Goal: Task Accomplishment & Management: Use online tool/utility

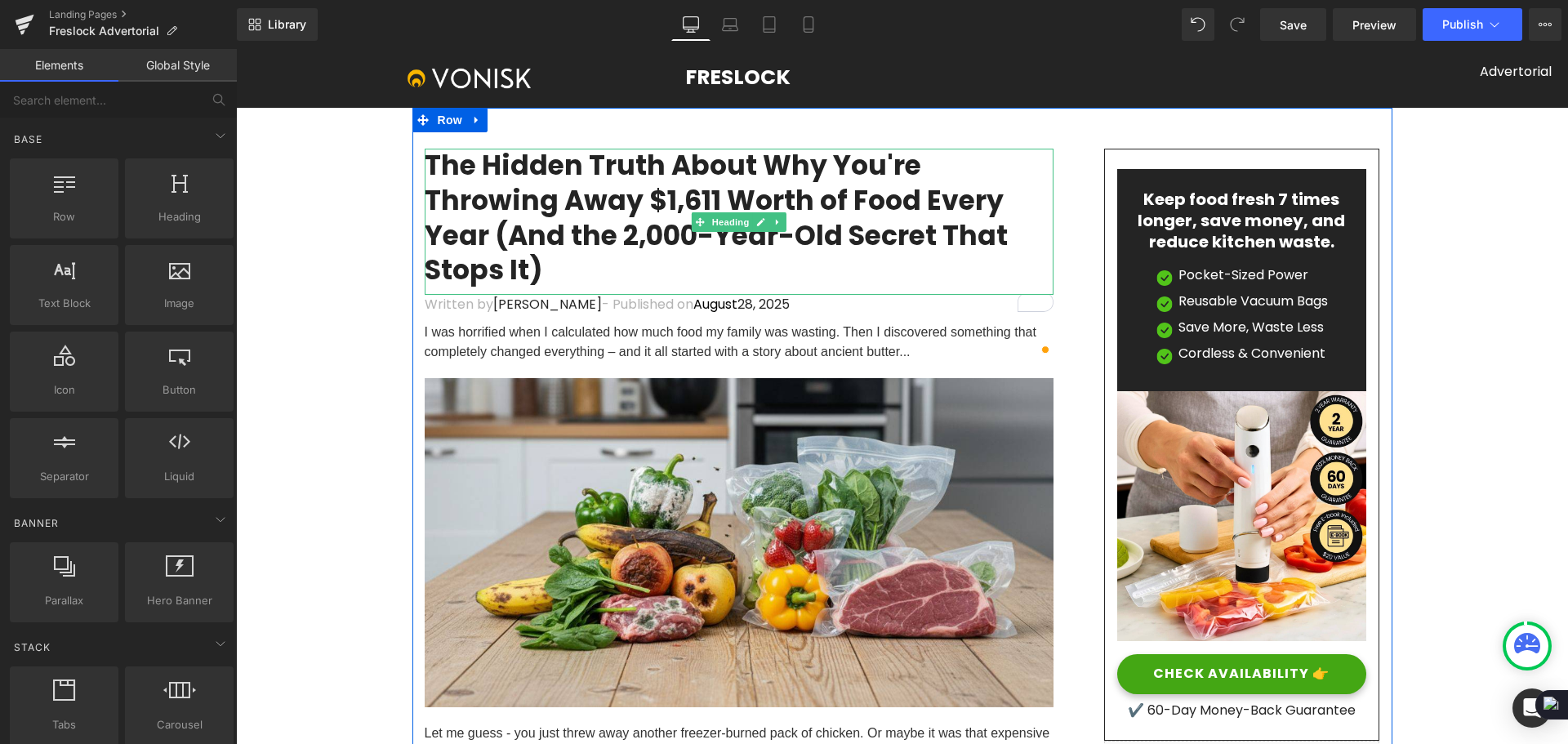
click at [847, 199] on h1 "The Hidden Truth About Why You're Throwing Away $1,611 Worth of Food Every Year…" at bounding box center [739, 218] width 629 height 141
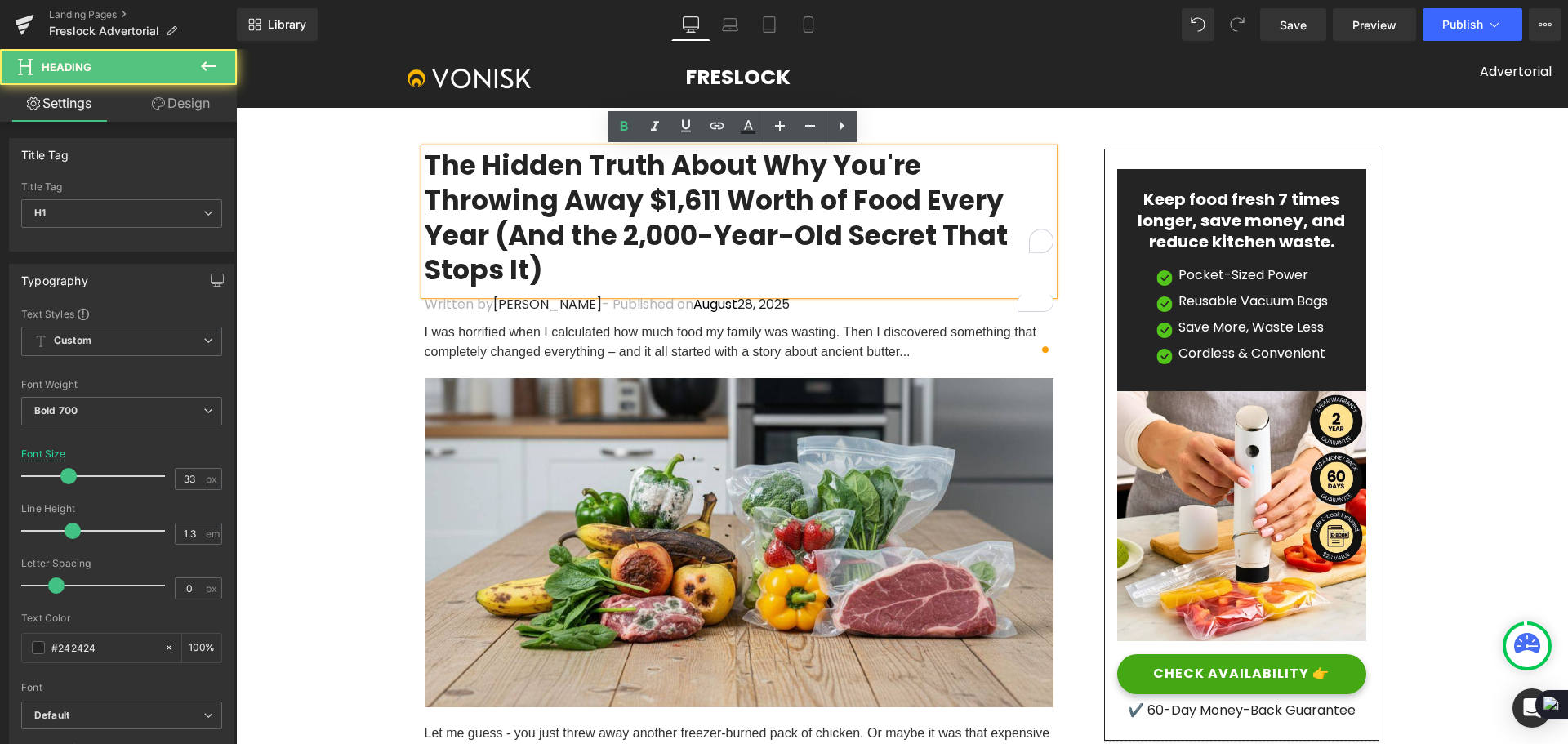
click at [903, 203] on h1 "The Hidden Truth About Why You're Throwing Away $1,611 Worth of Food Every Year…" at bounding box center [739, 218] width 629 height 141
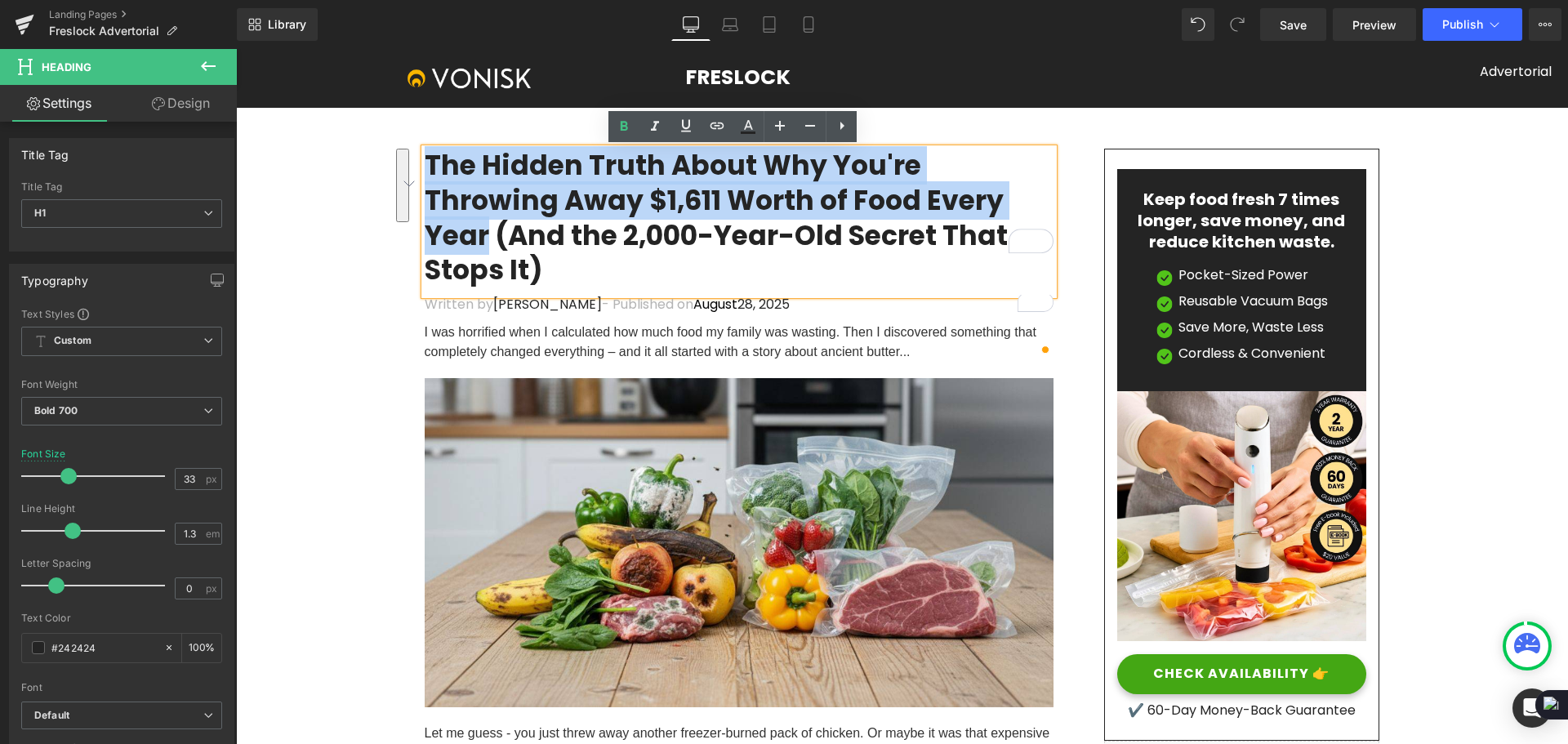
drag, startPoint x: 927, startPoint y: 201, endPoint x: 423, endPoint y: 171, distance: 504.9
click at [425, 171] on h1 "The Hidden Truth About Why You're Throwing Away $1,611 Worth of Food Every Year…" at bounding box center [739, 218] width 629 height 141
paste div "To enrich screen reader interactions, please activate Accessibility in Grammarl…"
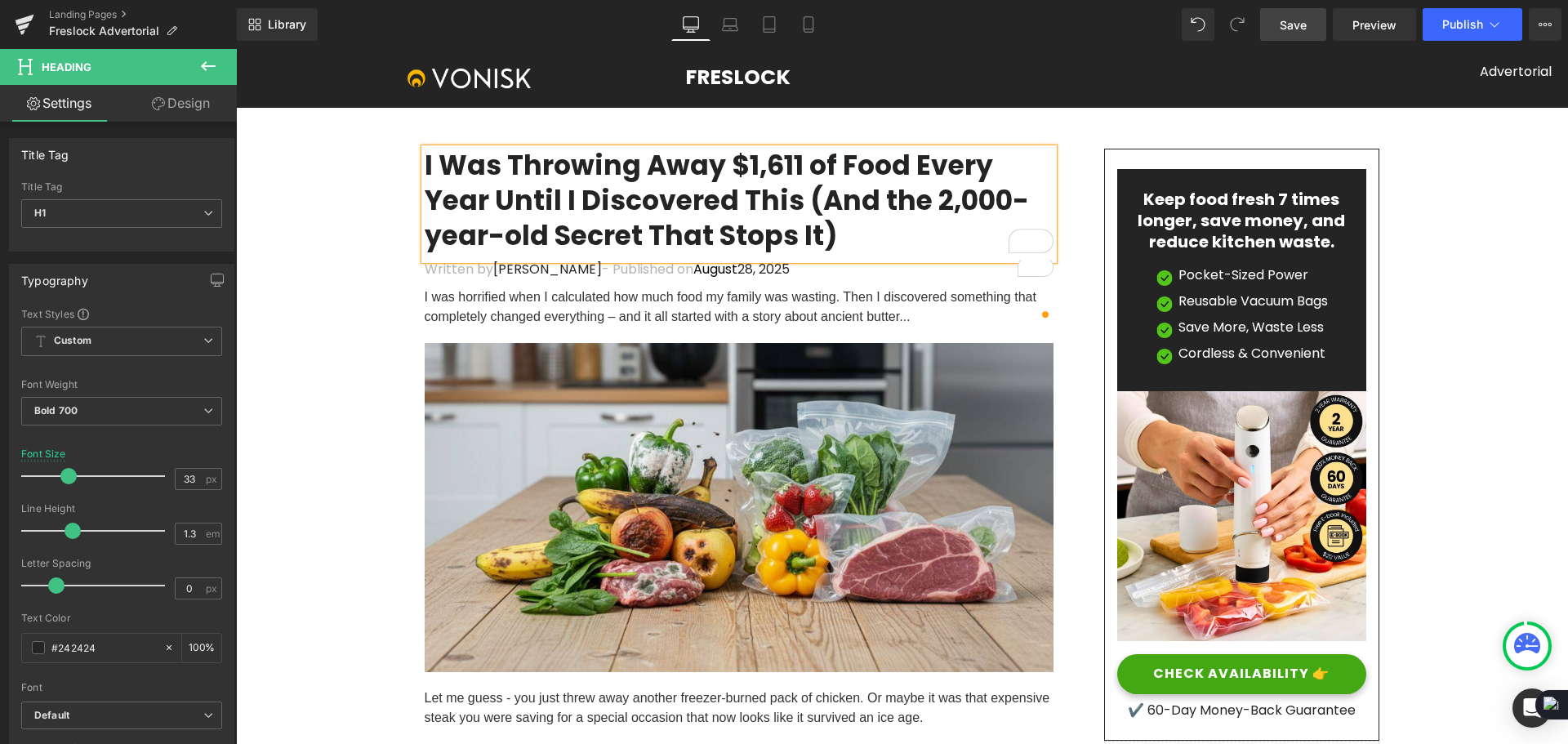
click at [1291, 29] on span "Save" at bounding box center [1293, 25] width 27 height 17
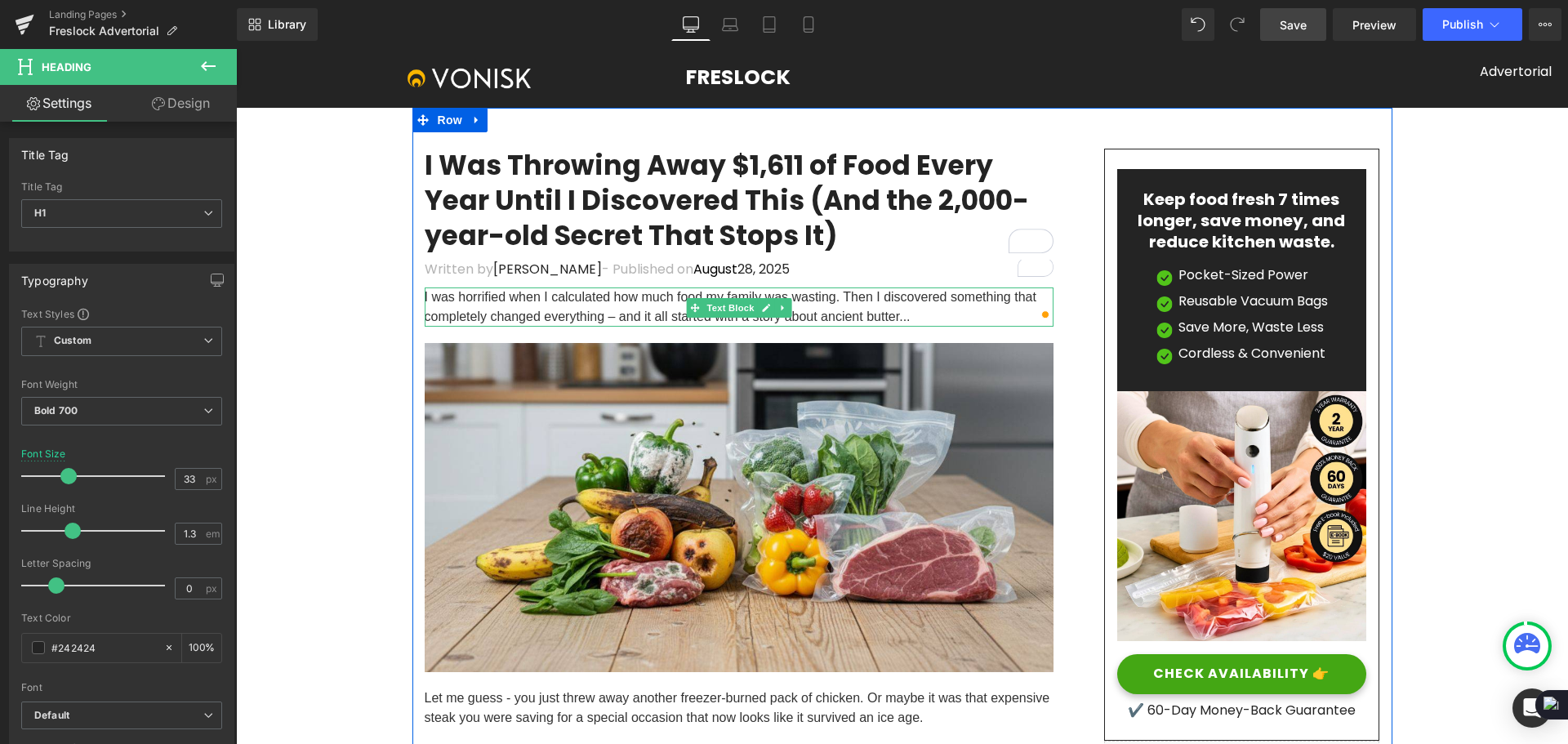
click at [829, 319] on span "I was horrified when I calculated how much food my family was wasting. Then I d…" at bounding box center [731, 307] width 612 height 34
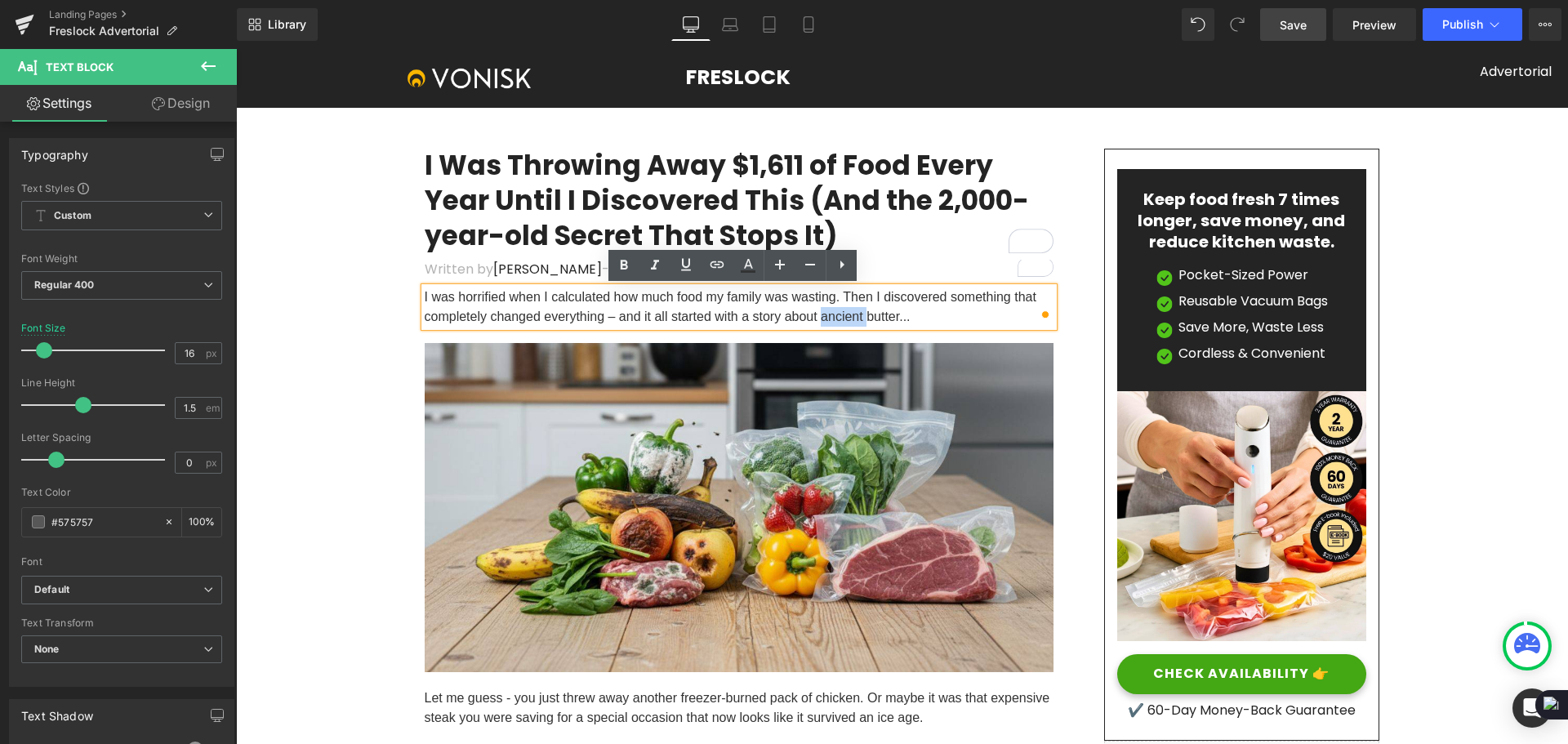
click at [832, 316] on span "I was horrified when I calculated how much food my family was wasting. Then I d…" at bounding box center [731, 307] width 612 height 34
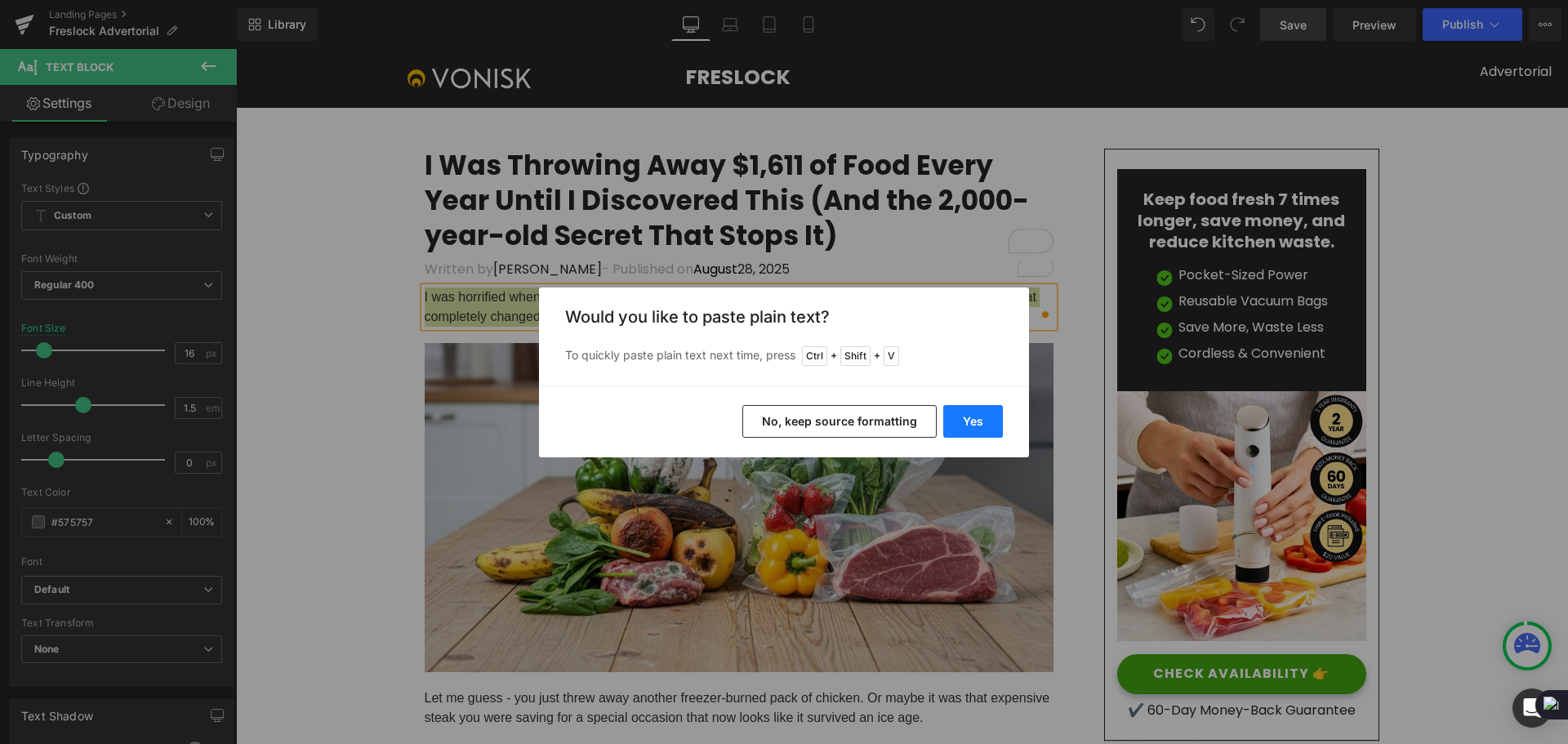
click at [990, 428] on button "Yes" at bounding box center [973, 421] width 60 height 33
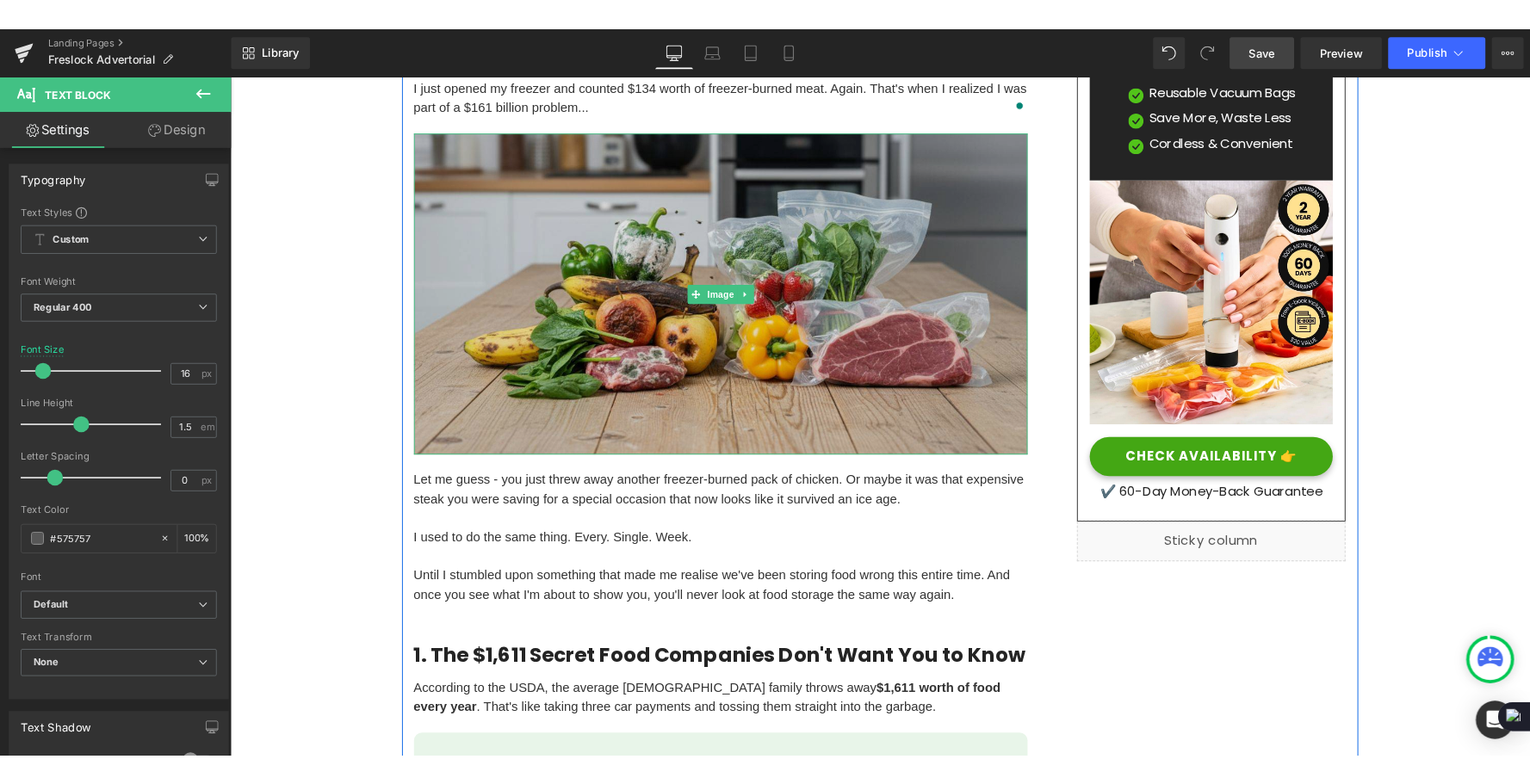
scroll to position [258, 0]
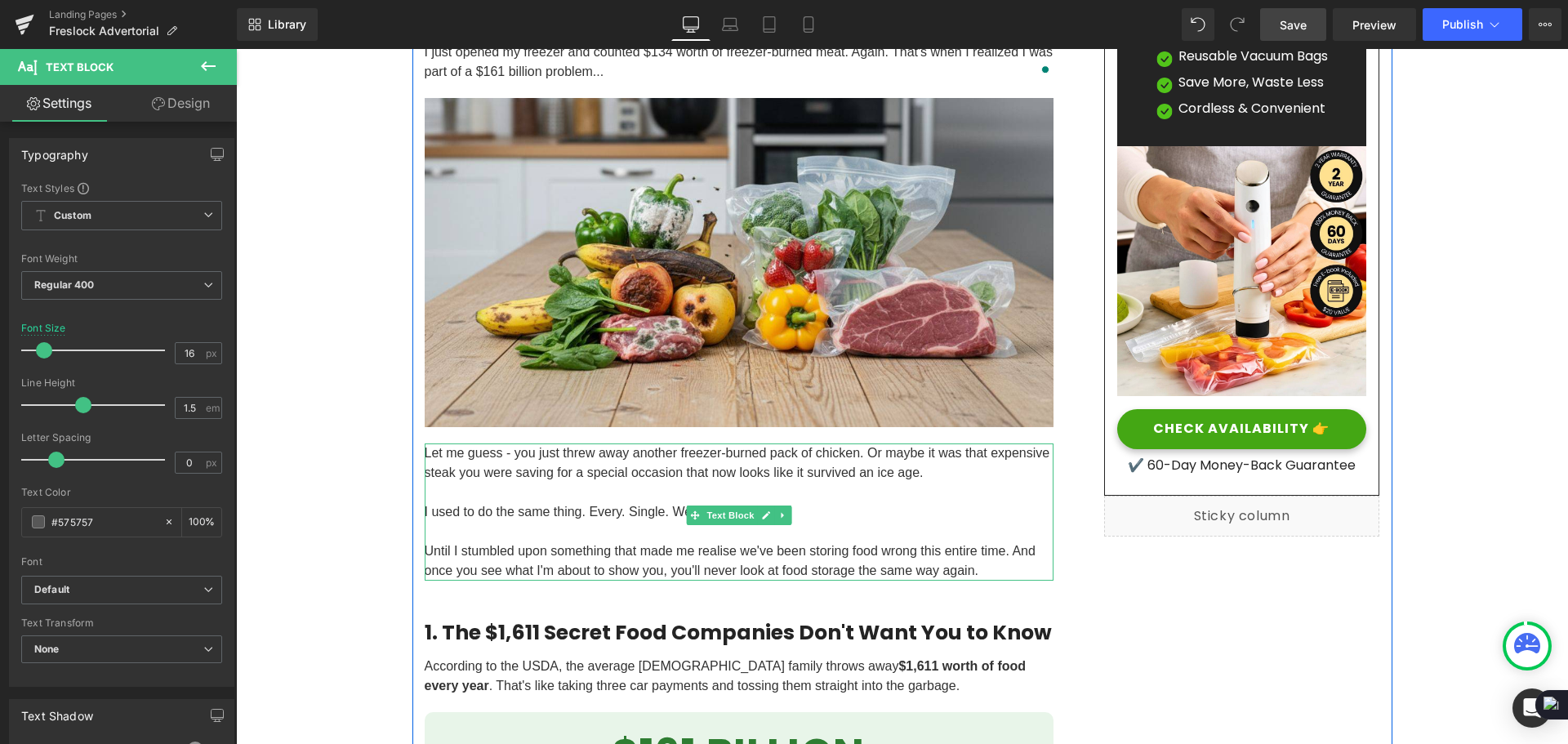
click at [885, 509] on p "I used to do the same thing. Every. Single. Week." at bounding box center [739, 512] width 629 height 20
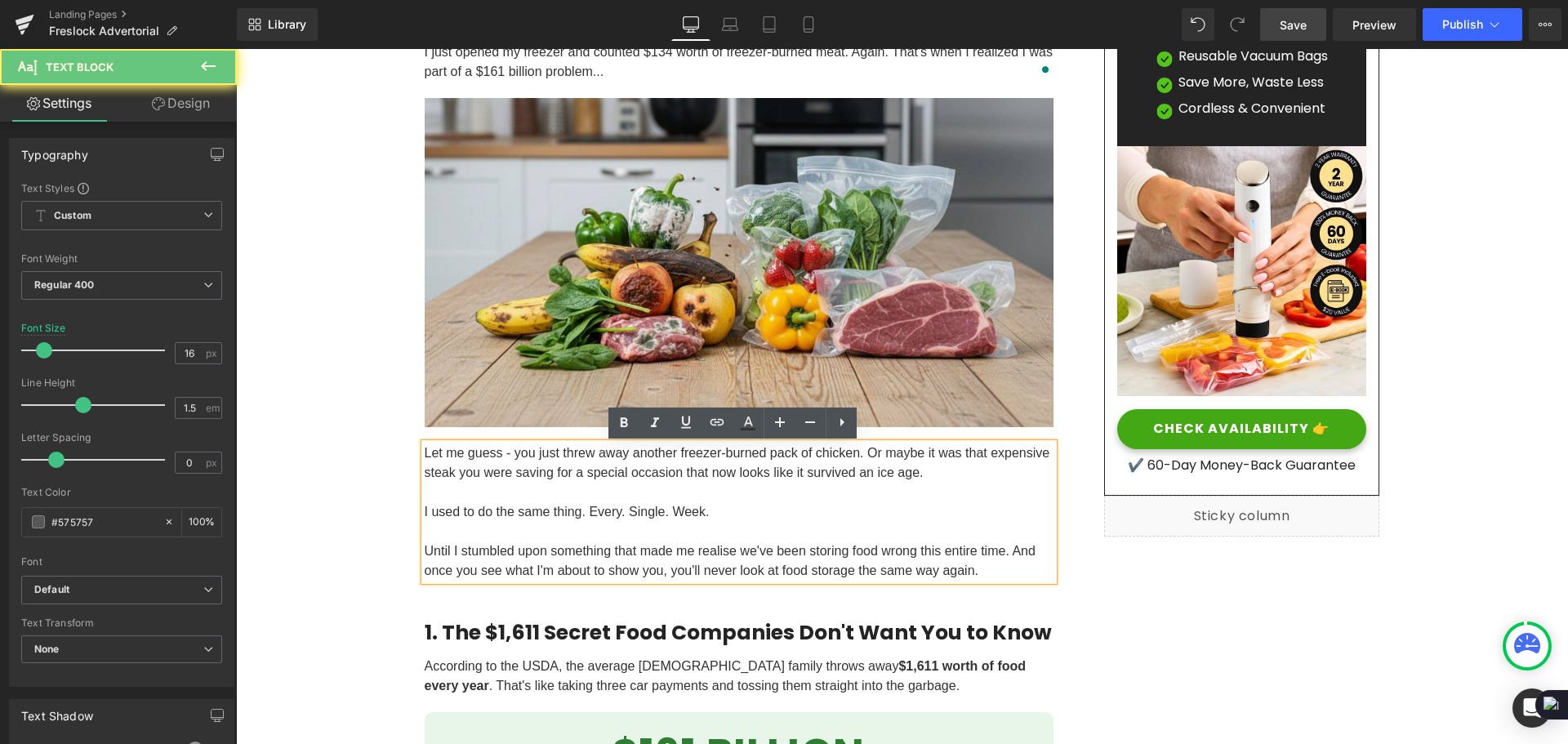
click at [885, 509] on p "I used to do the same thing. Every. Single. Week." at bounding box center [739, 512] width 629 height 20
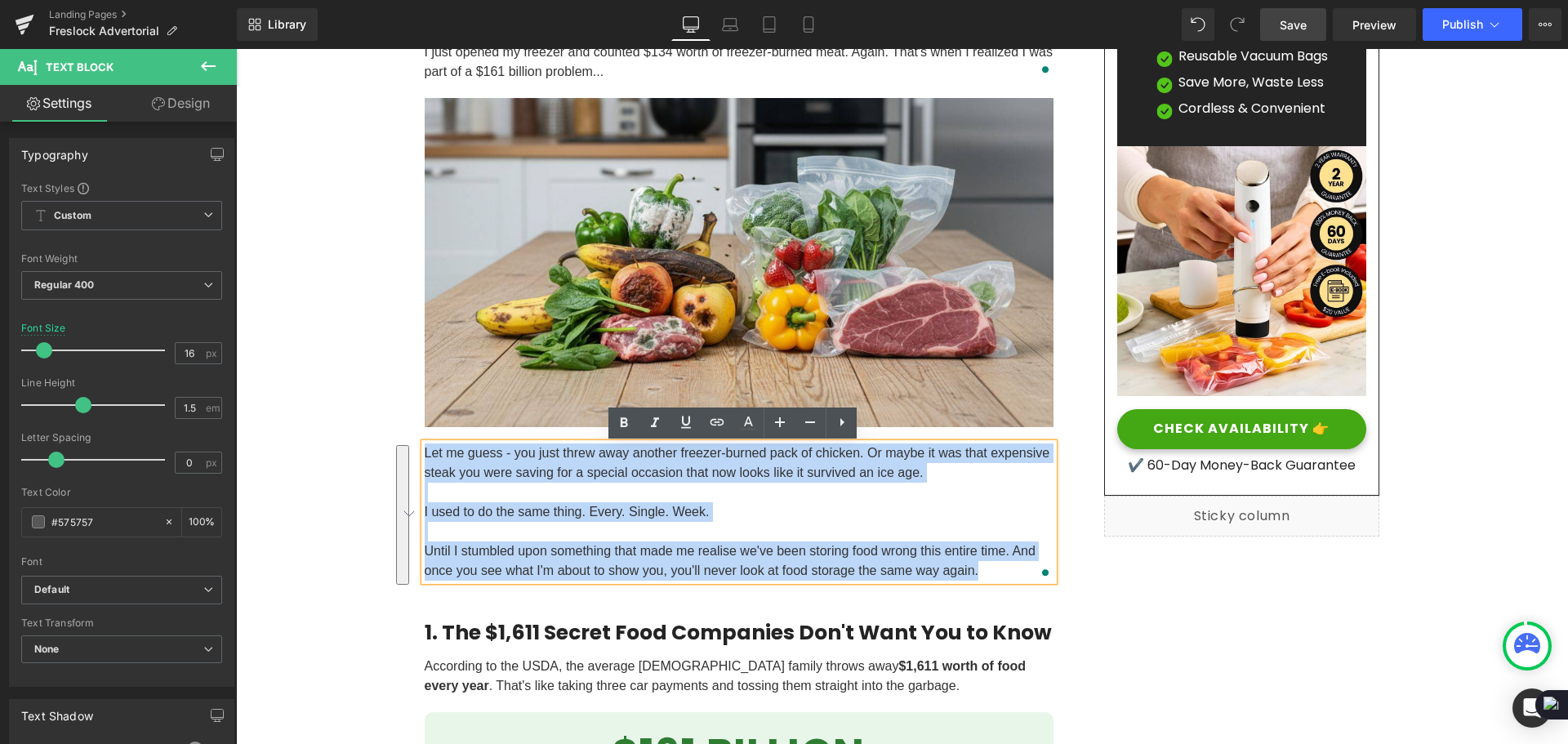
drag, startPoint x: 419, startPoint y: 458, endPoint x: 984, endPoint y: 580, distance: 578.0
click at [984, 580] on div "Let me guess - you just threw away another freezer-burned pack of chicken. Or m…" at bounding box center [739, 512] width 629 height 137
copy div "Let me guess - you just threw away another freezer-burned pack of chicken. Or m…"
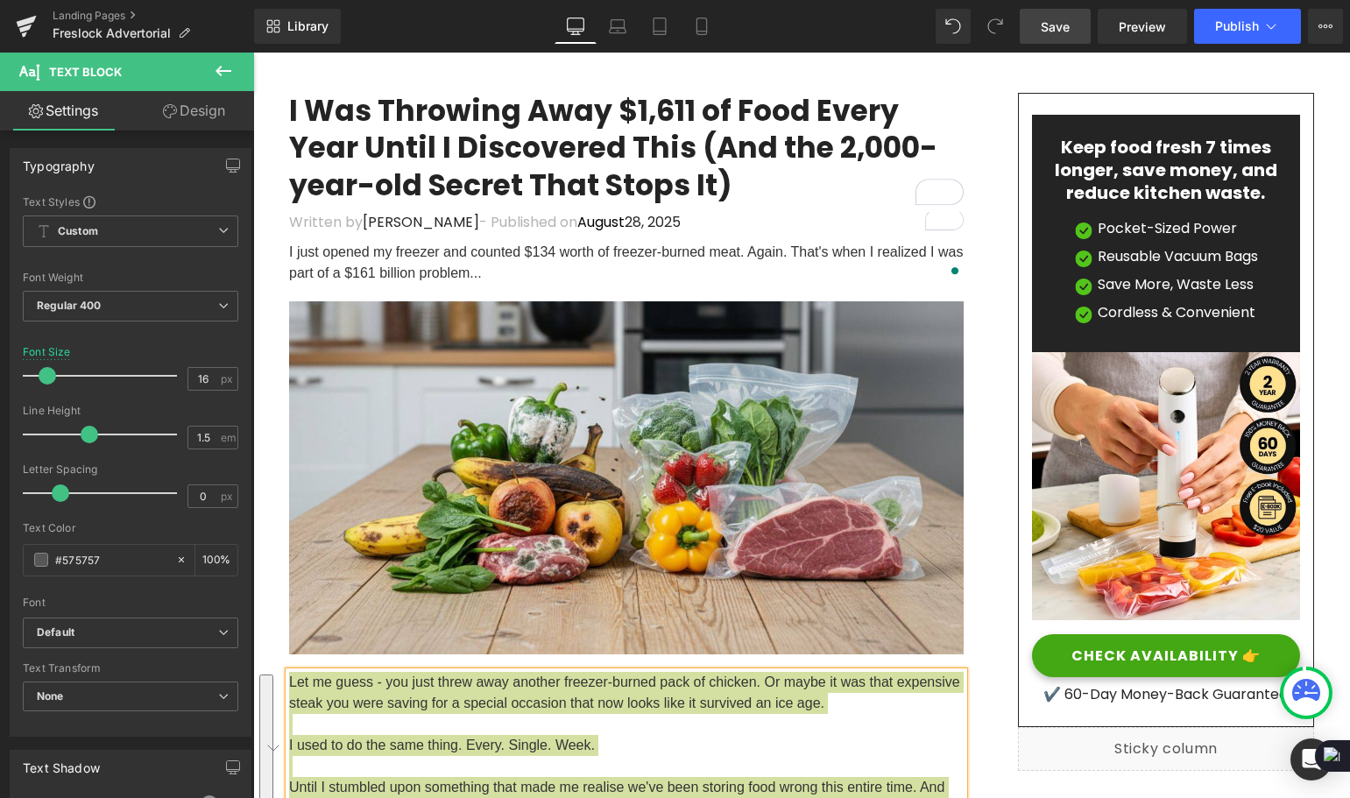
scroll to position [88, 0]
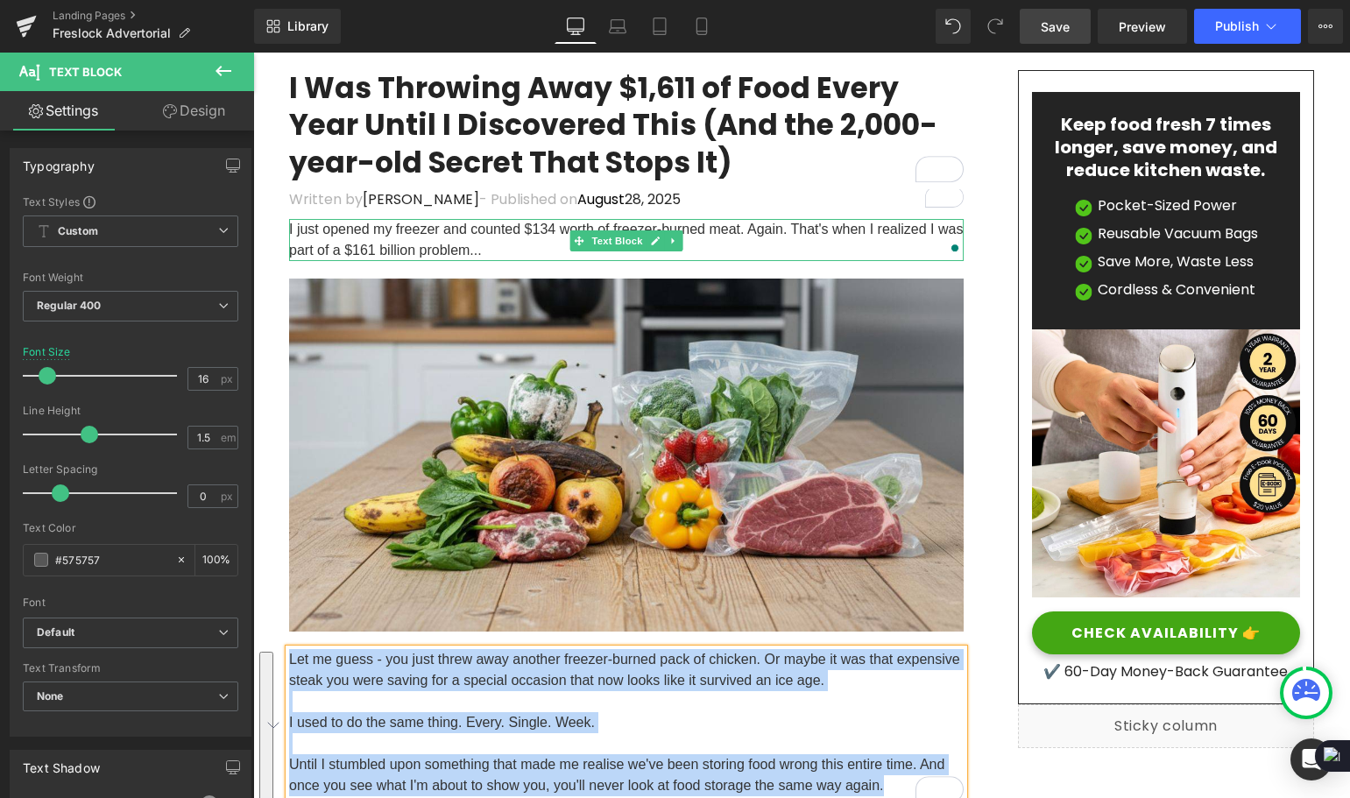
click at [488, 255] on p "I just opened my freezer and counted $134 worth of freezer-burned meat. Again. …" at bounding box center [626, 240] width 675 height 42
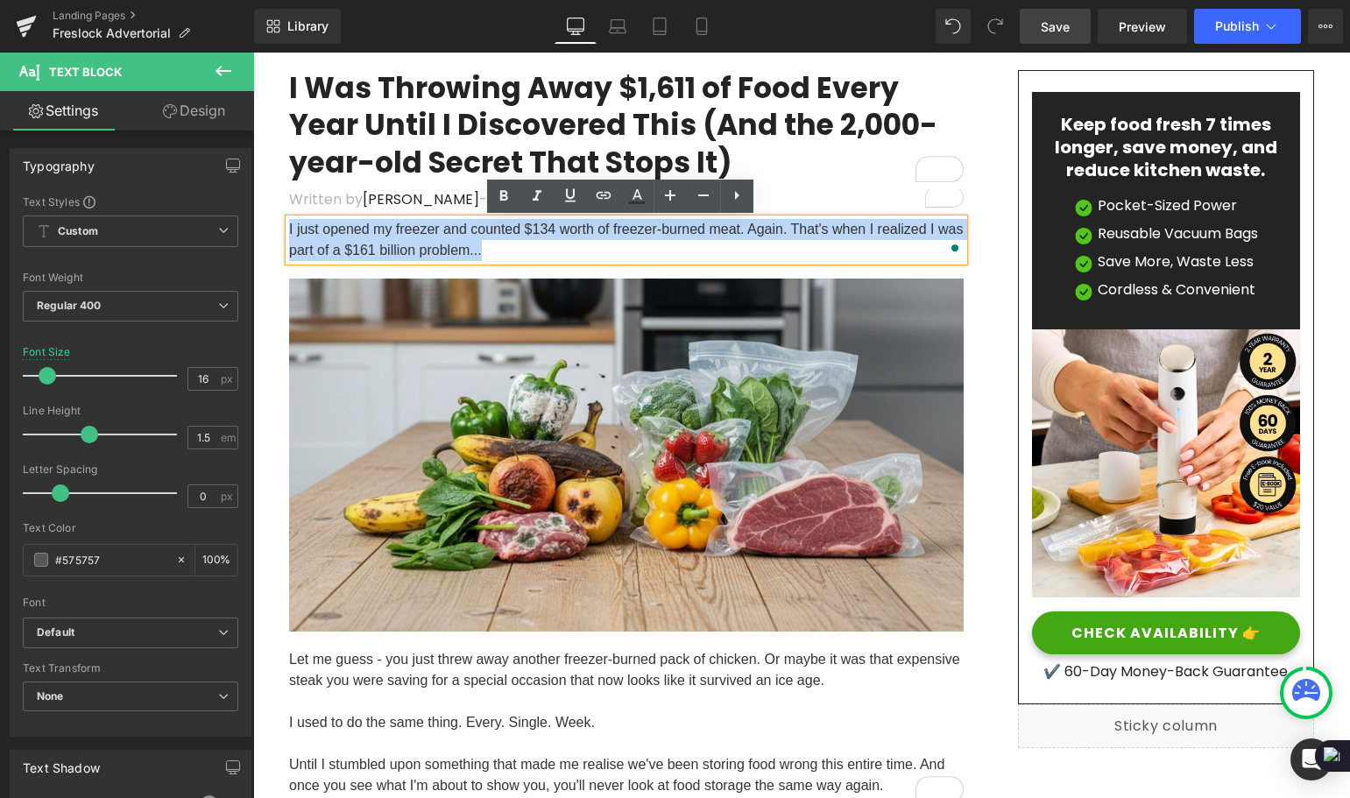
drag, startPoint x: 488, startPoint y: 253, endPoint x: 274, endPoint y: 239, distance: 214.2
copy font "I just opened my freezer and counted $134 worth of freezer-burned meat. Again. …"
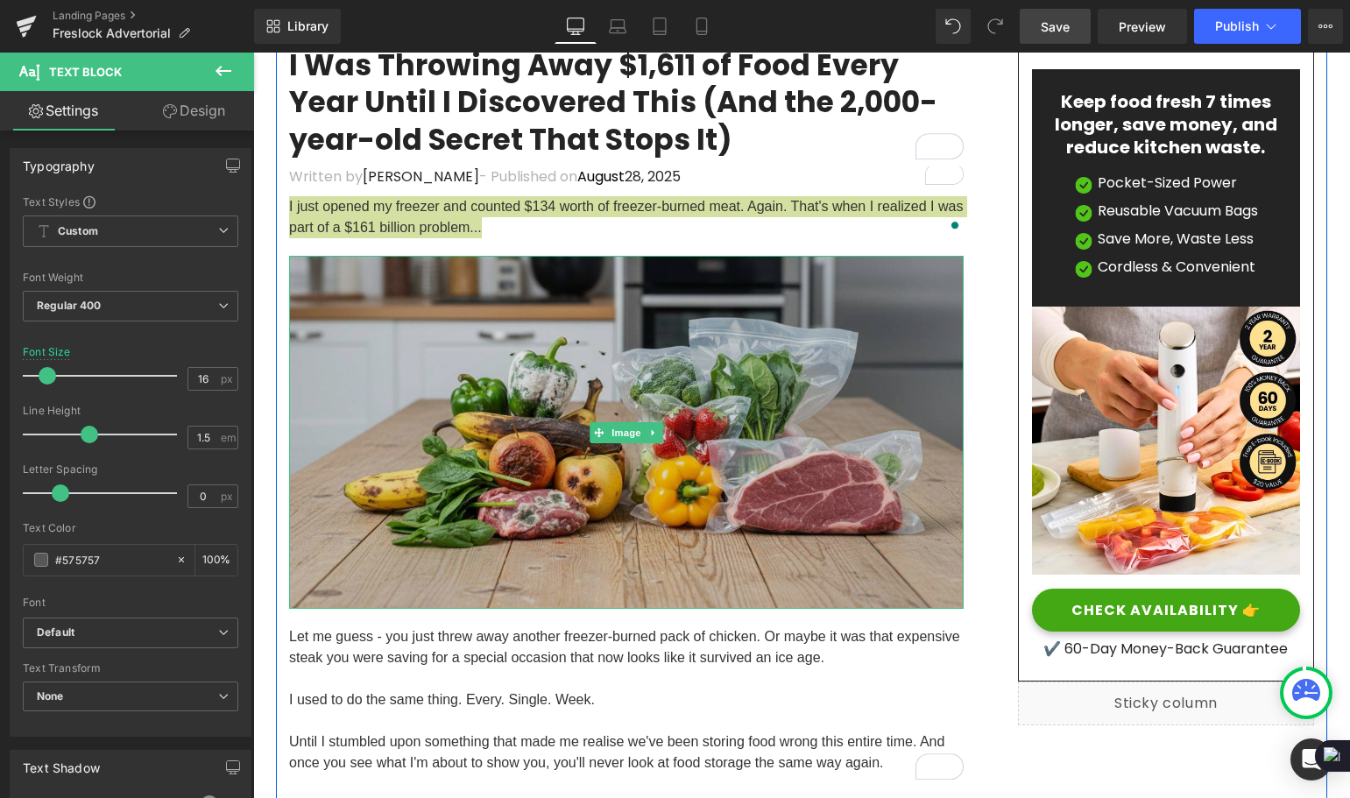
scroll to position [175, 0]
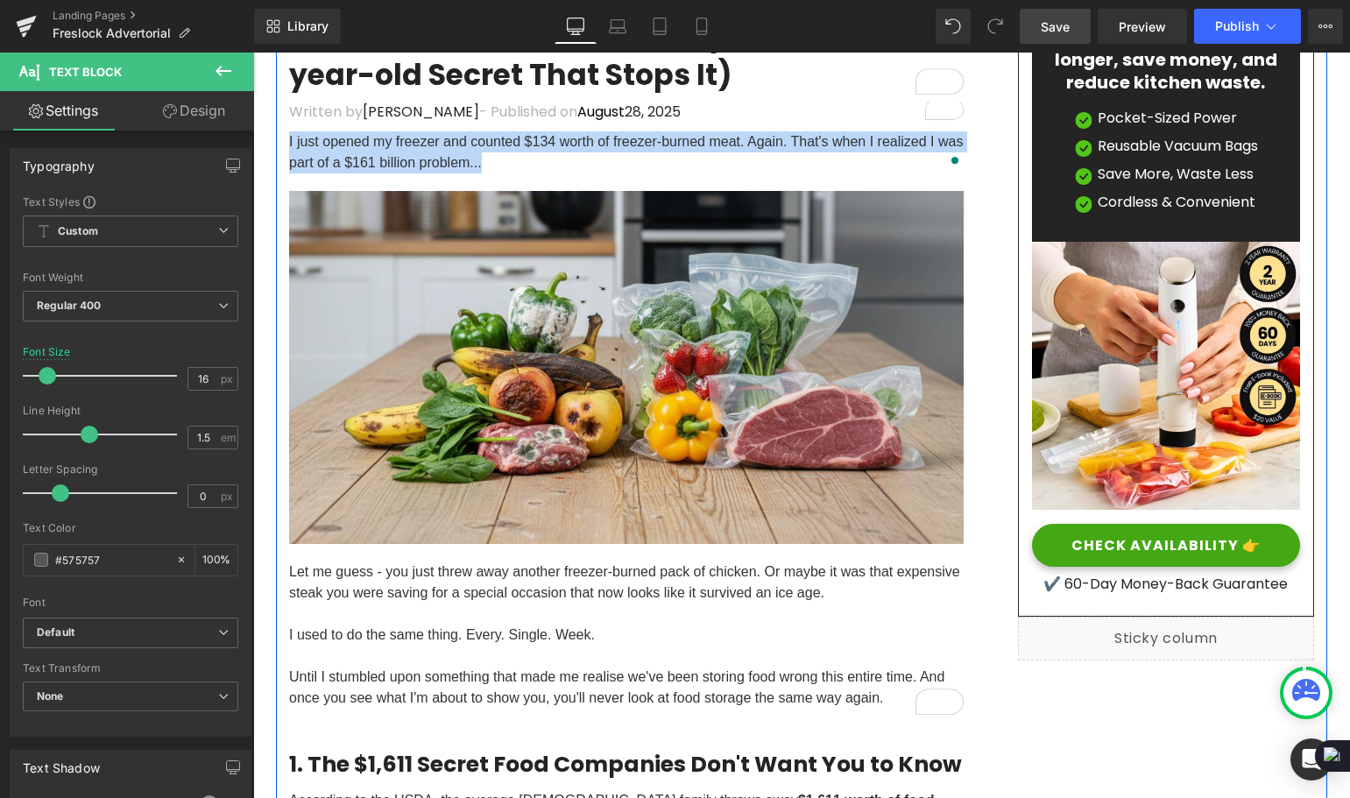
click at [253, 53] on div "32px" at bounding box center [253, 53] width 0 height 0
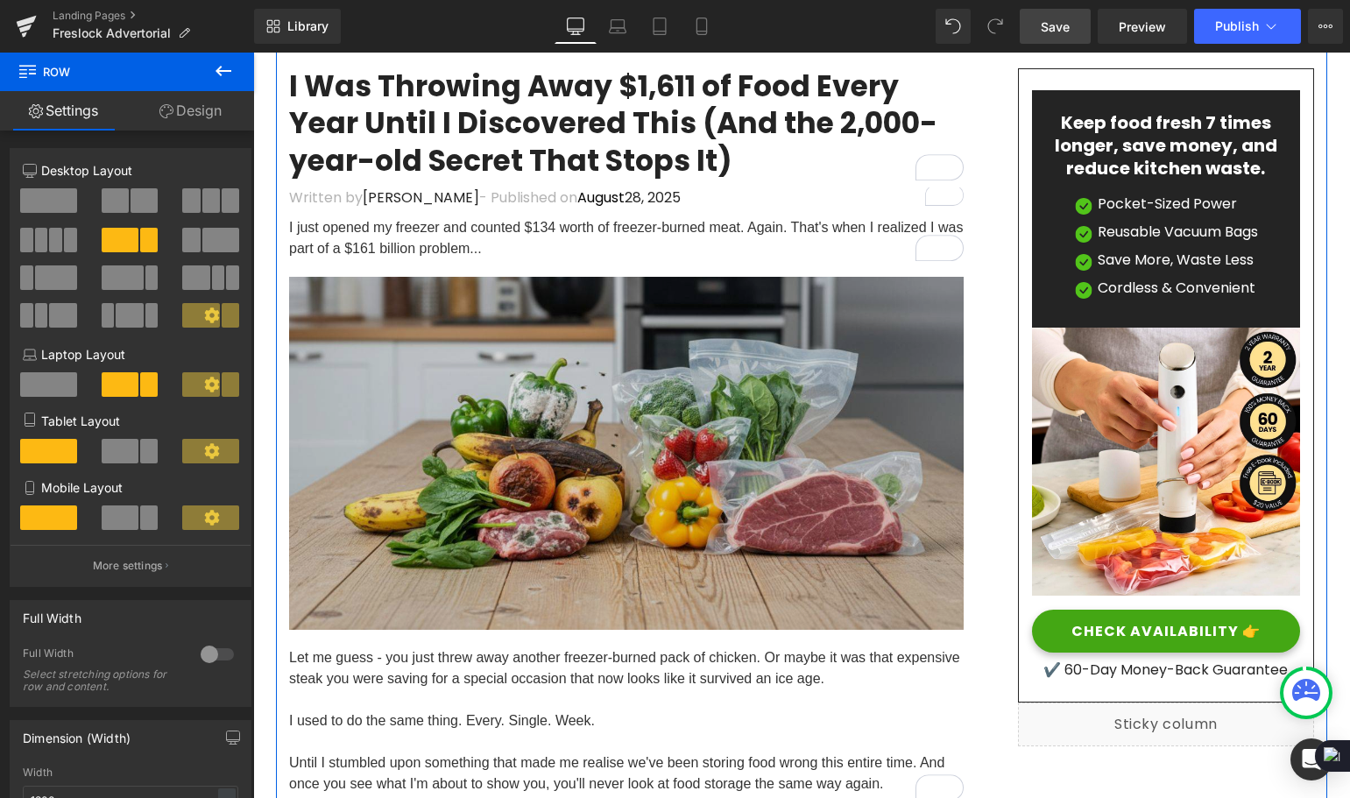
scroll to position [88, 0]
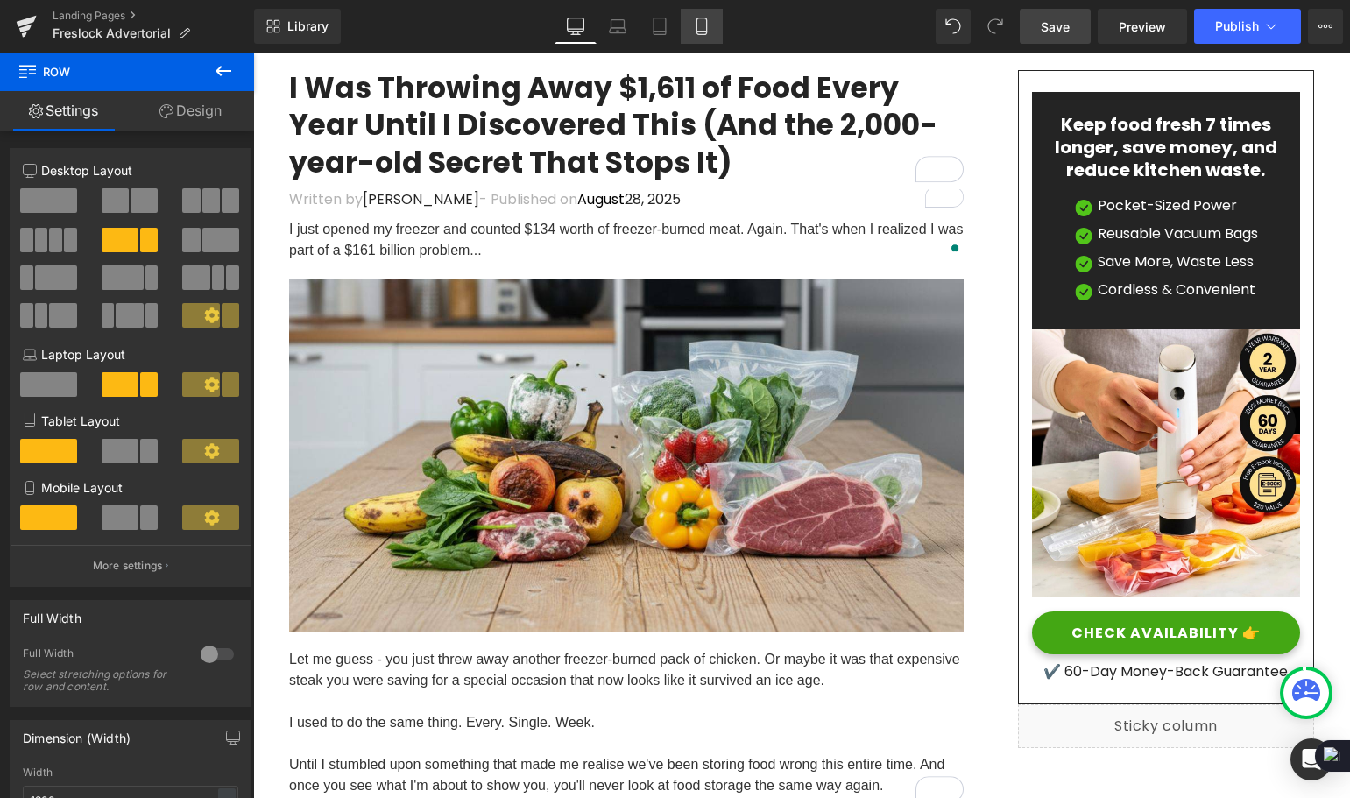
click at [698, 24] on icon at bounding box center [702, 27] width 18 height 18
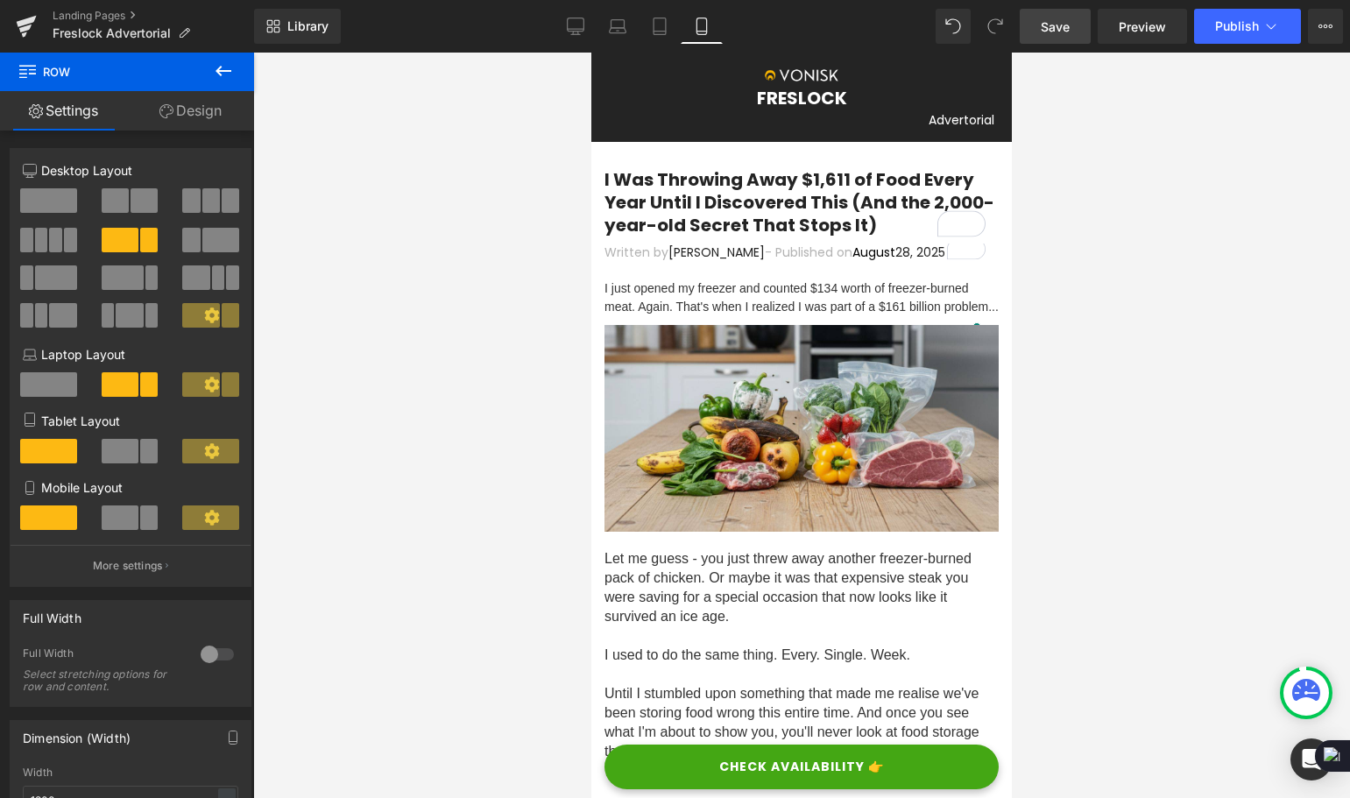
scroll to position [0, 0]
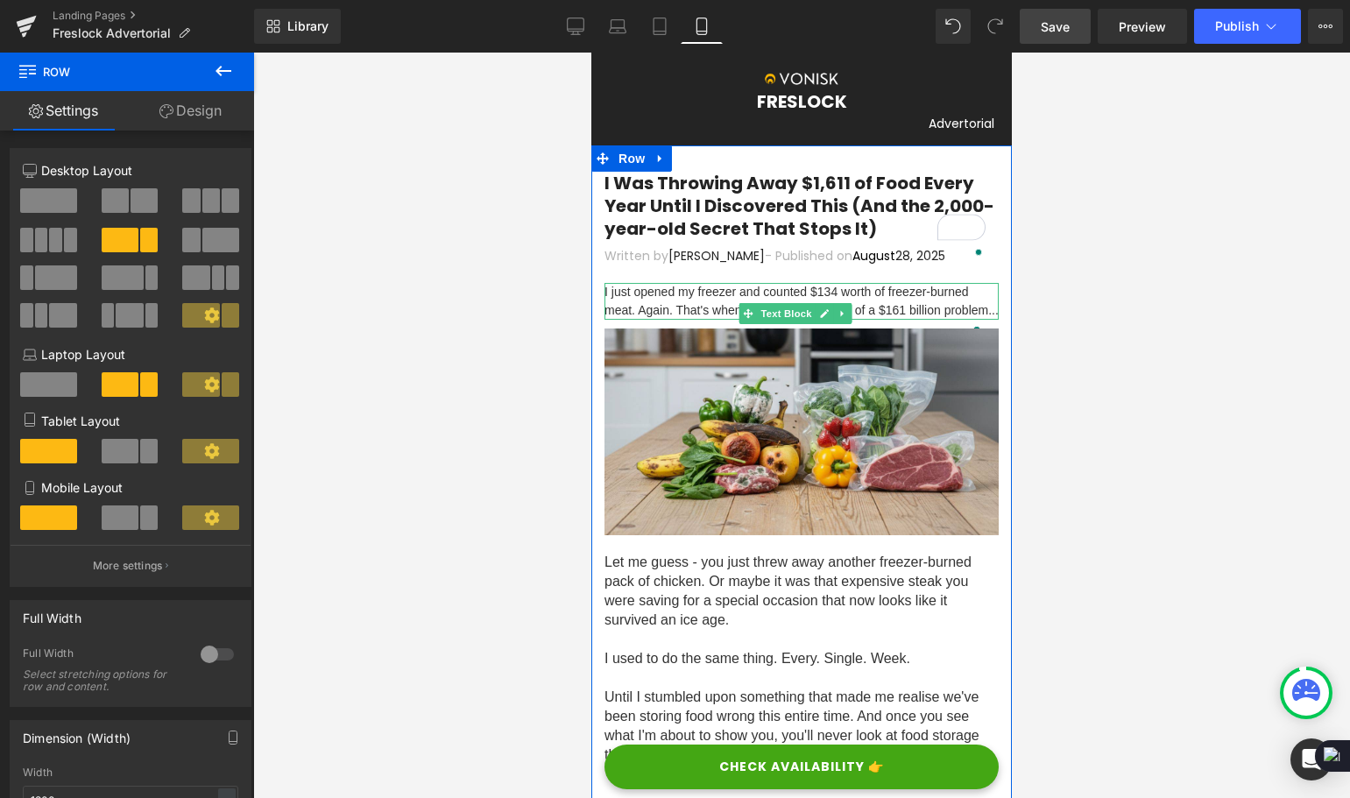
click at [713, 315] on font "I just opened my freezer and counted $134 worth of freezer-burned meat. Again. …" at bounding box center [802, 301] width 394 height 32
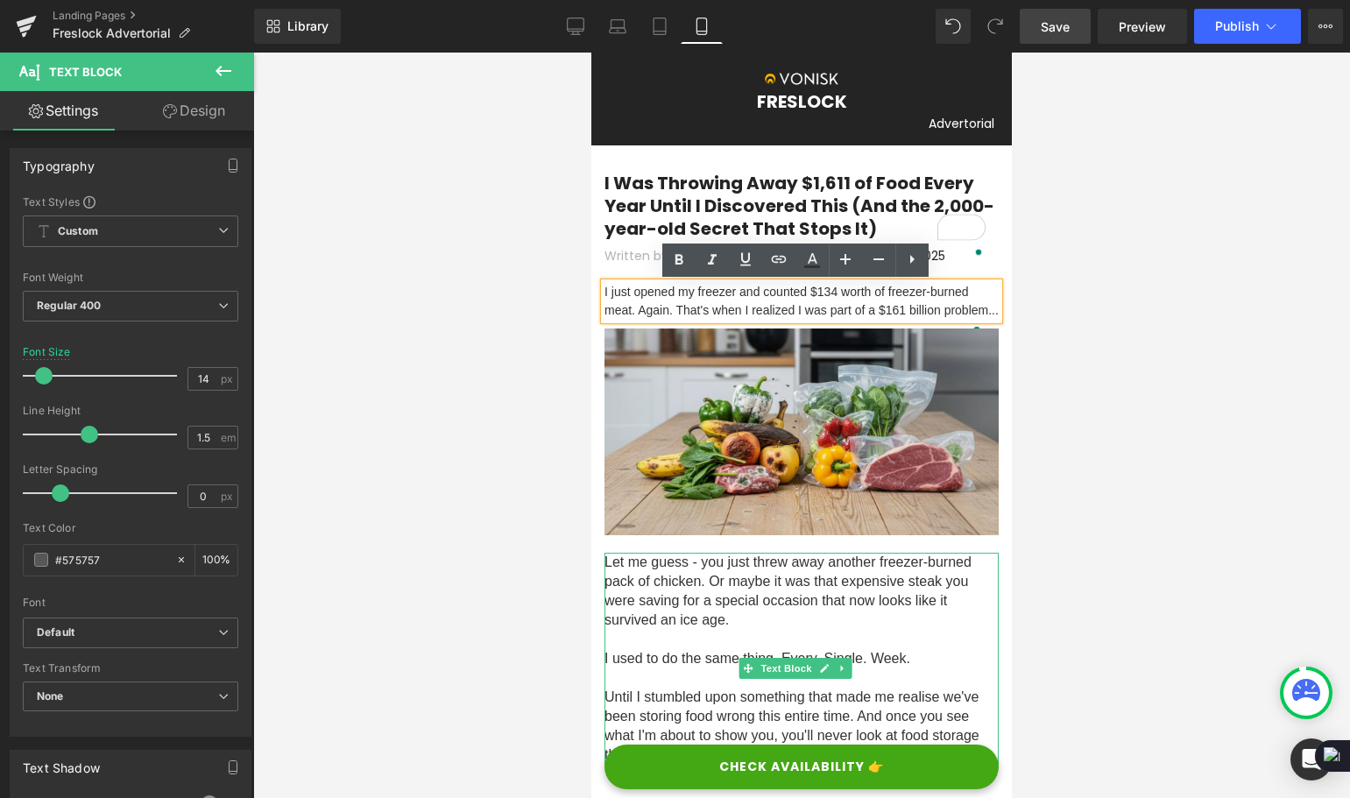
click at [781, 586] on span "Let me guess - you just threw away another freezer-burned pack of chicken. Or m…" at bounding box center [788, 591] width 367 height 73
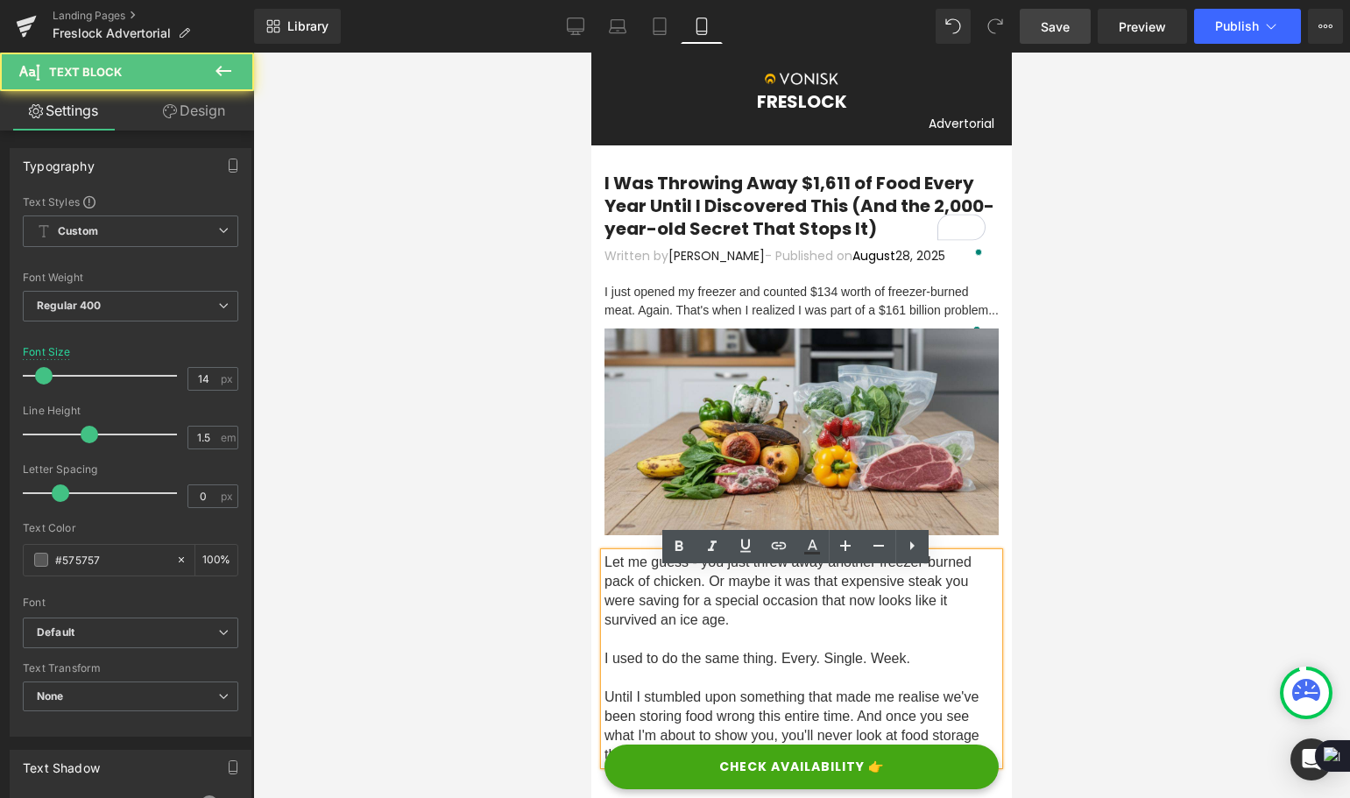
click at [781, 583] on span "Let me guess - you just threw away another freezer-burned pack of chicken. Or m…" at bounding box center [788, 591] width 367 height 73
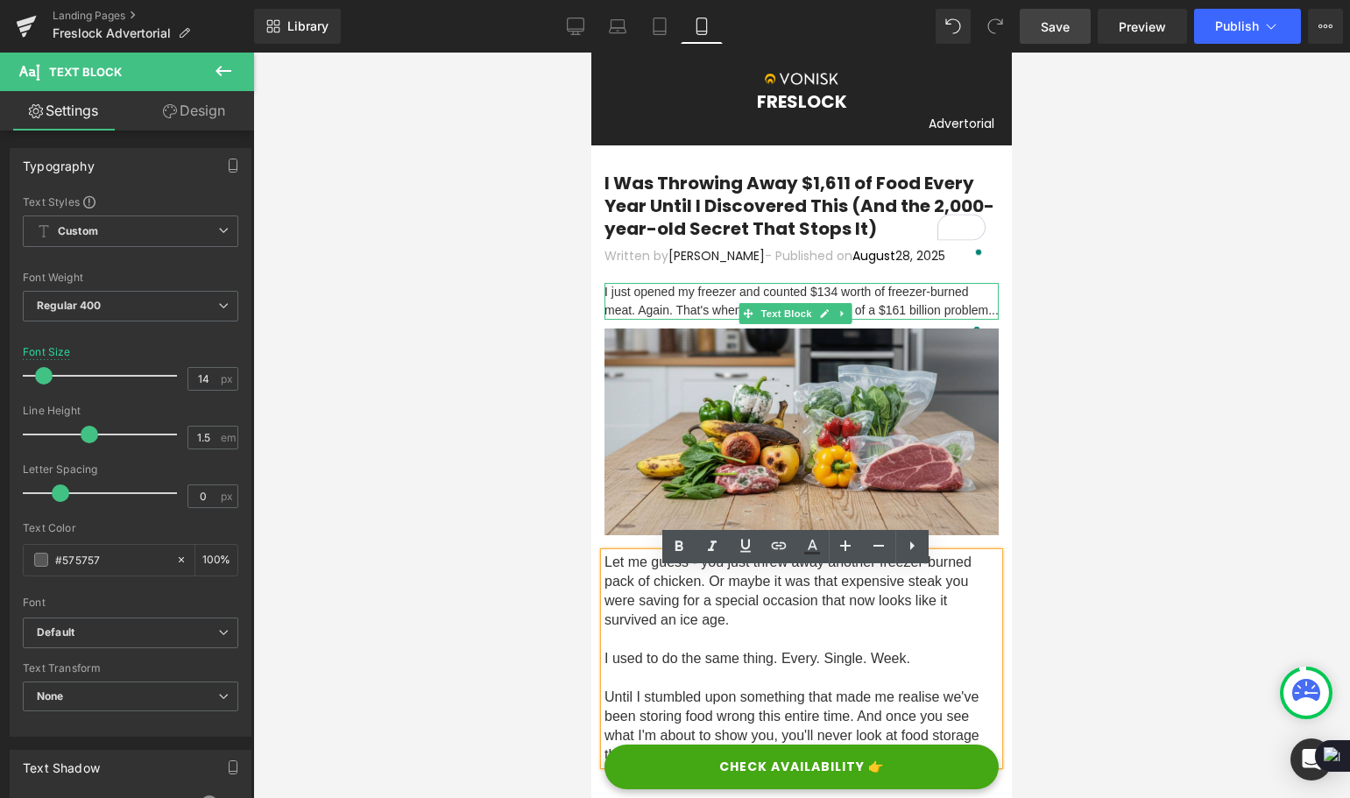
click at [688, 312] on font "I just opened my freezer and counted $134 worth of freezer-burned meat. Again. …" at bounding box center [802, 301] width 394 height 32
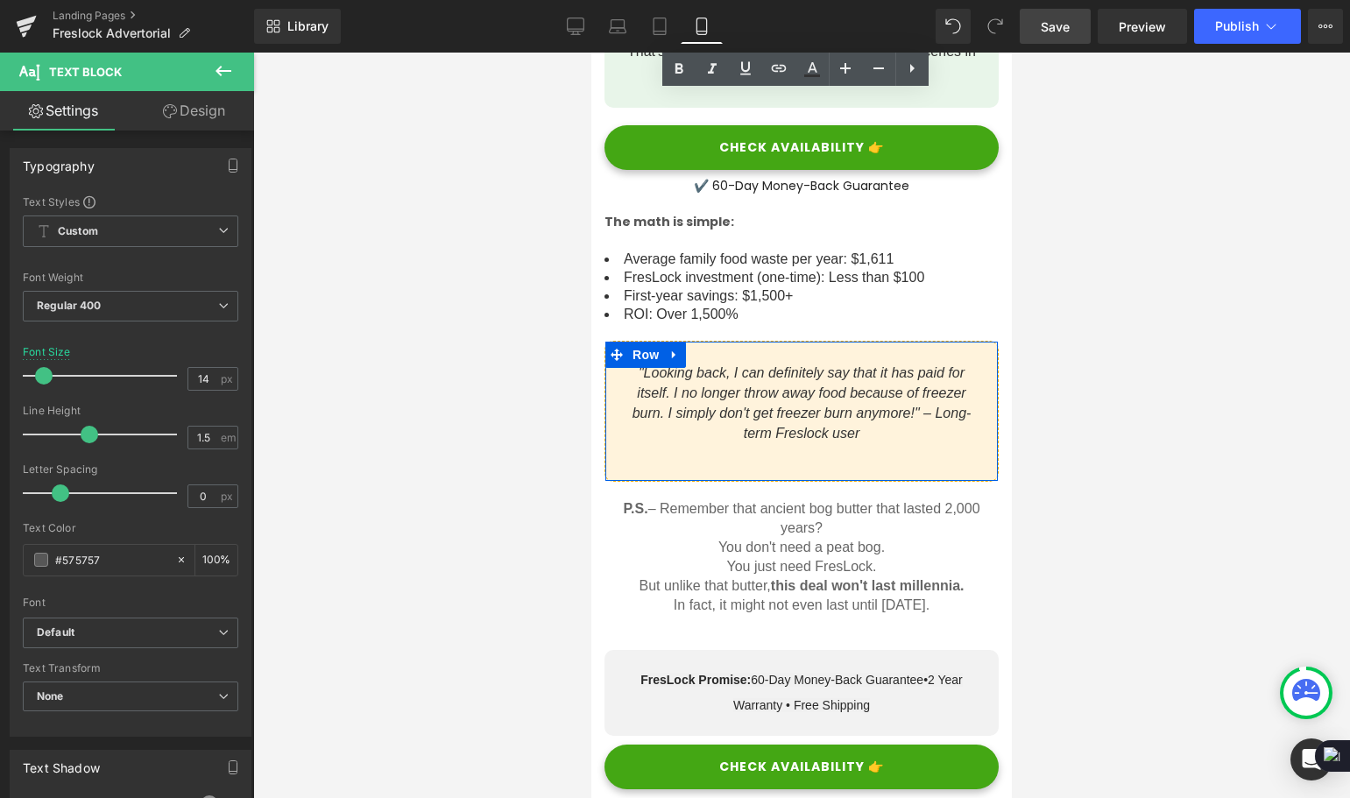
scroll to position [7359, 0]
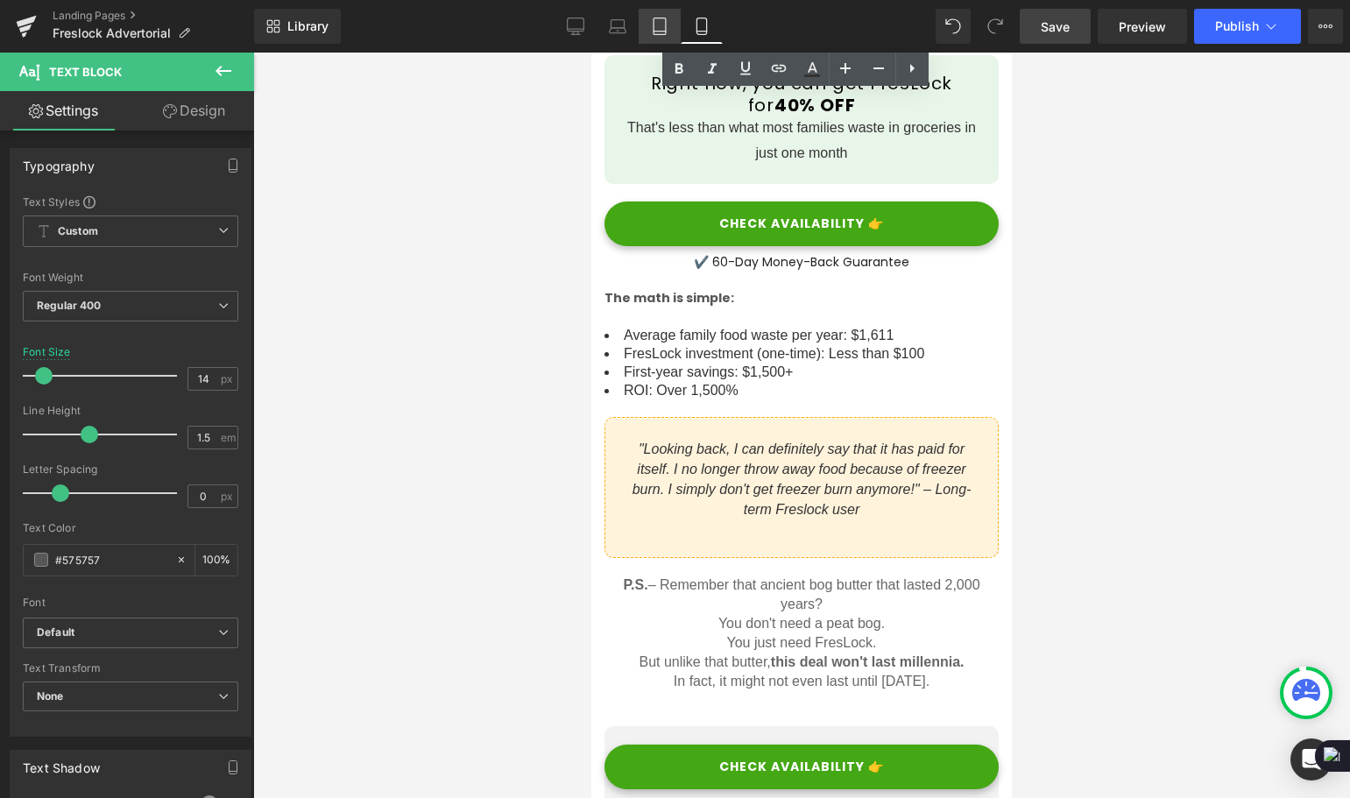
click at [661, 32] on icon at bounding box center [660, 32] width 12 height 0
type input "16"
type input "100"
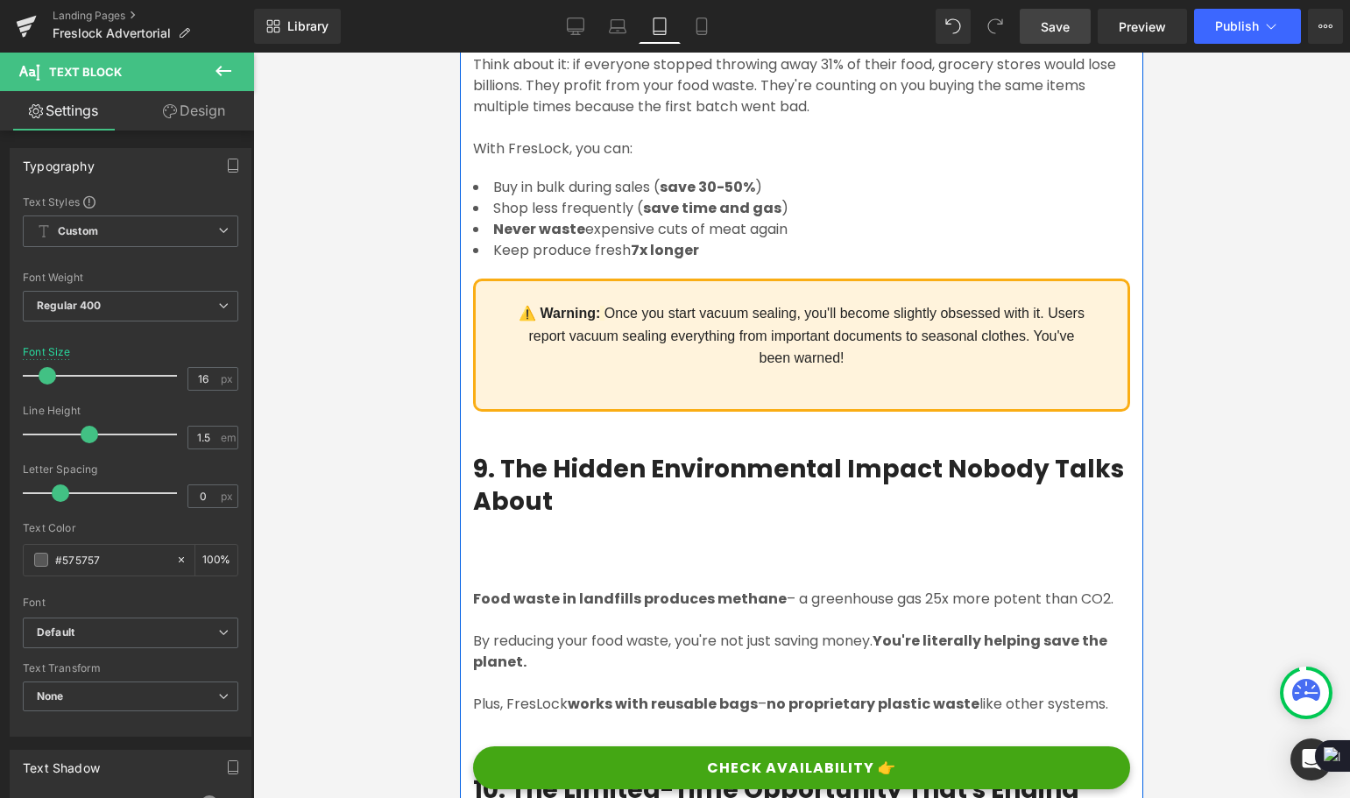
scroll to position [7257, 0]
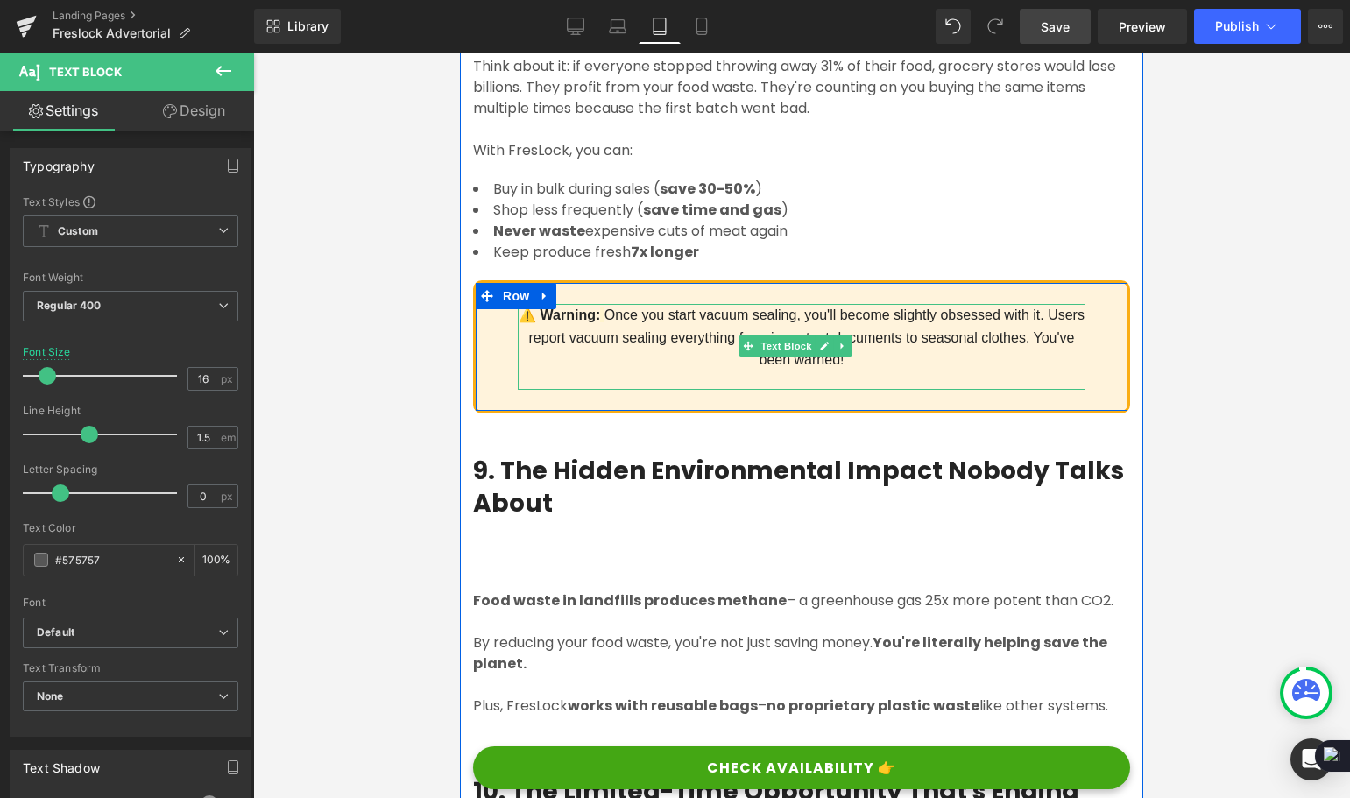
click at [902, 390] on div "⚠️ Warning: Once you start vacuum sealing, you'll become slightly obsessed with…" at bounding box center [802, 347] width 568 height 86
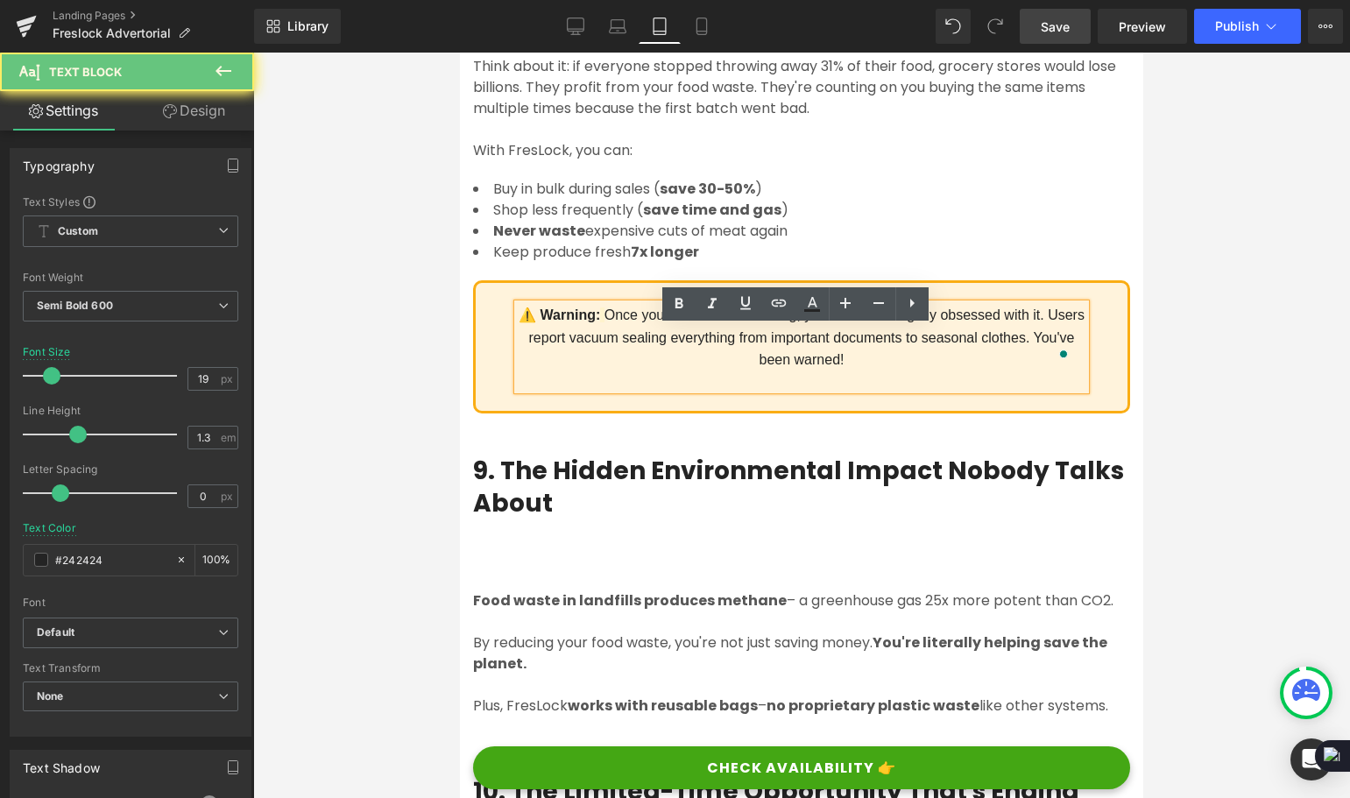
click at [898, 390] on div "⚠️ Warning: Once you start vacuum sealing, you'll become slightly obsessed with…" at bounding box center [802, 347] width 568 height 86
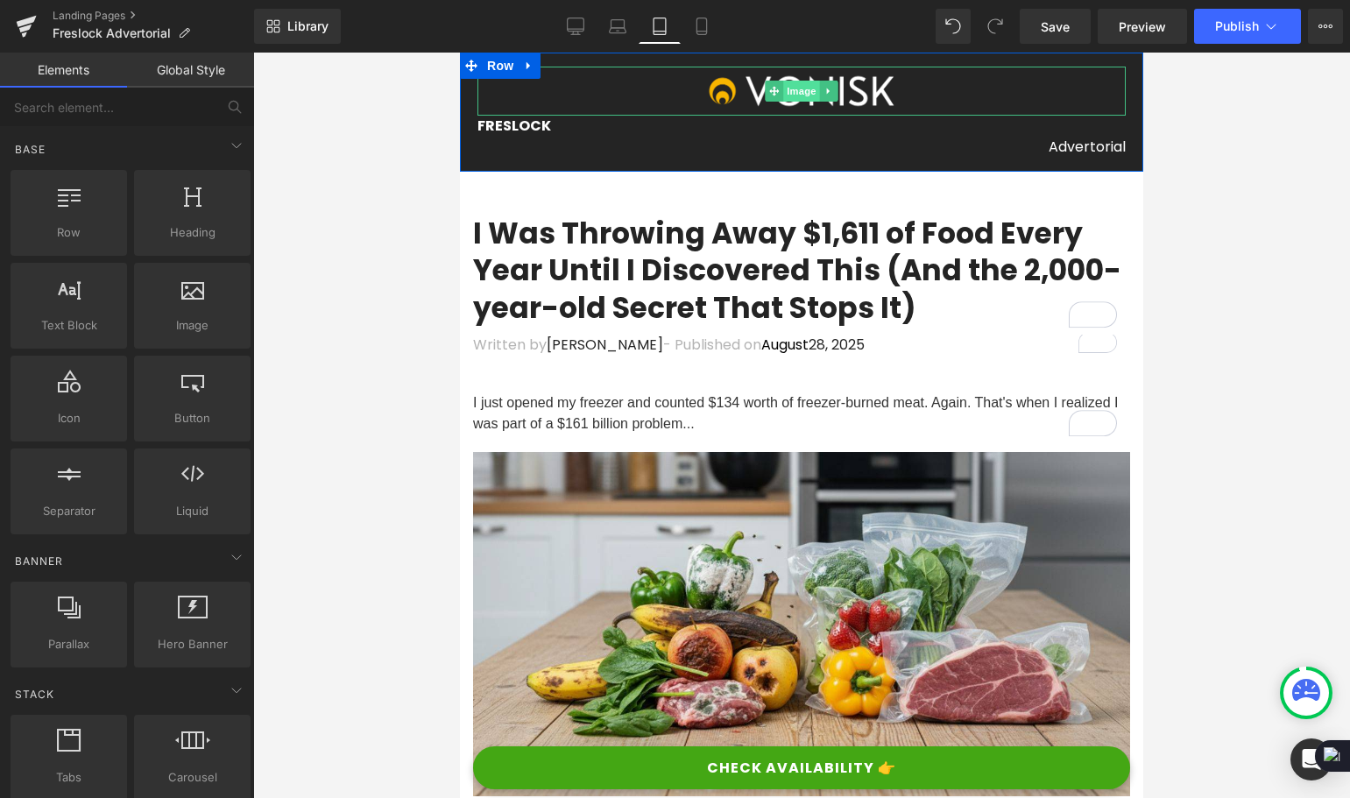
click at [796, 83] on span "Image" at bounding box center [801, 91] width 37 height 21
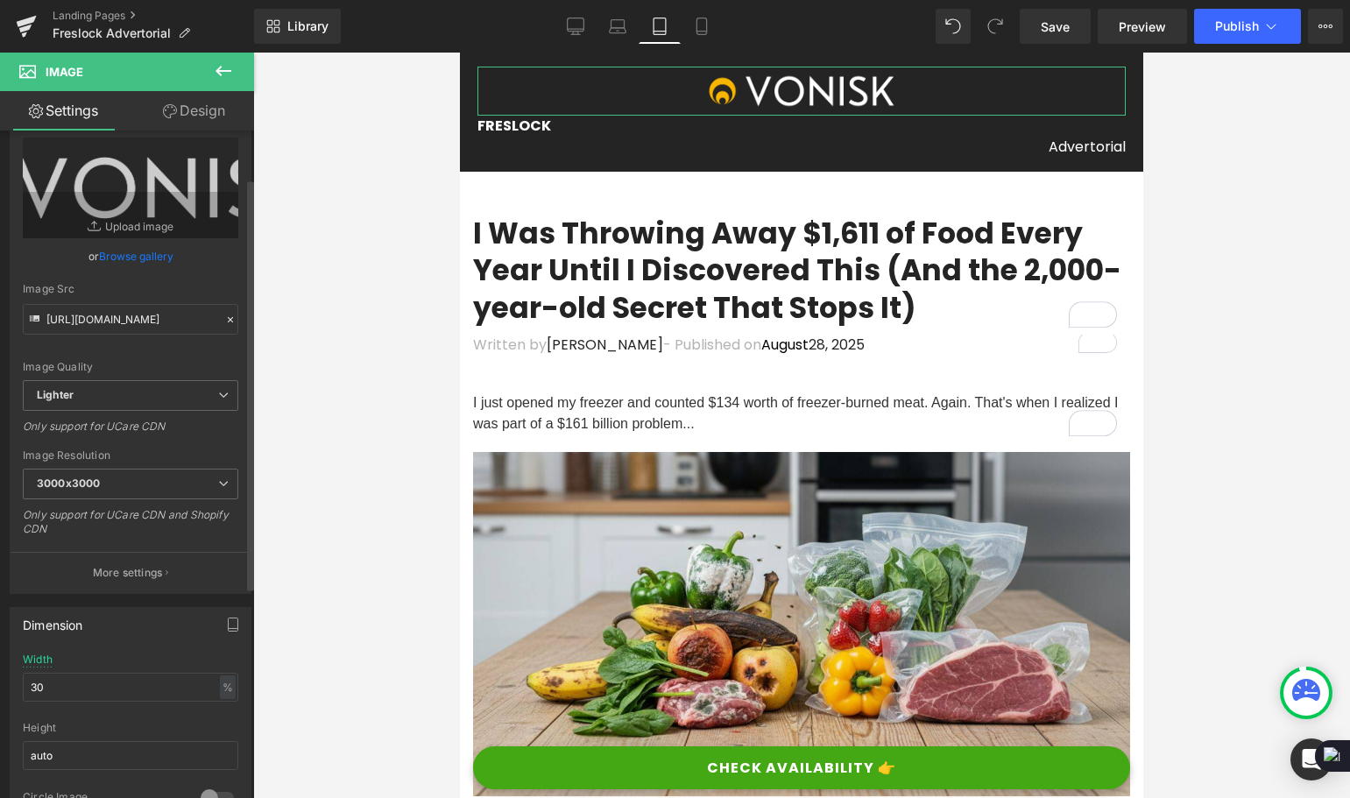
scroll to position [88, 0]
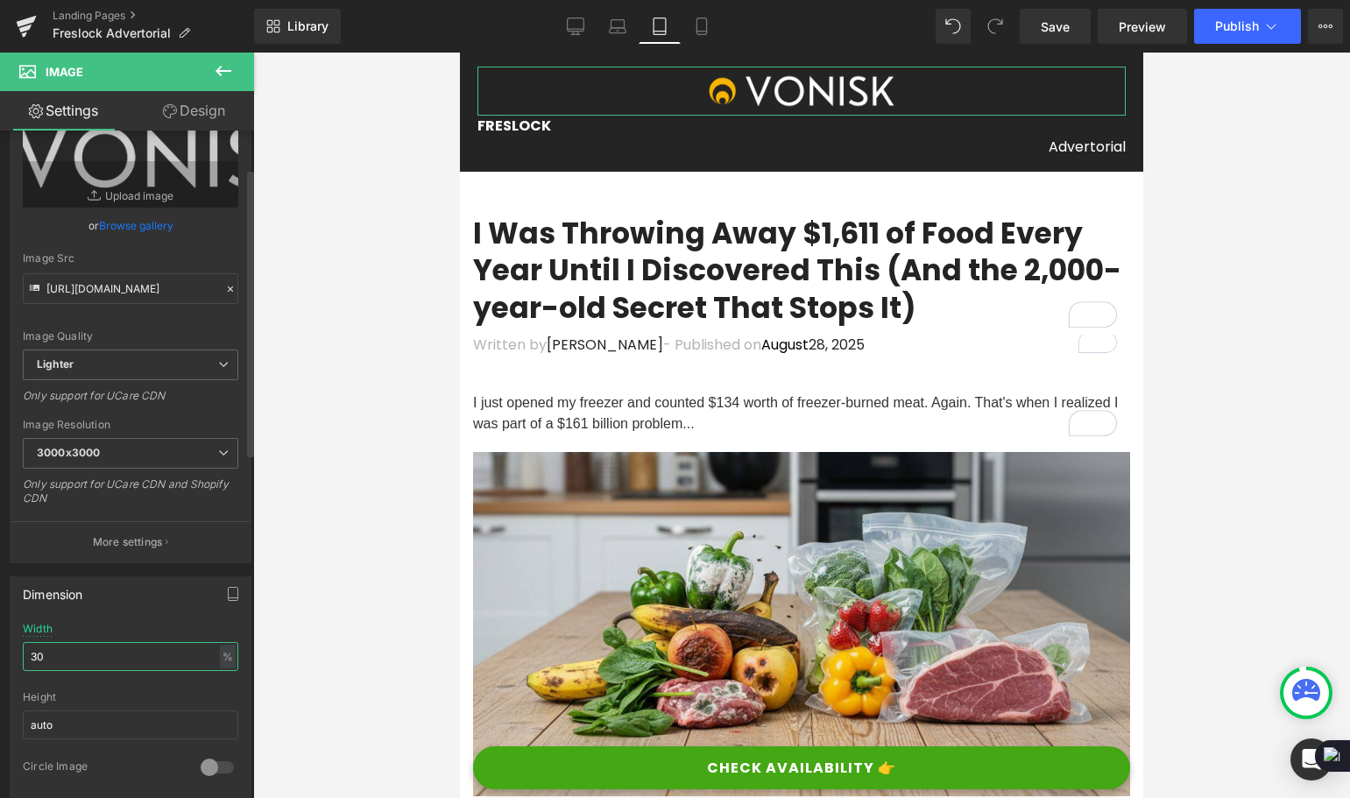
drag, startPoint x: 59, startPoint y: 654, endPoint x: 22, endPoint y: 662, distance: 37.6
click at [22, 662] on div "30% Width 30 % % px auto Height auto 0 Circle Image" at bounding box center [131, 710] width 240 height 175
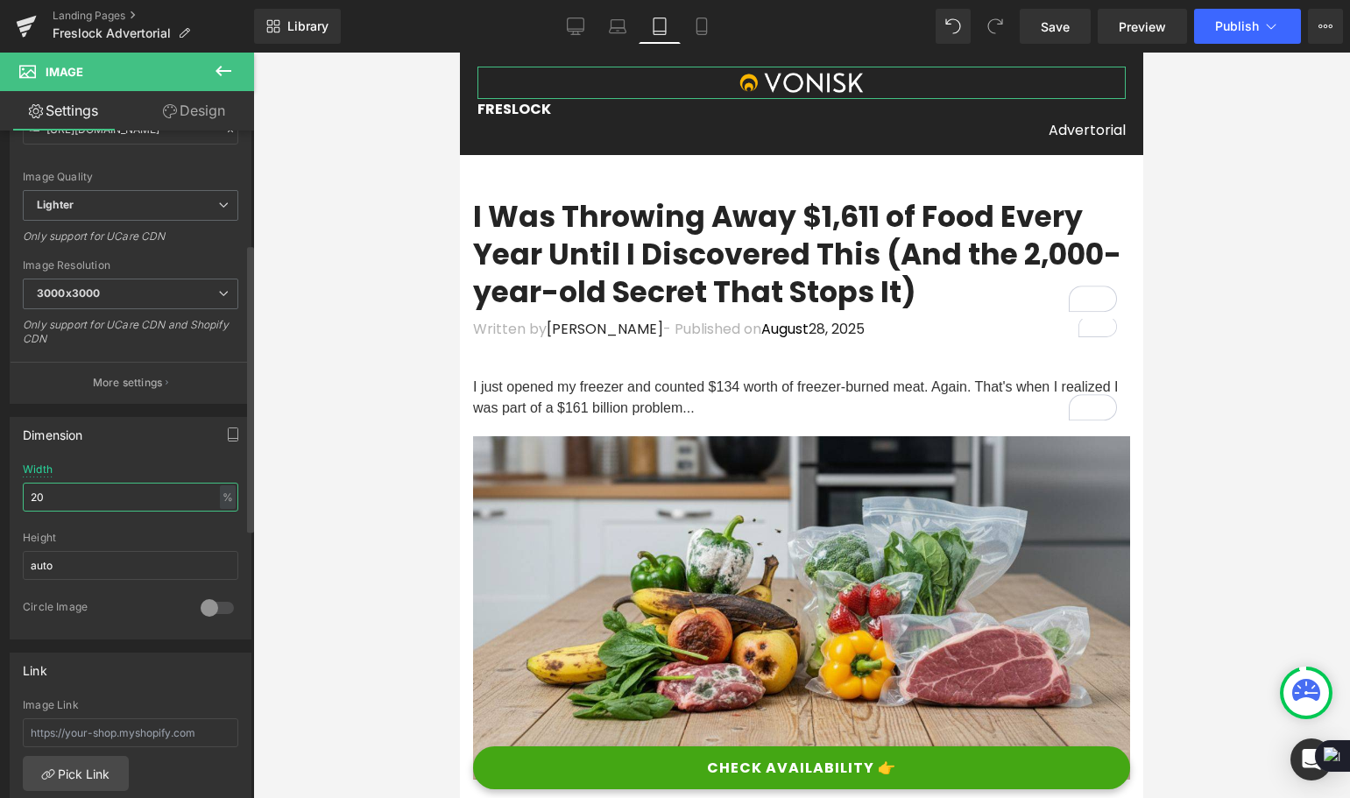
scroll to position [263, 0]
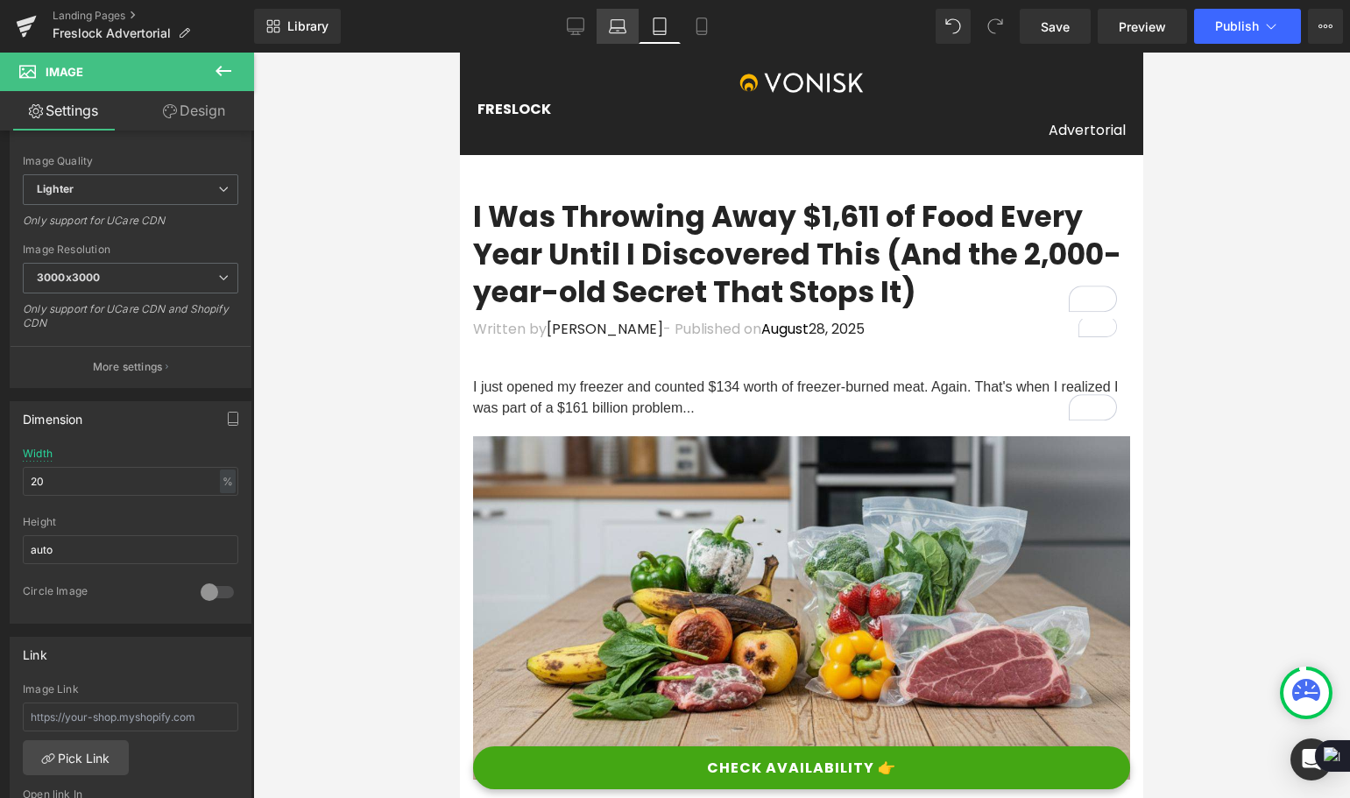
click at [611, 33] on icon at bounding box center [617, 30] width 17 height 5
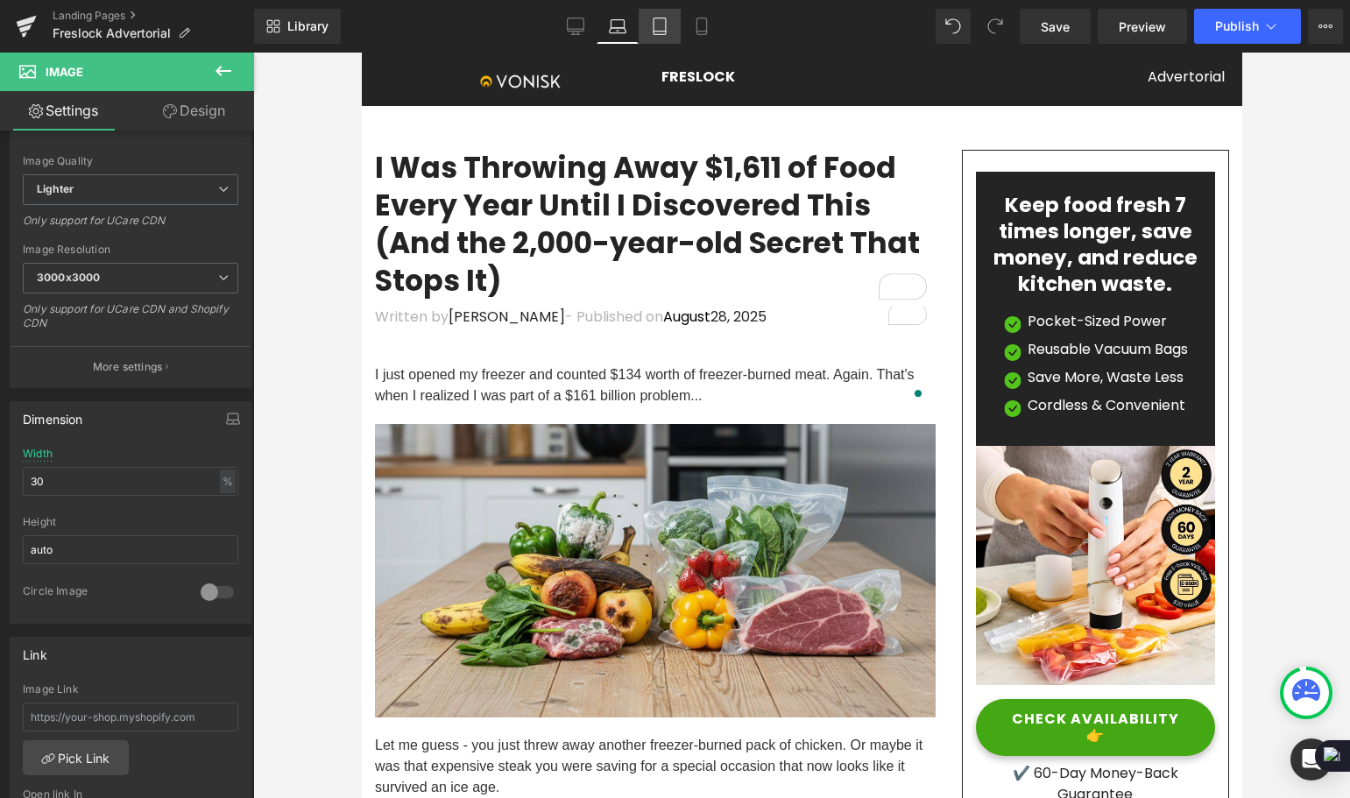
click at [666, 28] on icon at bounding box center [660, 26] width 12 height 17
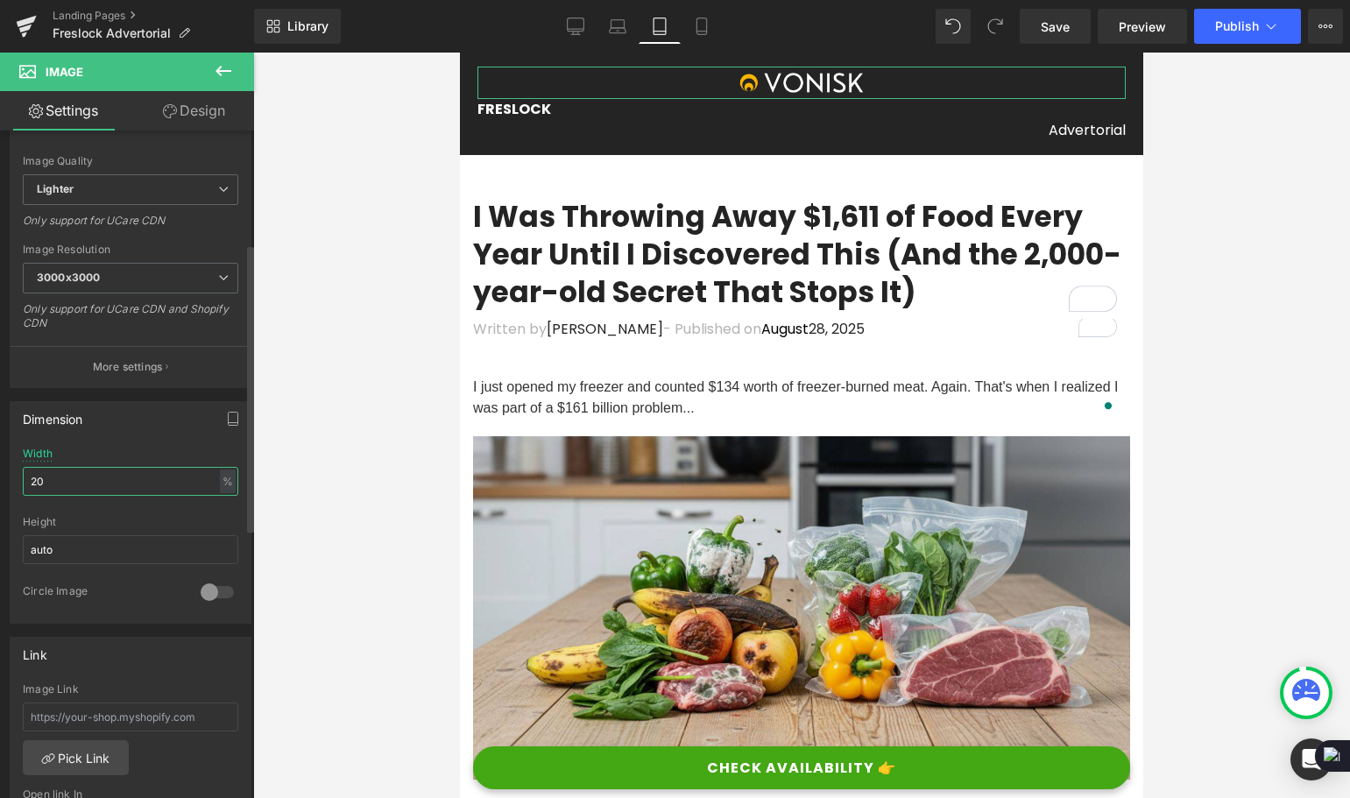
drag, startPoint x: 74, startPoint y: 485, endPoint x: 19, endPoint y: 484, distance: 55.2
click at [19, 484] on div "20% Width 20 % % px auto Height auto 0 Circle Image" at bounding box center [131, 535] width 240 height 175
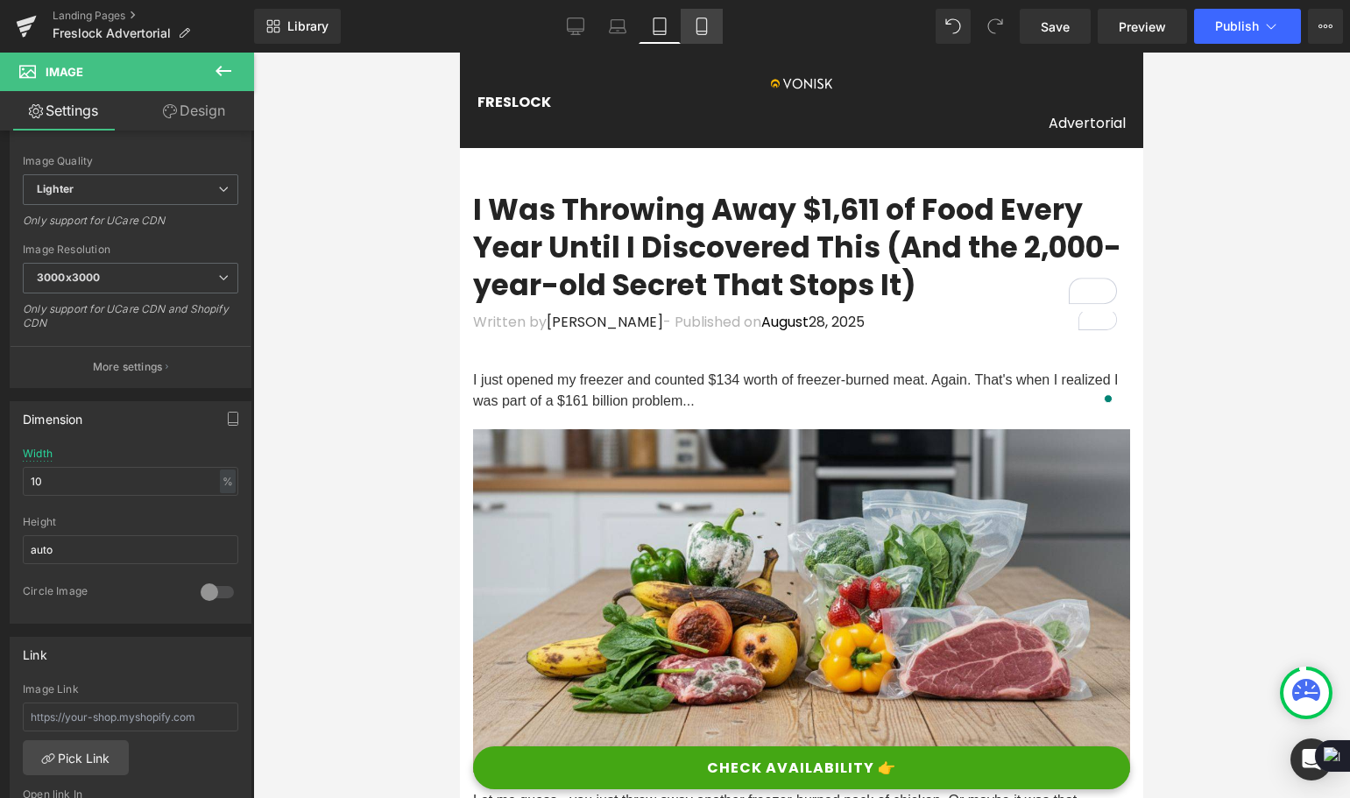
click at [701, 26] on icon at bounding box center [702, 27] width 18 height 18
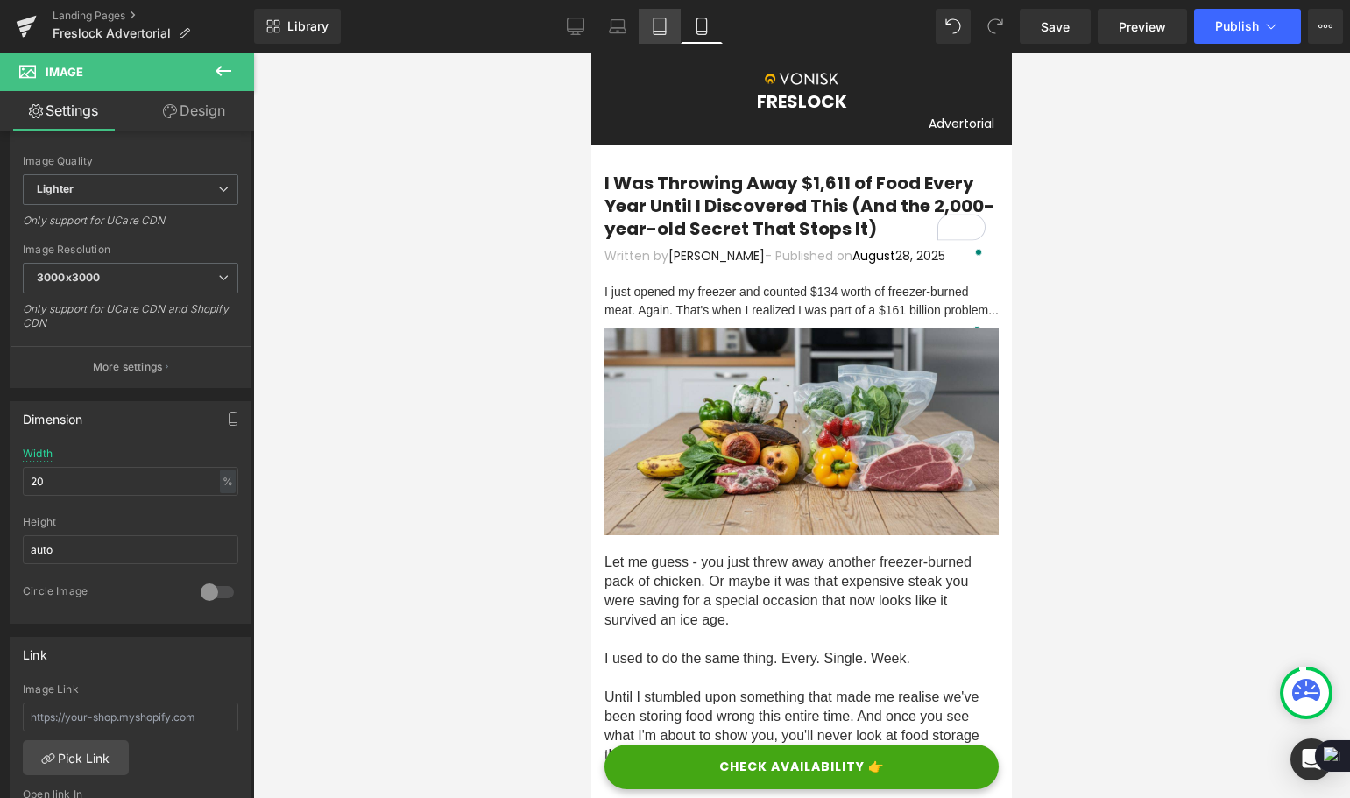
click at [654, 34] on icon at bounding box center [660, 27] width 18 height 18
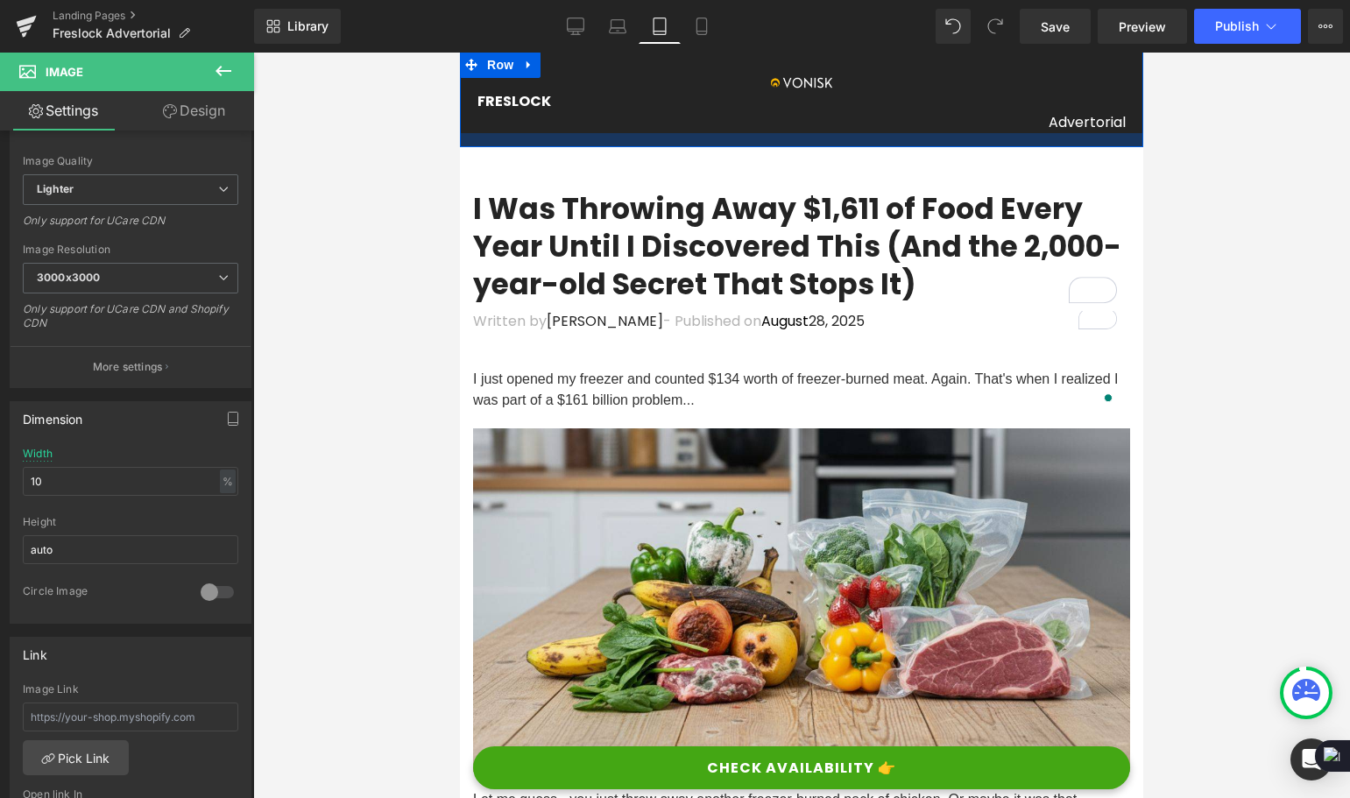
scroll to position [0, 0]
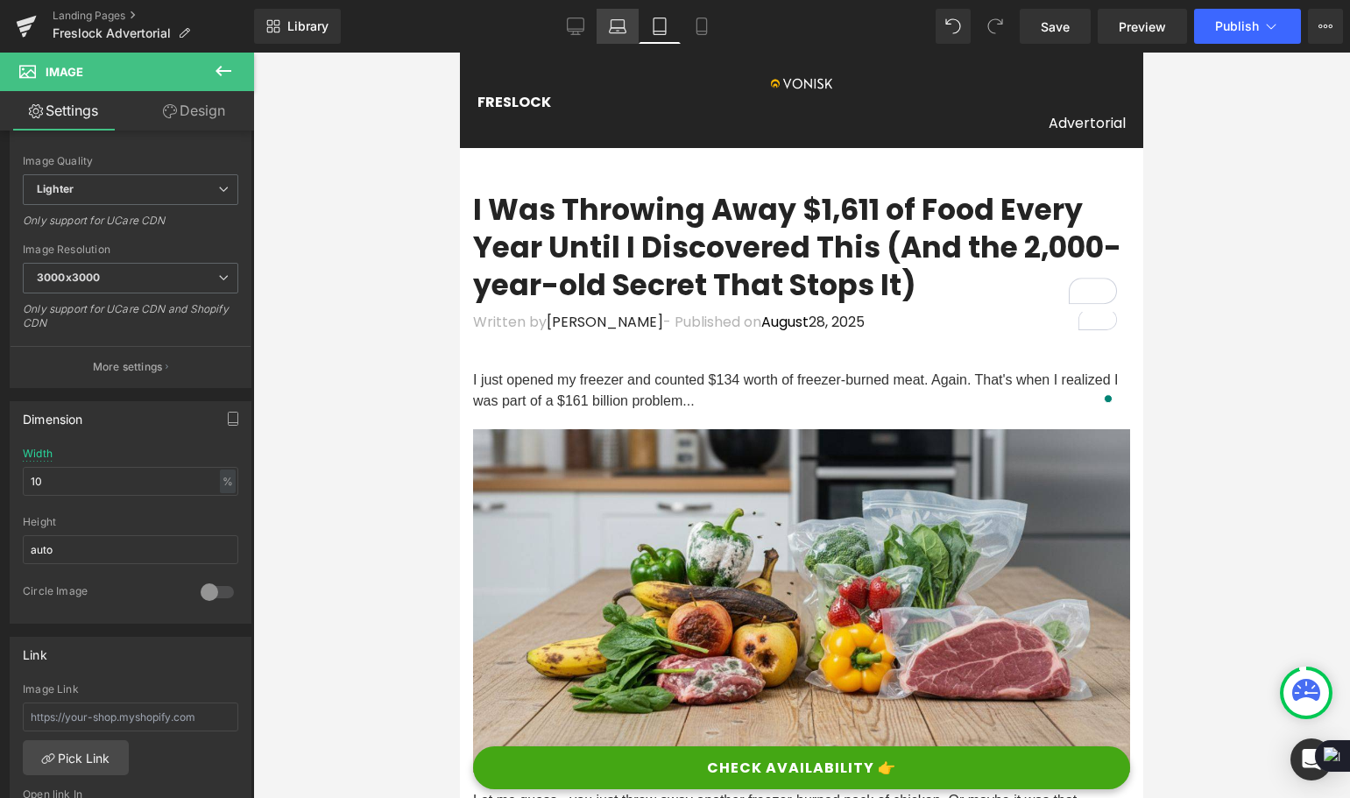
click at [620, 29] on icon at bounding box center [618, 27] width 18 height 18
type input "30"
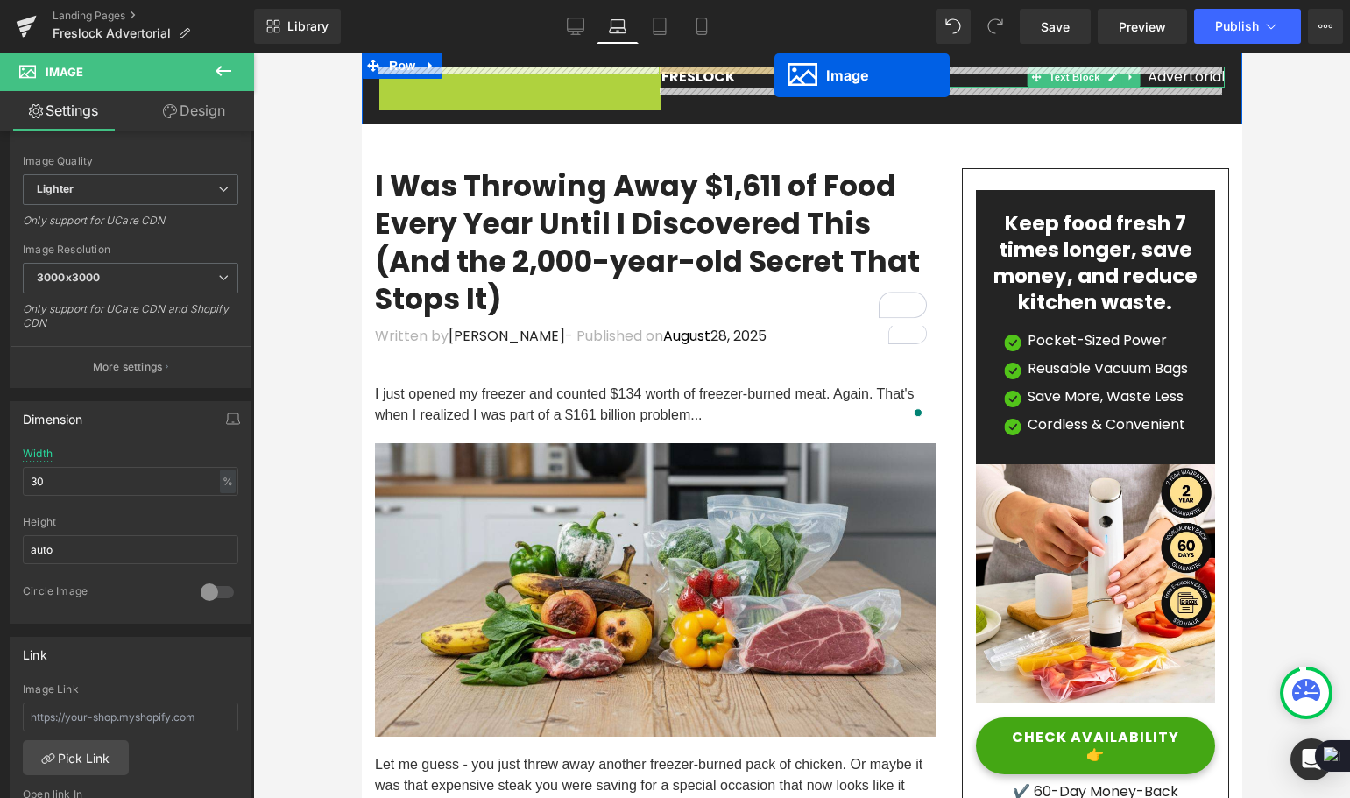
drag, startPoint x: 481, startPoint y: 78, endPoint x: 774, endPoint y: 75, distance: 292.6
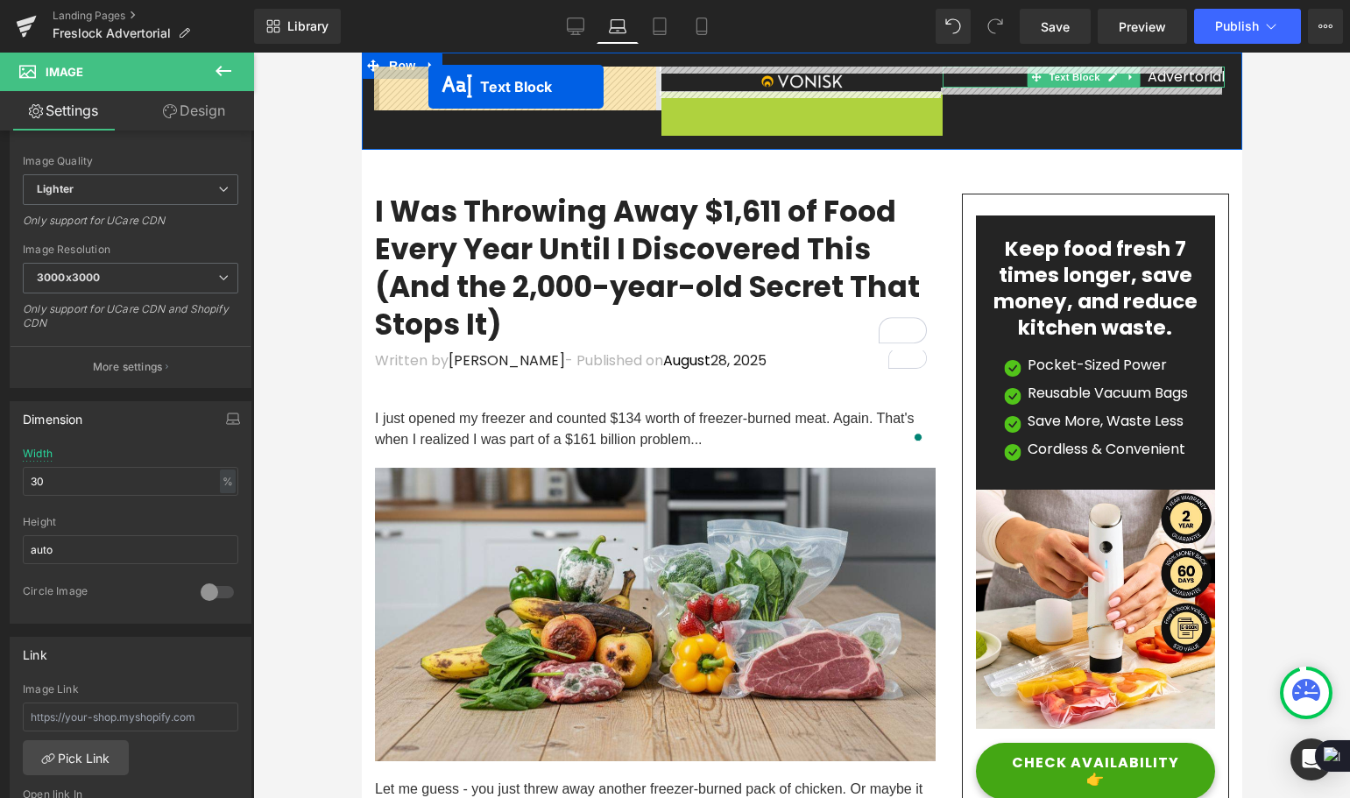
drag, startPoint x: 743, startPoint y: 100, endPoint x: 428, endPoint y: 87, distance: 315.7
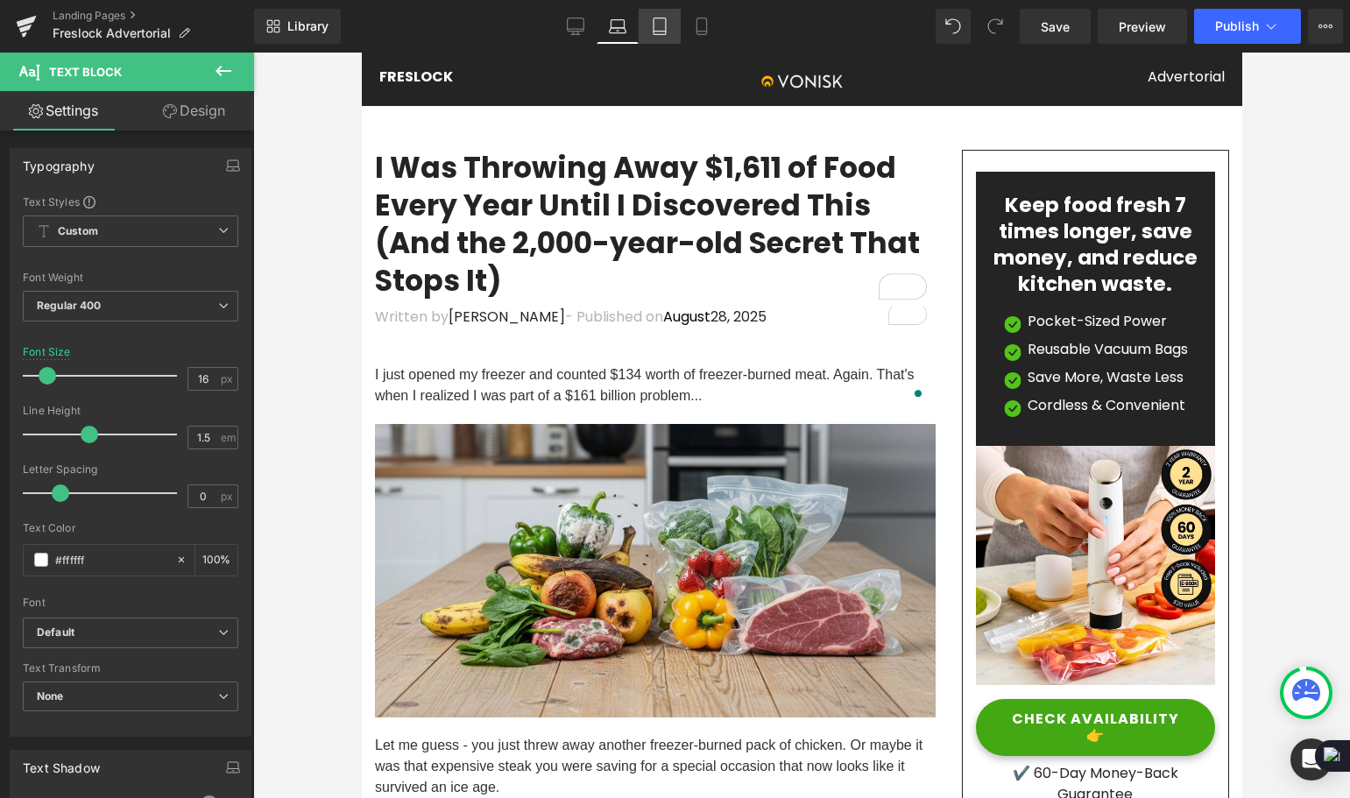
click at [661, 24] on icon at bounding box center [660, 27] width 18 height 18
type input "100"
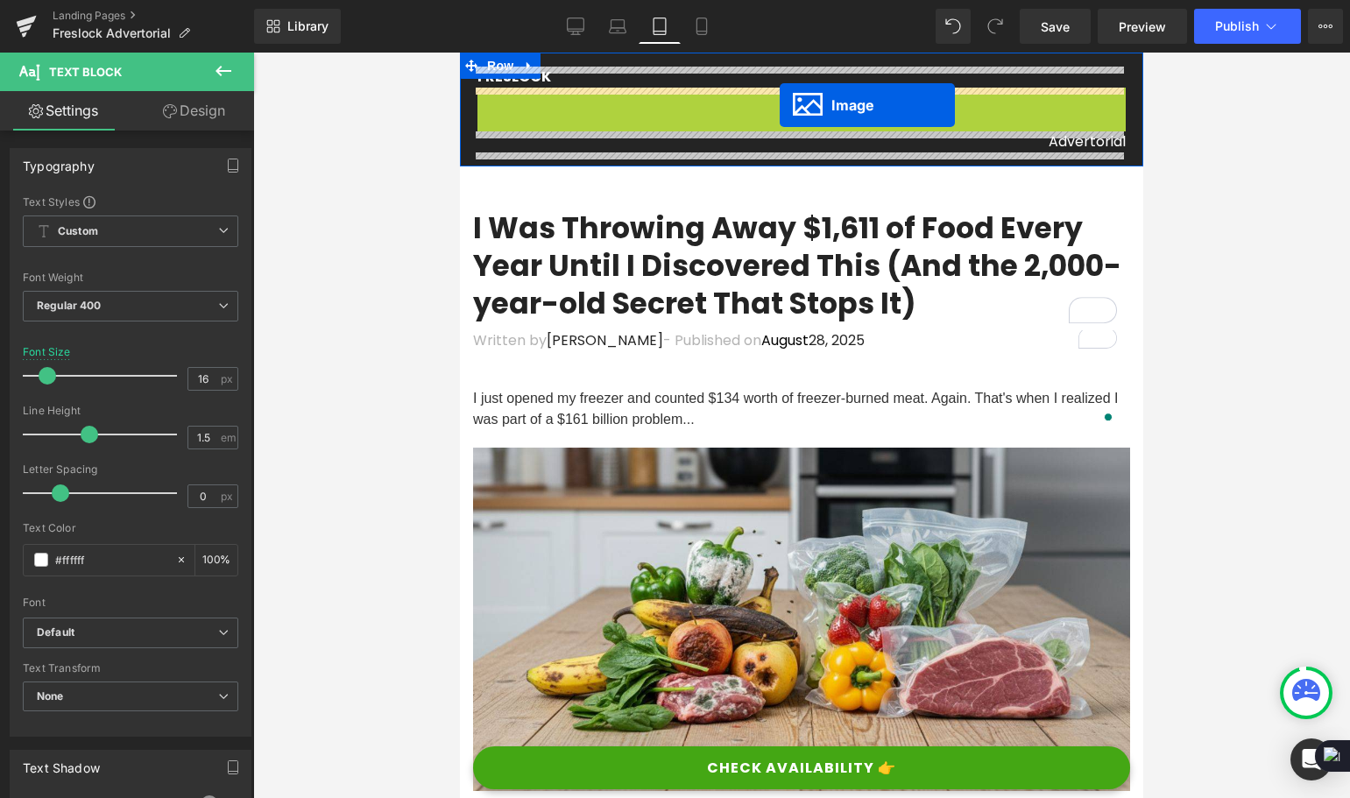
drag, startPoint x: 764, startPoint y: 99, endPoint x: 780, endPoint y: 105, distance: 16.9
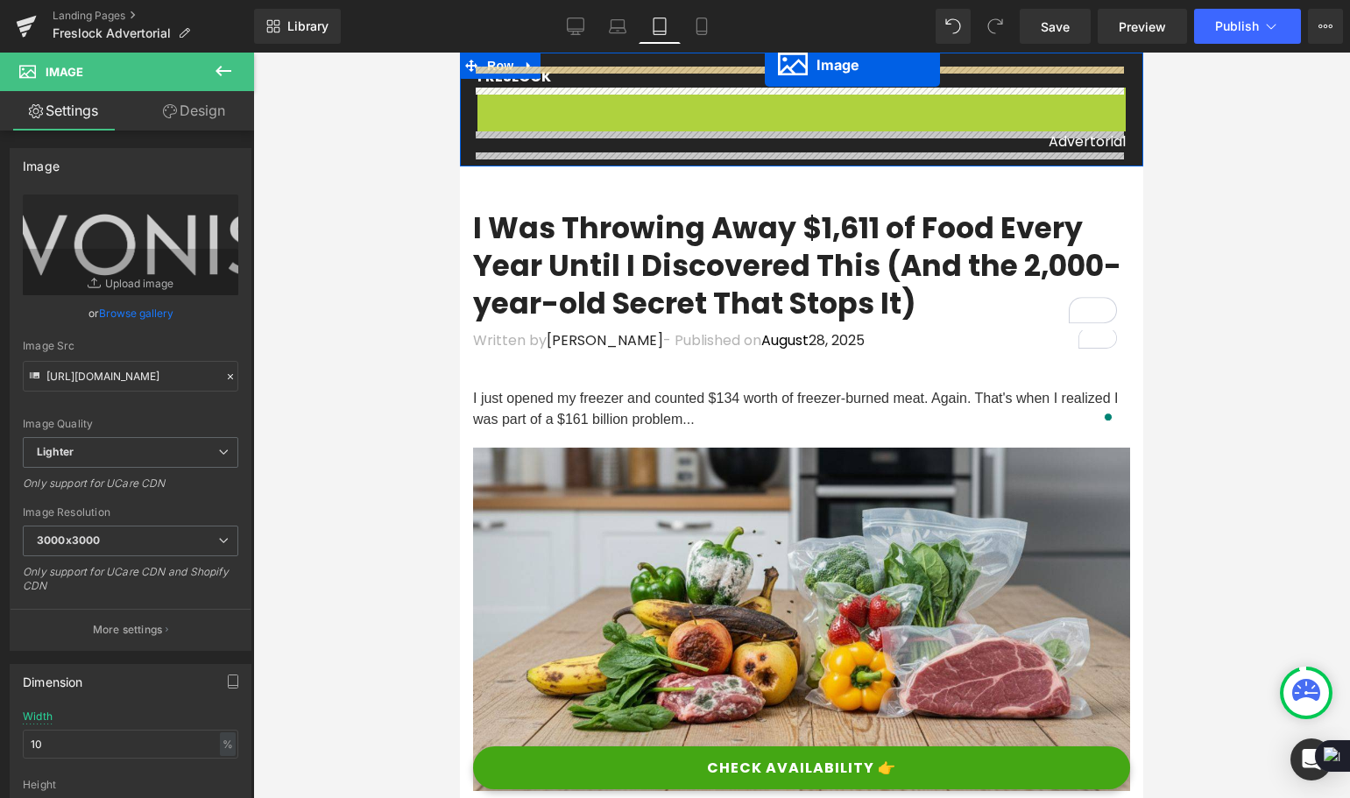
drag, startPoint x: 765, startPoint y: 103, endPoint x: 765, endPoint y: 65, distance: 38.5
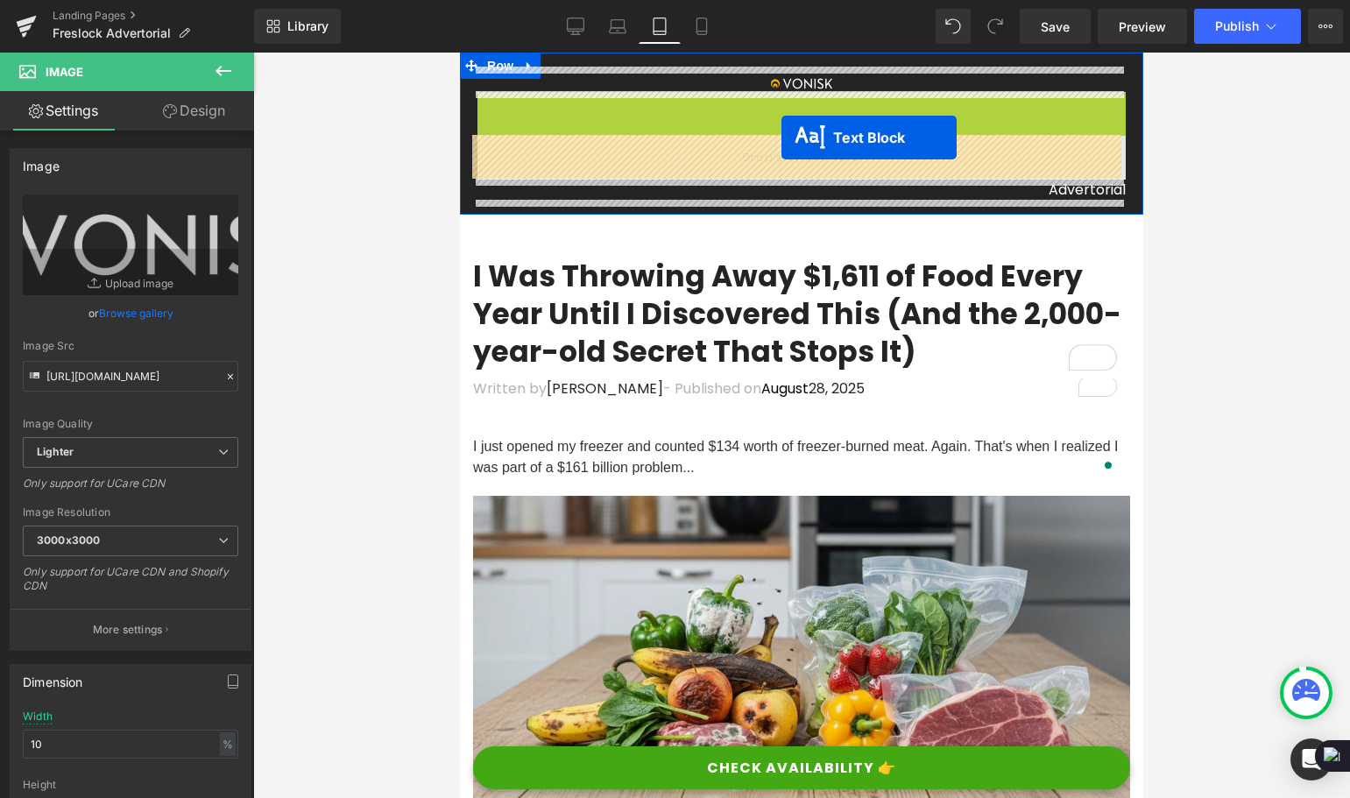
drag, startPoint x: 746, startPoint y: 103, endPoint x: 781, endPoint y: 138, distance: 49.6
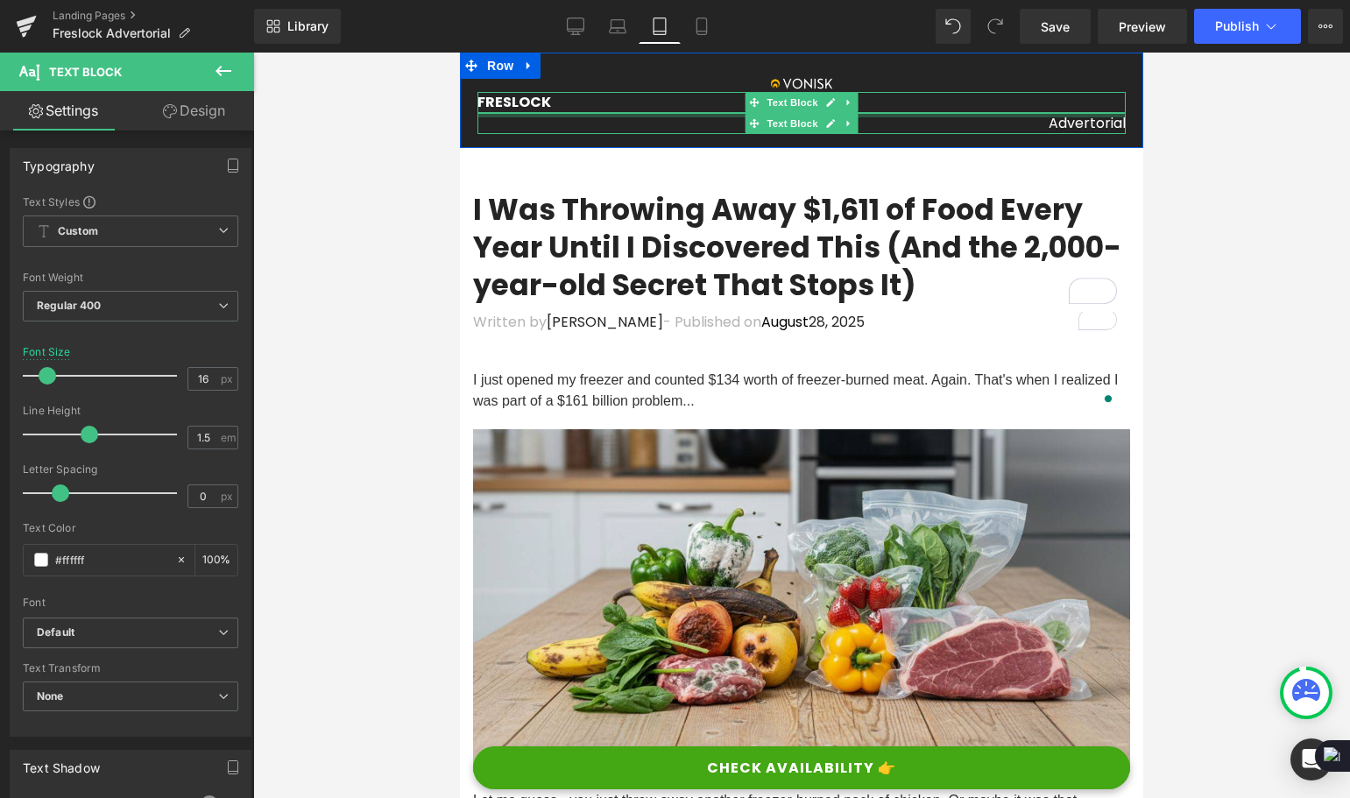
click at [902, 114] on div at bounding box center [801, 115] width 648 height 4
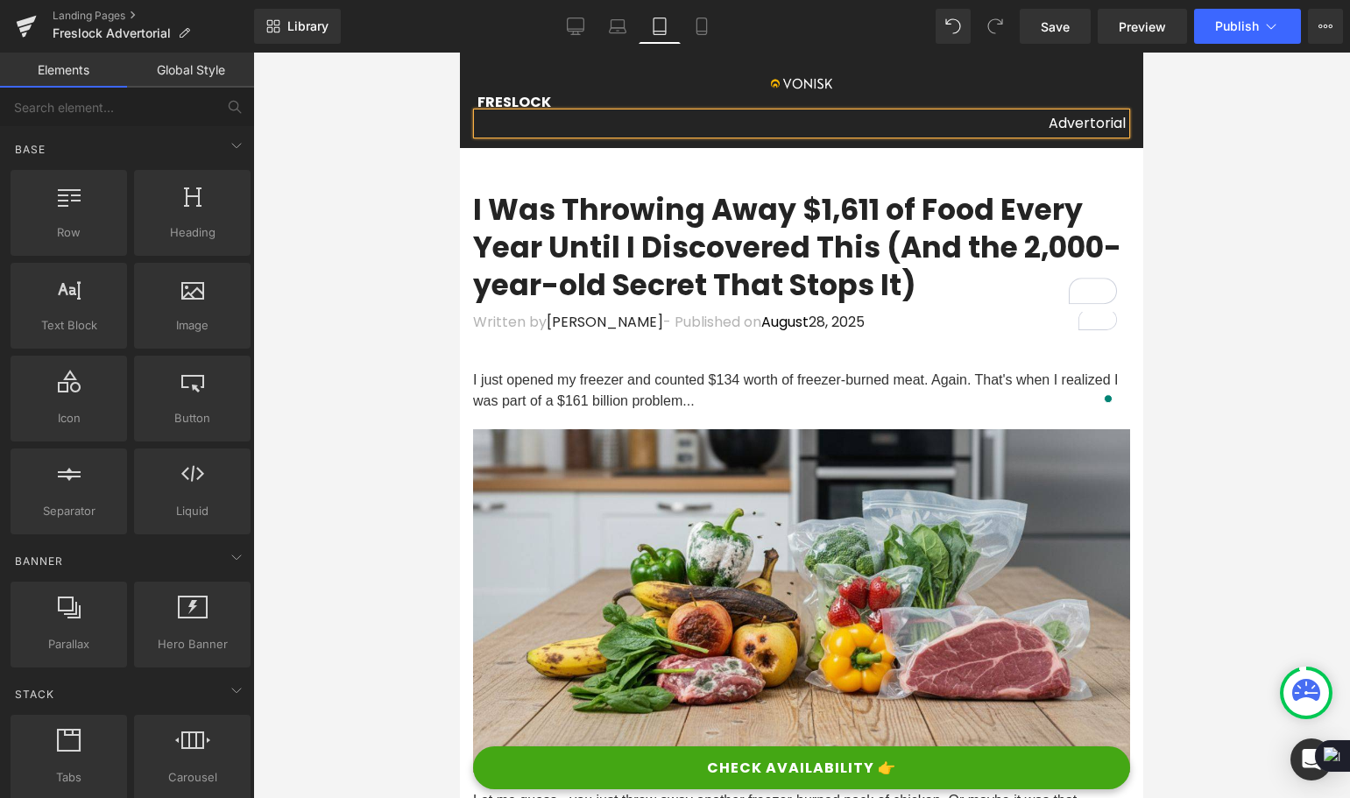
click at [1220, 194] on div at bounding box center [801, 426] width 1097 height 746
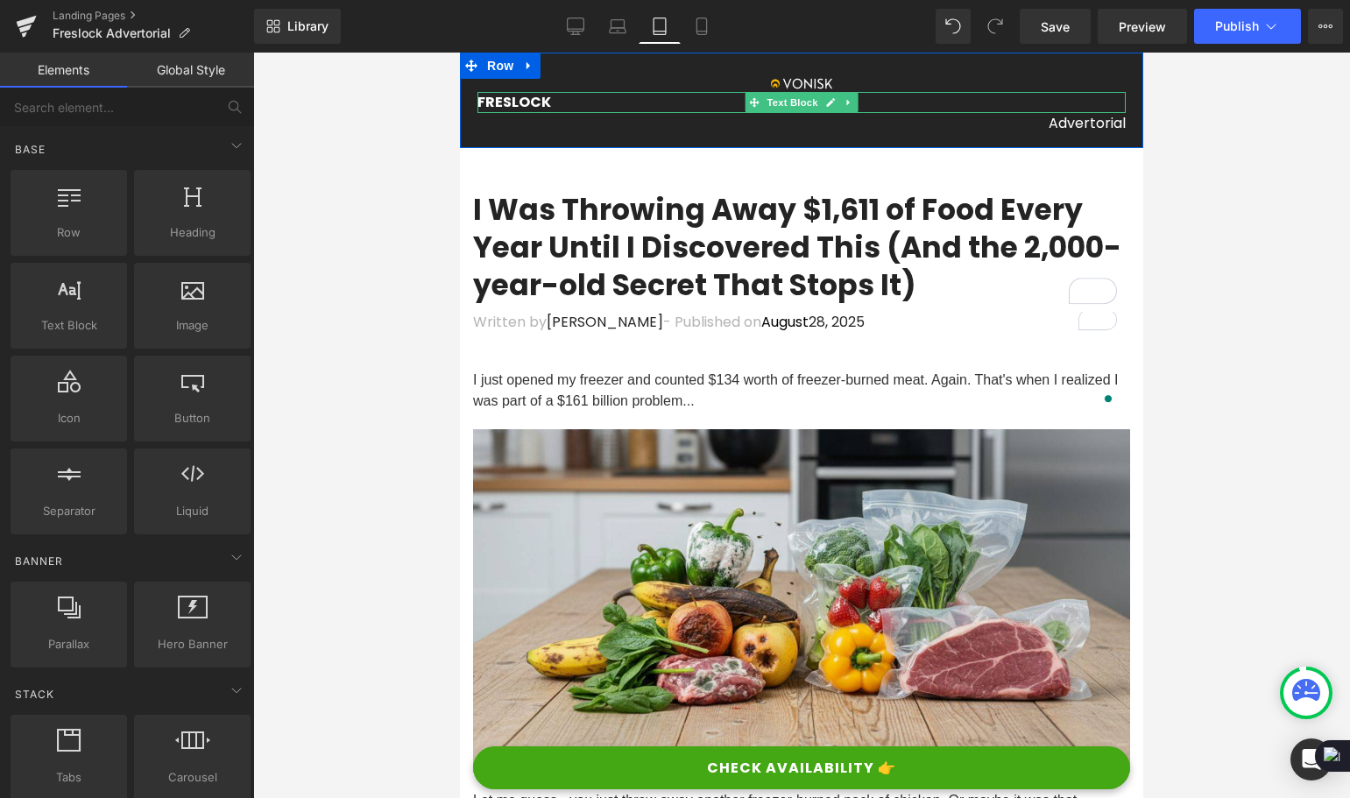
click at [581, 104] on div "FRESLOCK" at bounding box center [801, 102] width 648 height 21
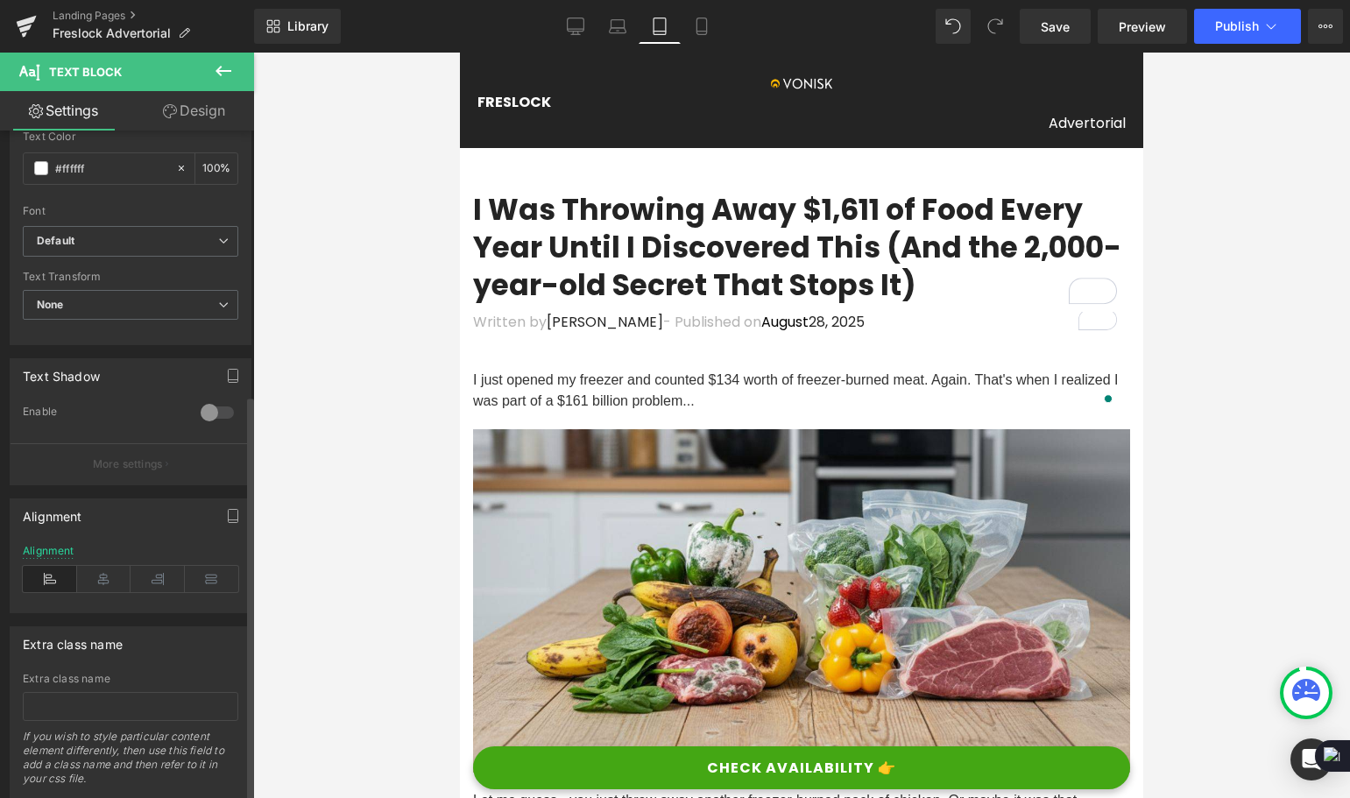
scroll to position [438, 0]
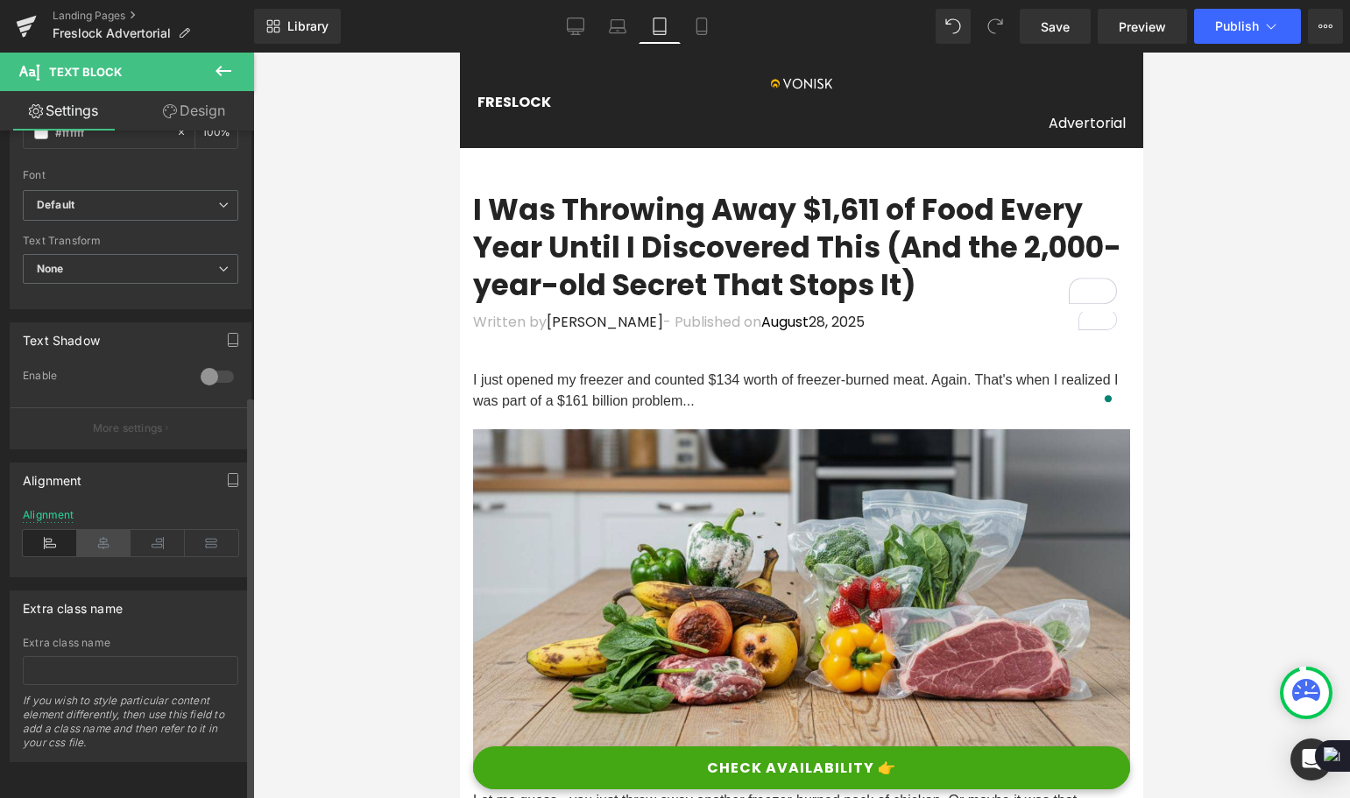
click at [109, 535] on icon at bounding box center [104, 543] width 54 height 26
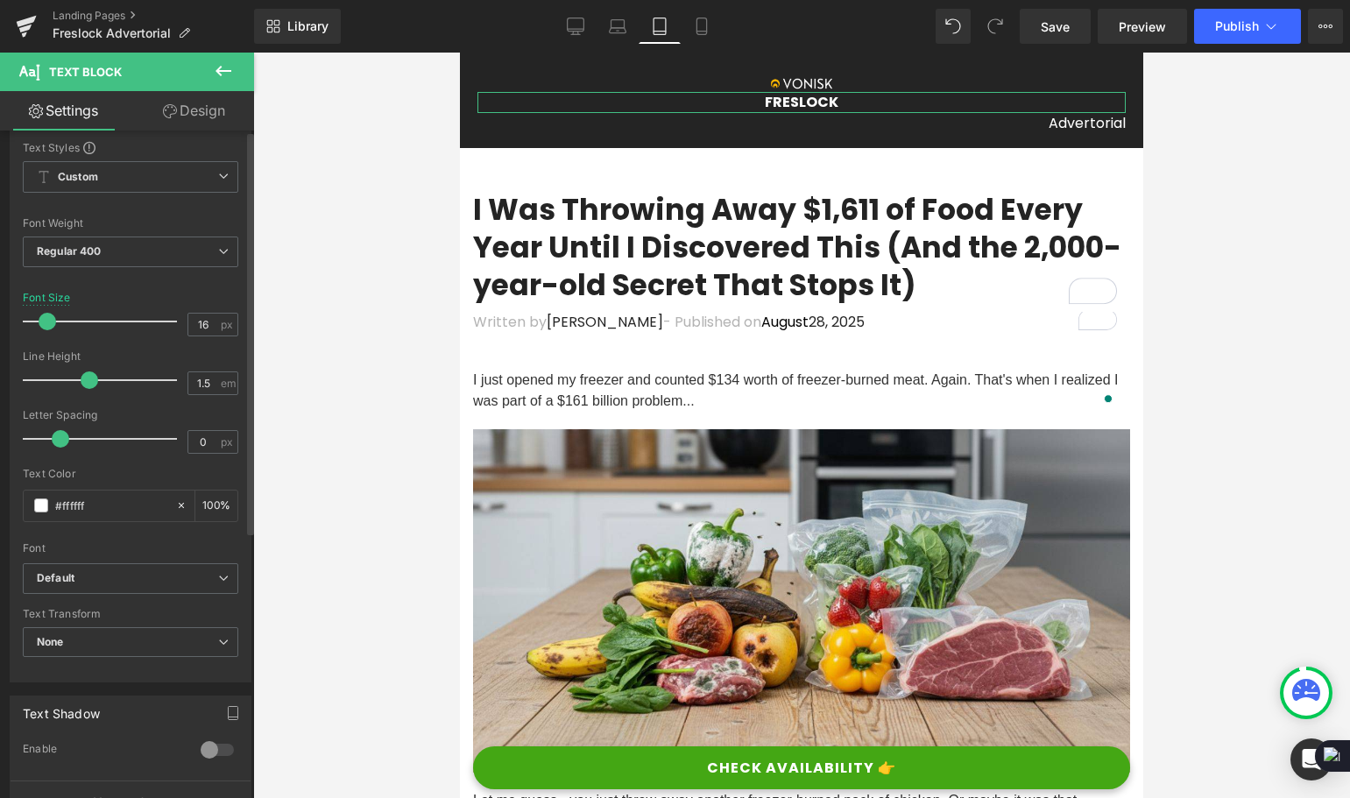
scroll to position [0, 0]
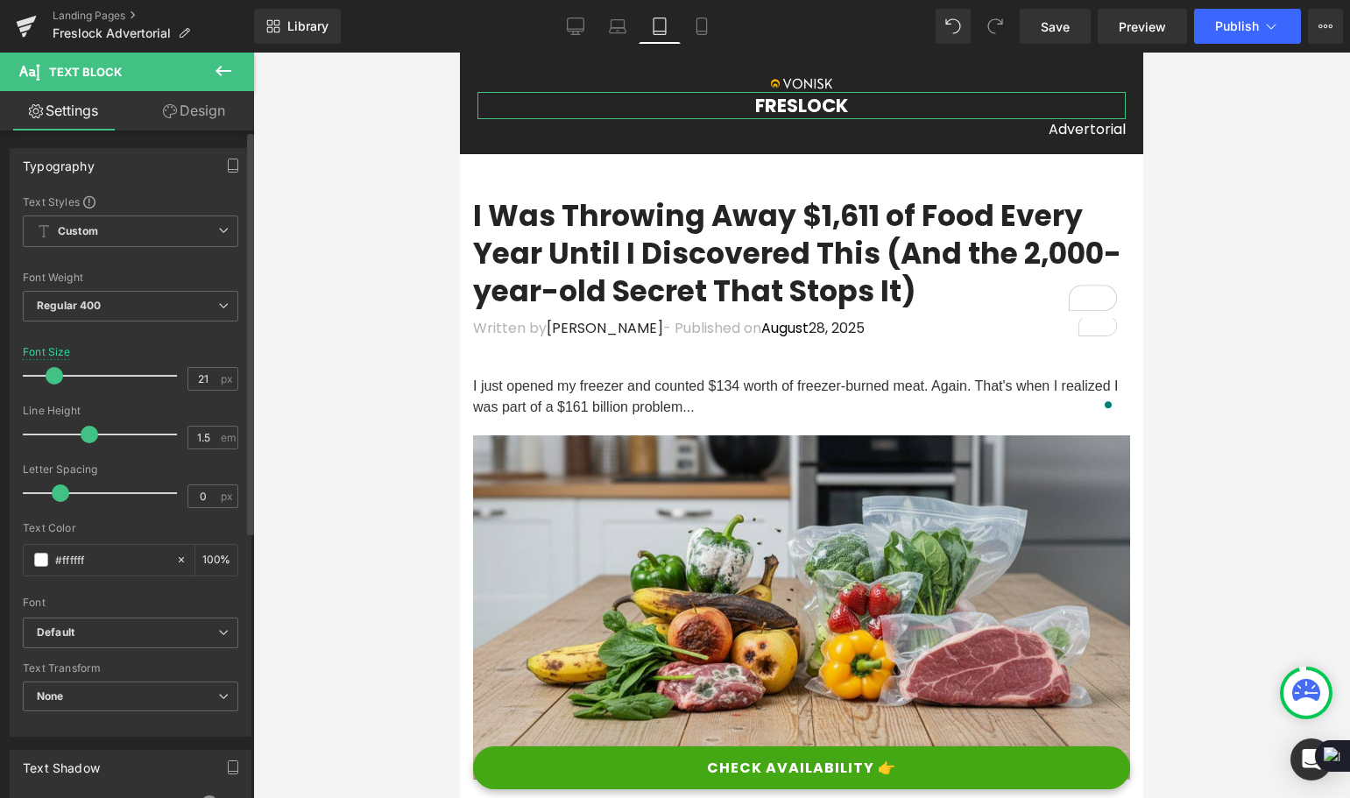
type input "20"
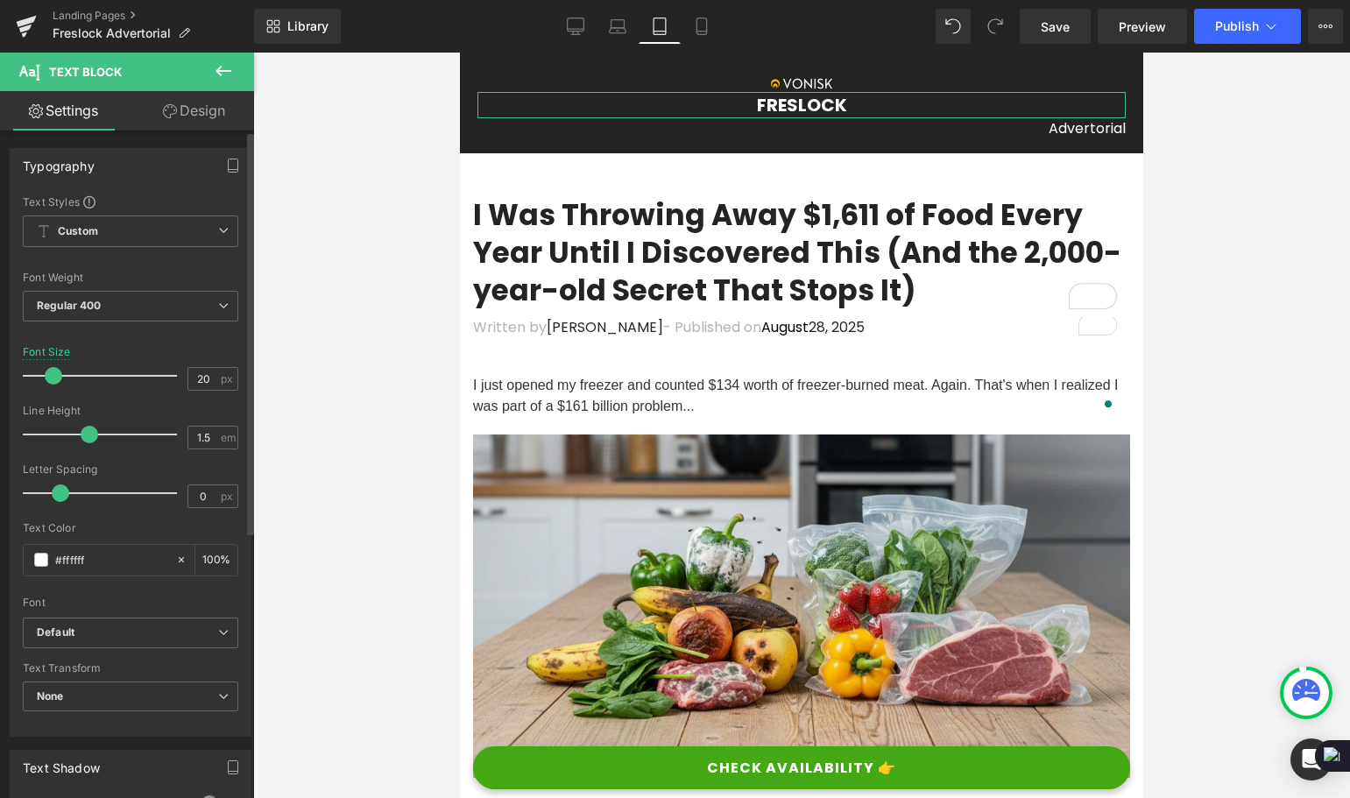
click at [51, 371] on span at bounding box center [54, 376] width 18 height 18
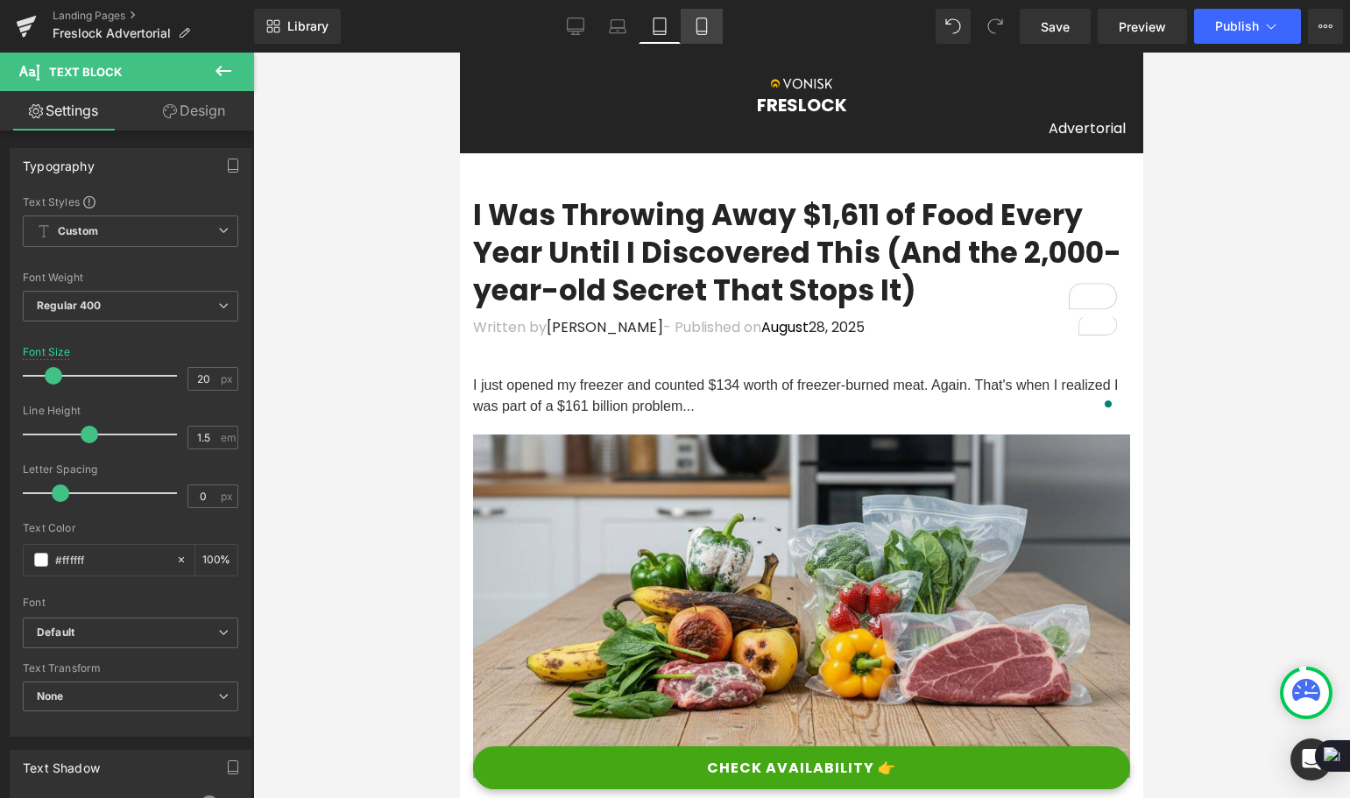
click at [696, 31] on icon at bounding box center [702, 27] width 18 height 18
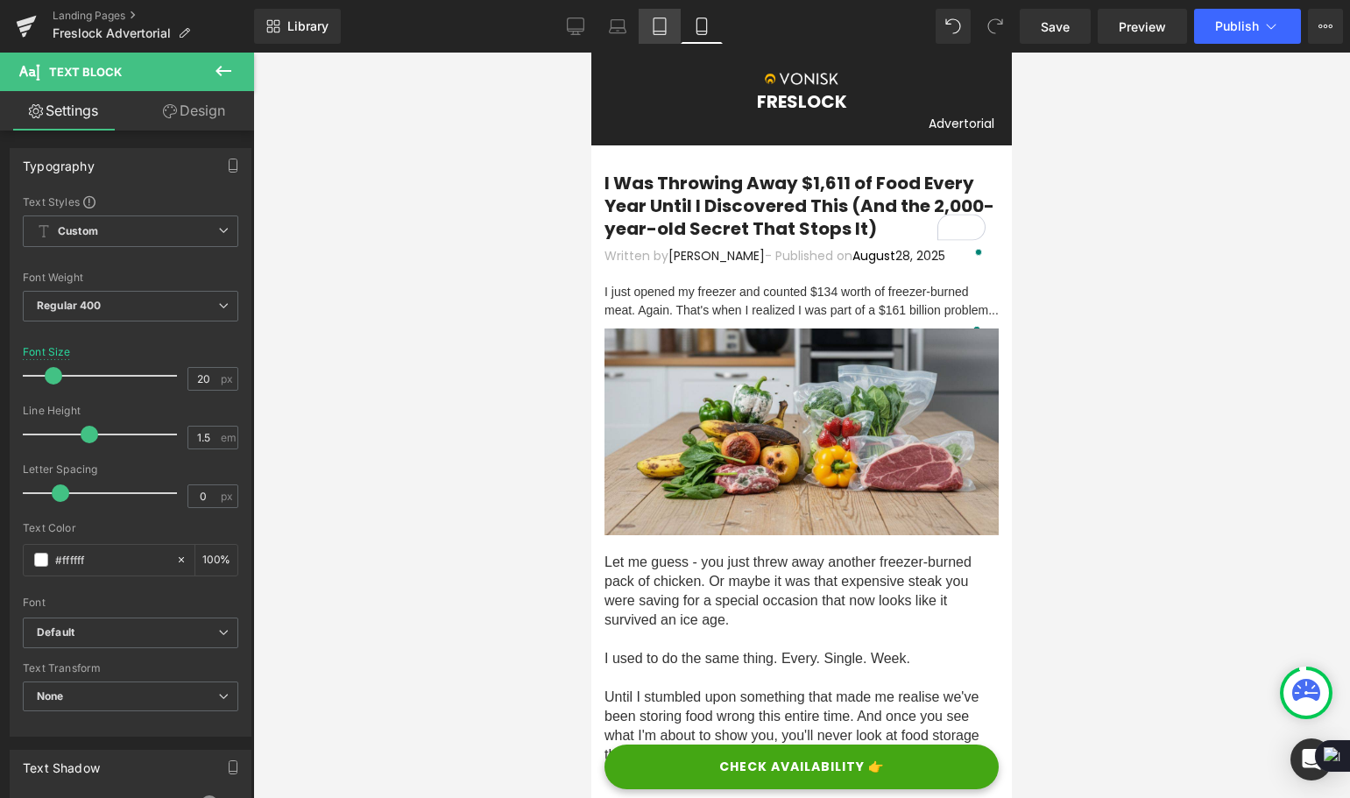
click at [662, 26] on icon at bounding box center [660, 27] width 18 height 18
type input "100"
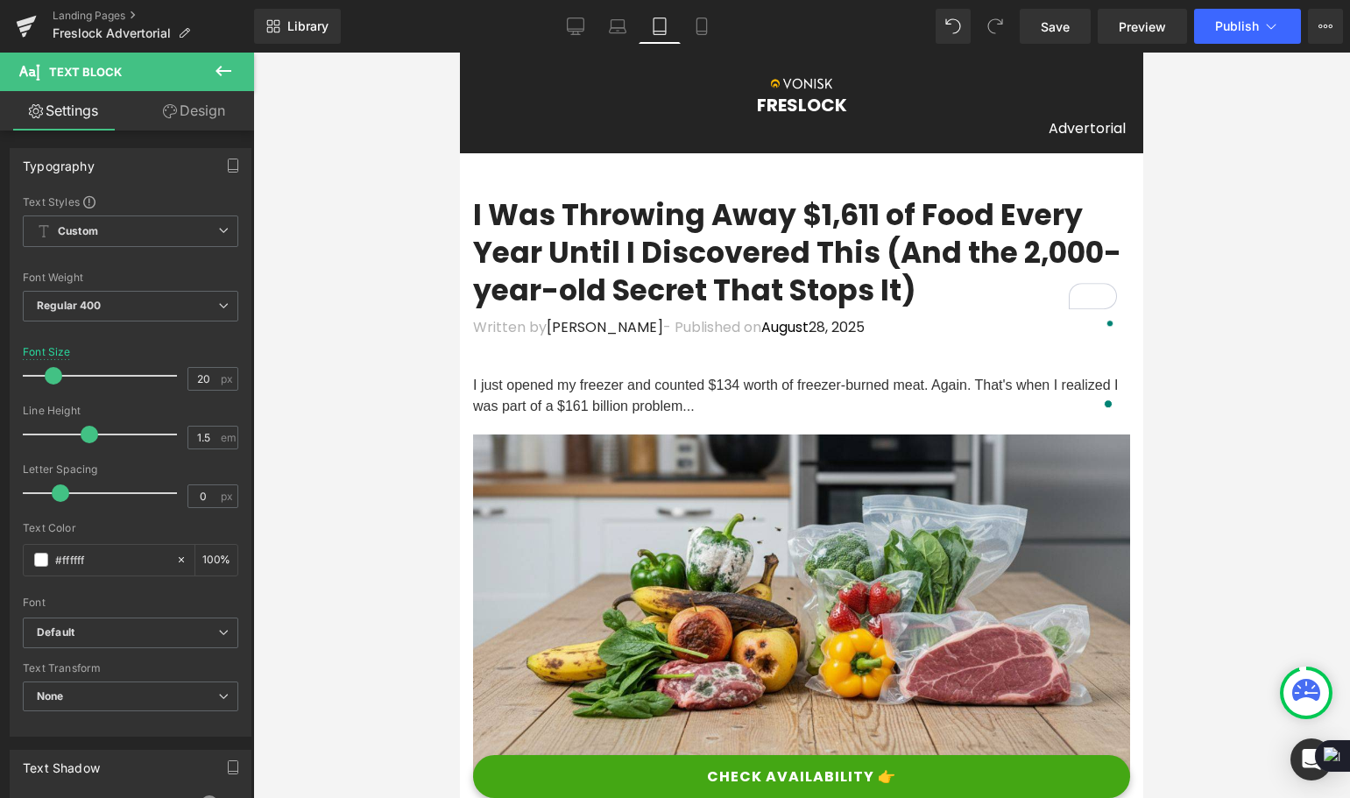
scroll to position [11, 0]
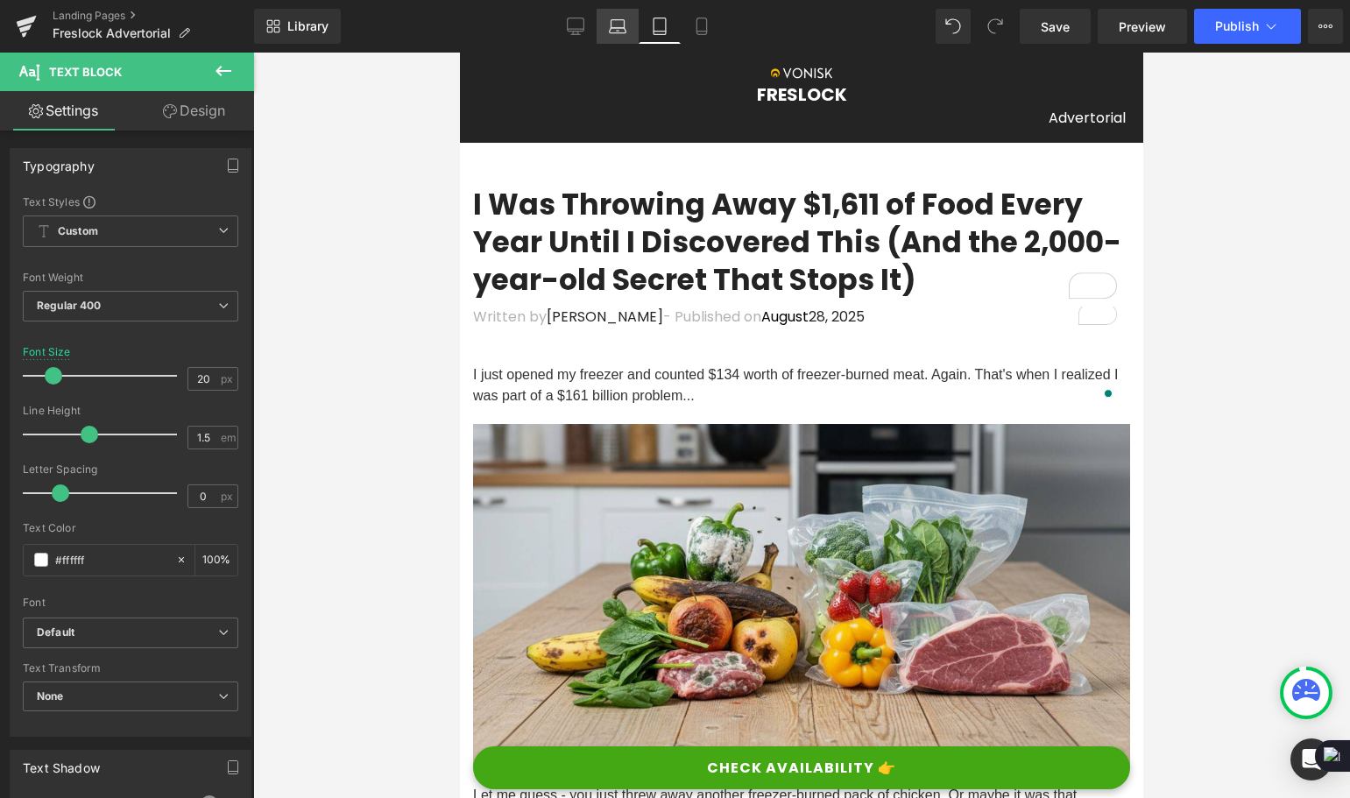
click at [617, 24] on icon at bounding box center [618, 27] width 18 height 18
type input "16"
type input "100"
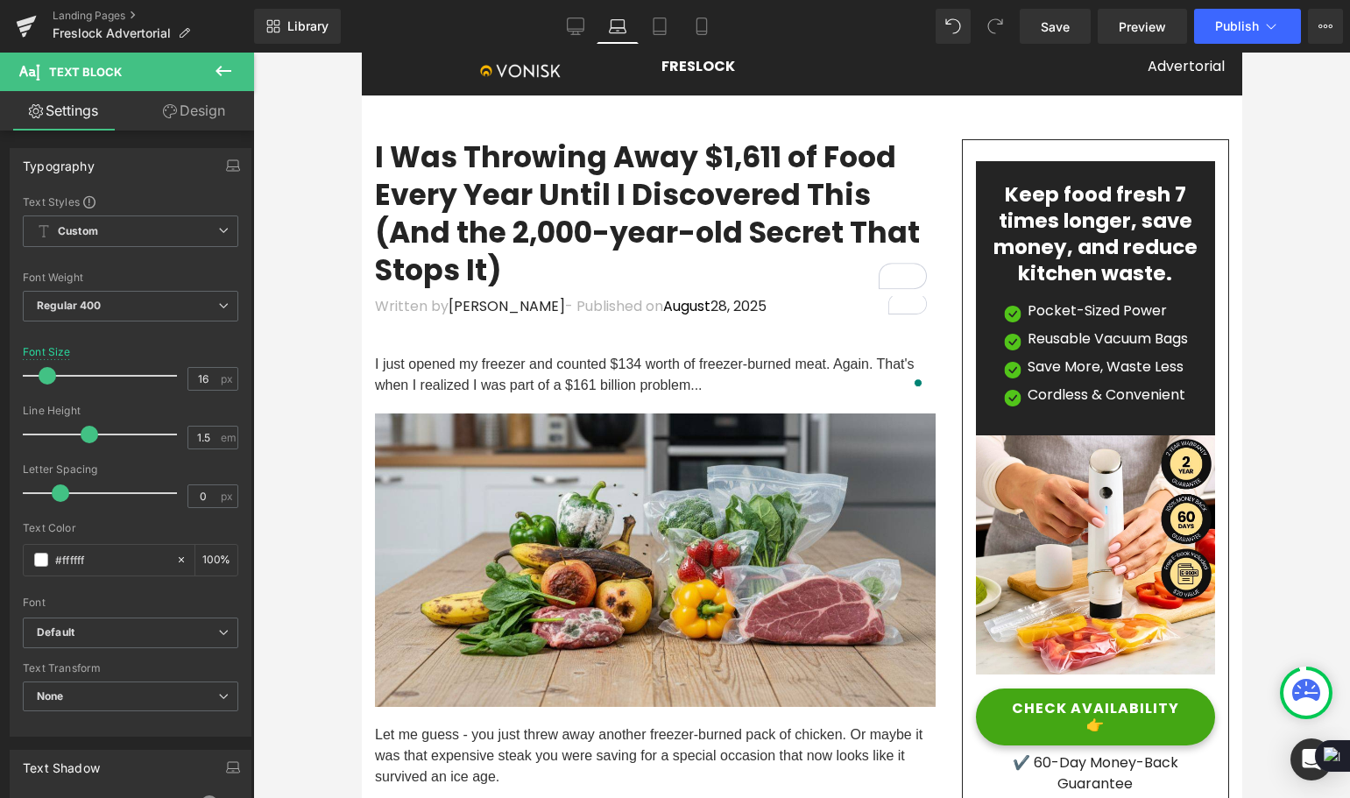
scroll to position [0, 0]
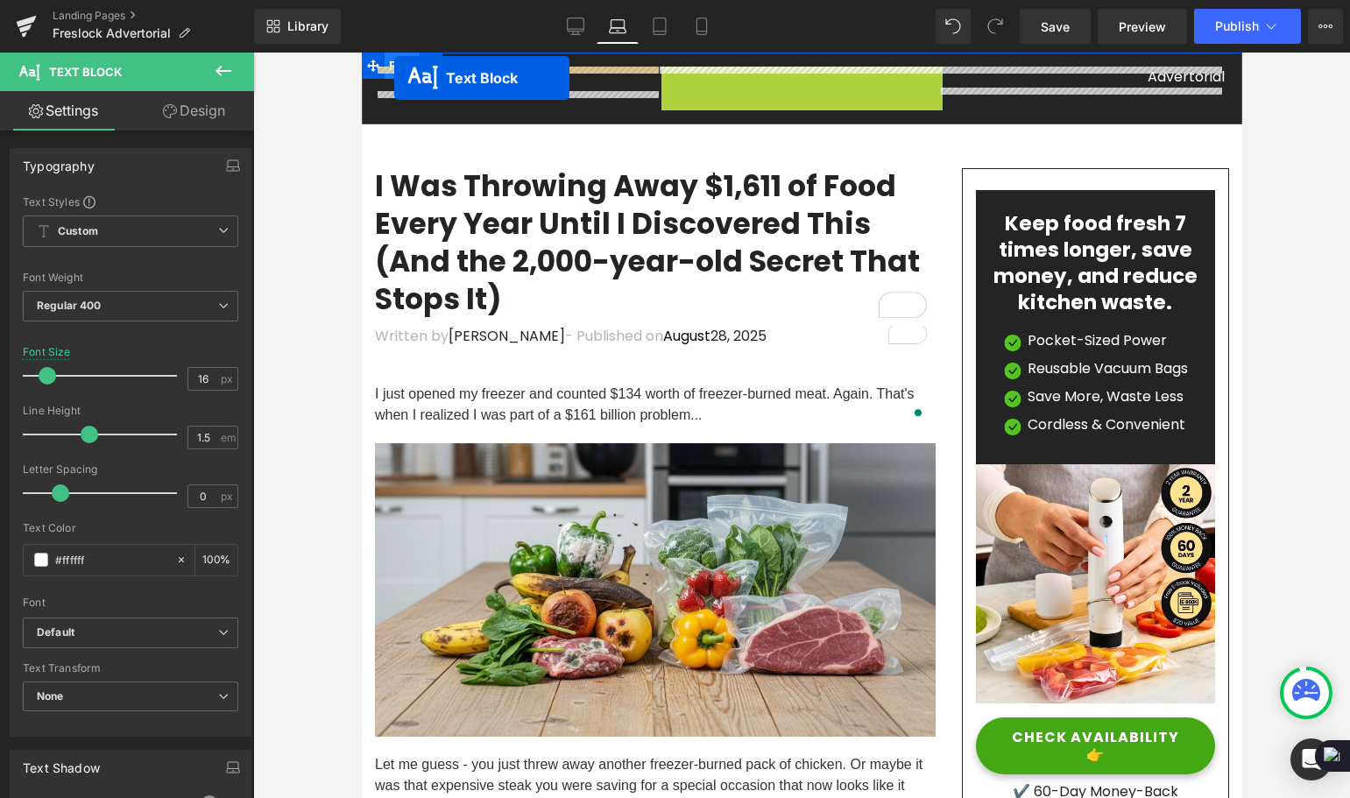
drag, startPoint x: 741, startPoint y: 75, endPoint x: 393, endPoint y: 78, distance: 347.8
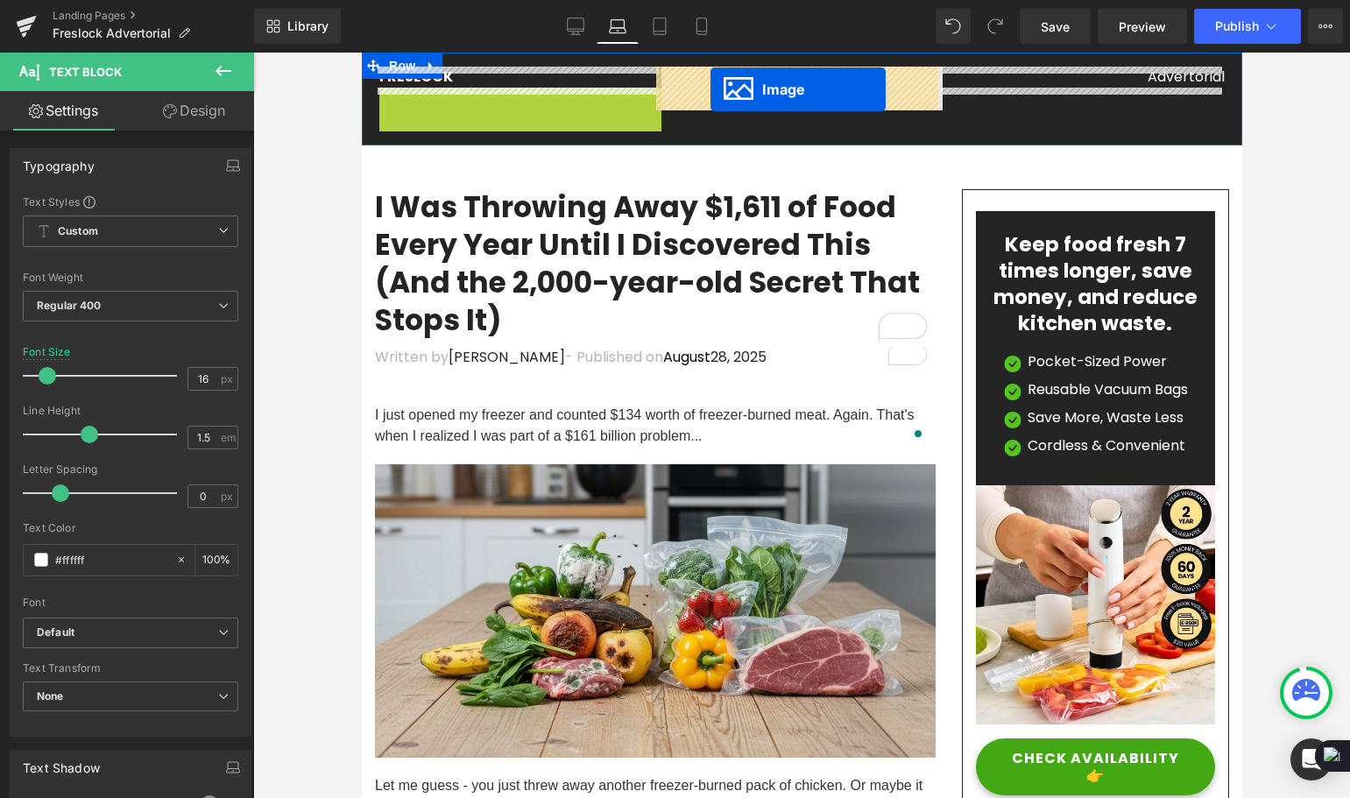
drag, startPoint x: 481, startPoint y: 99, endPoint x: 710, endPoint y: 89, distance: 228.9
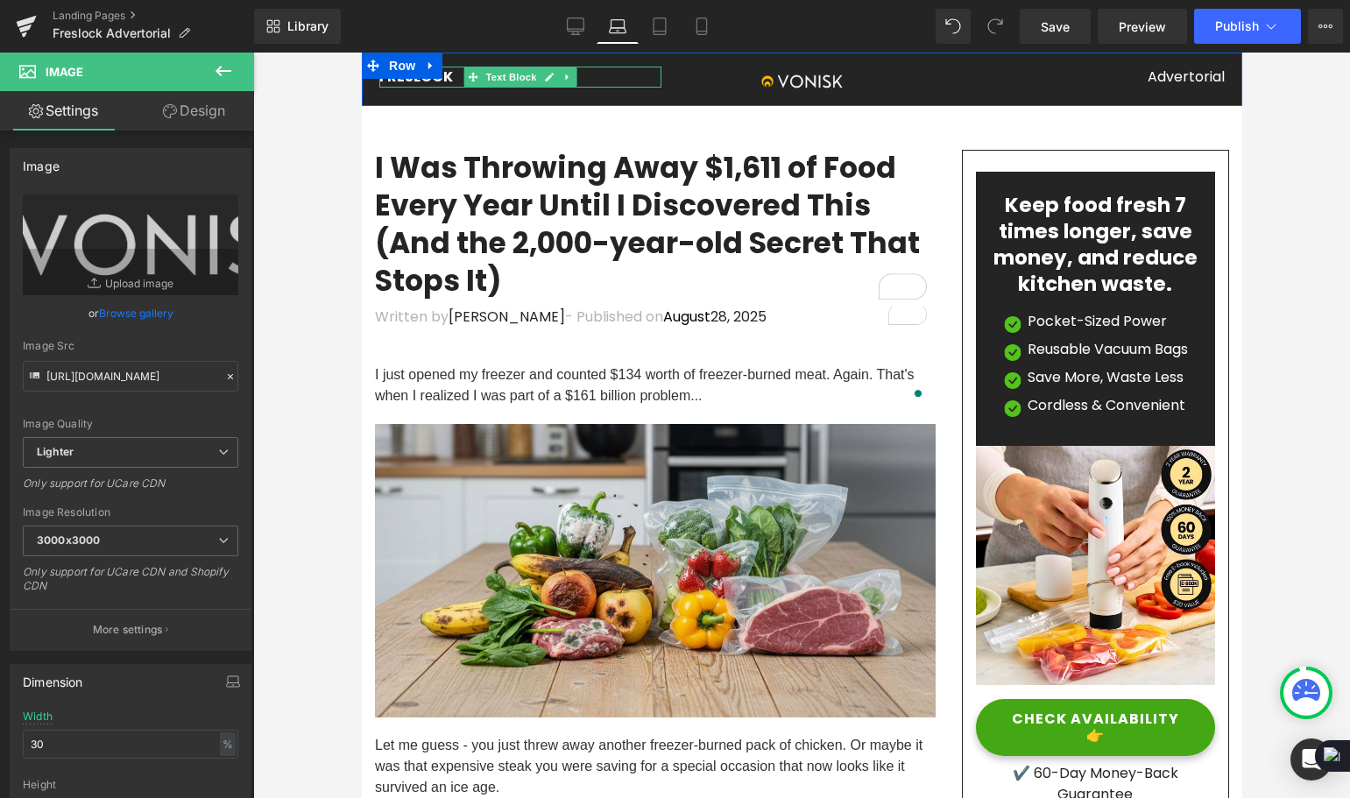
click at [623, 76] on div "FRESLOCK" at bounding box center [519, 77] width 282 height 21
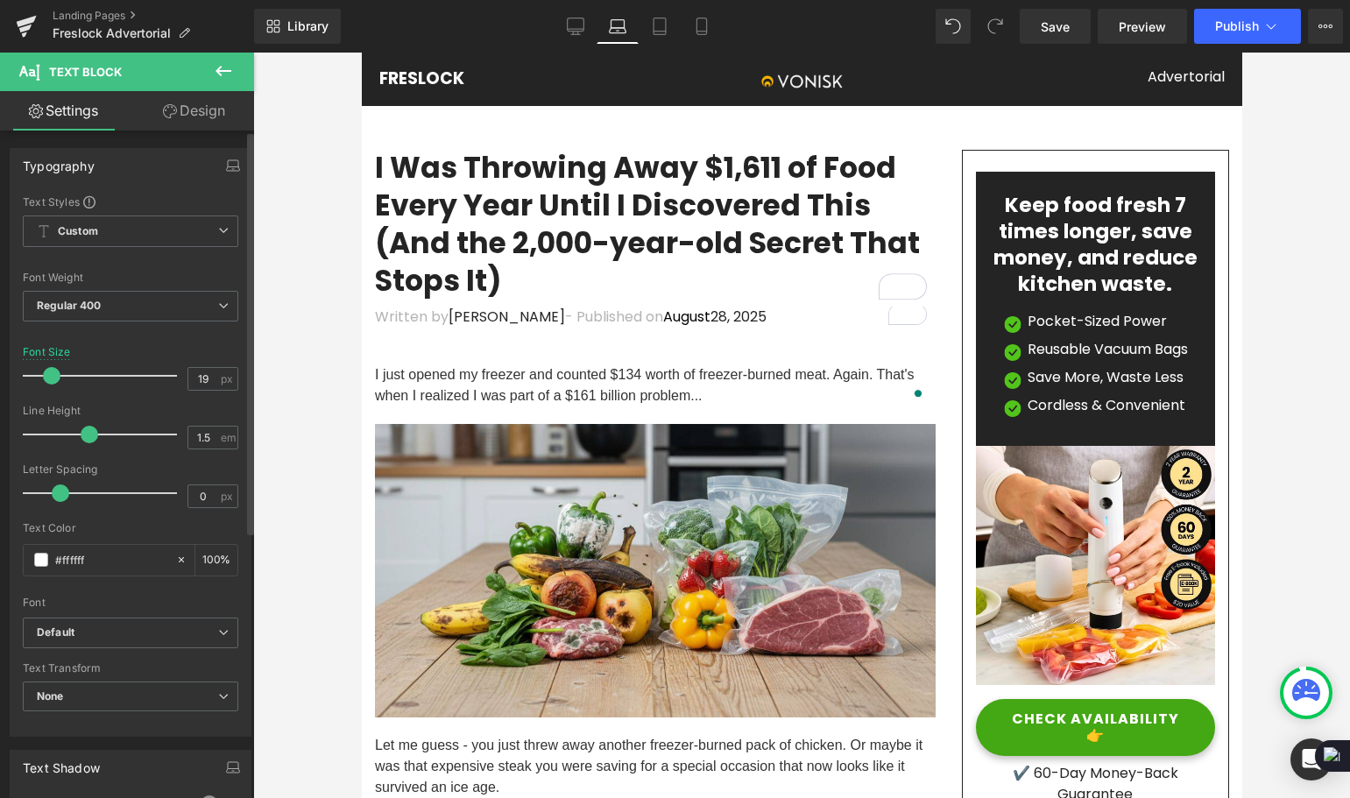
type input "20"
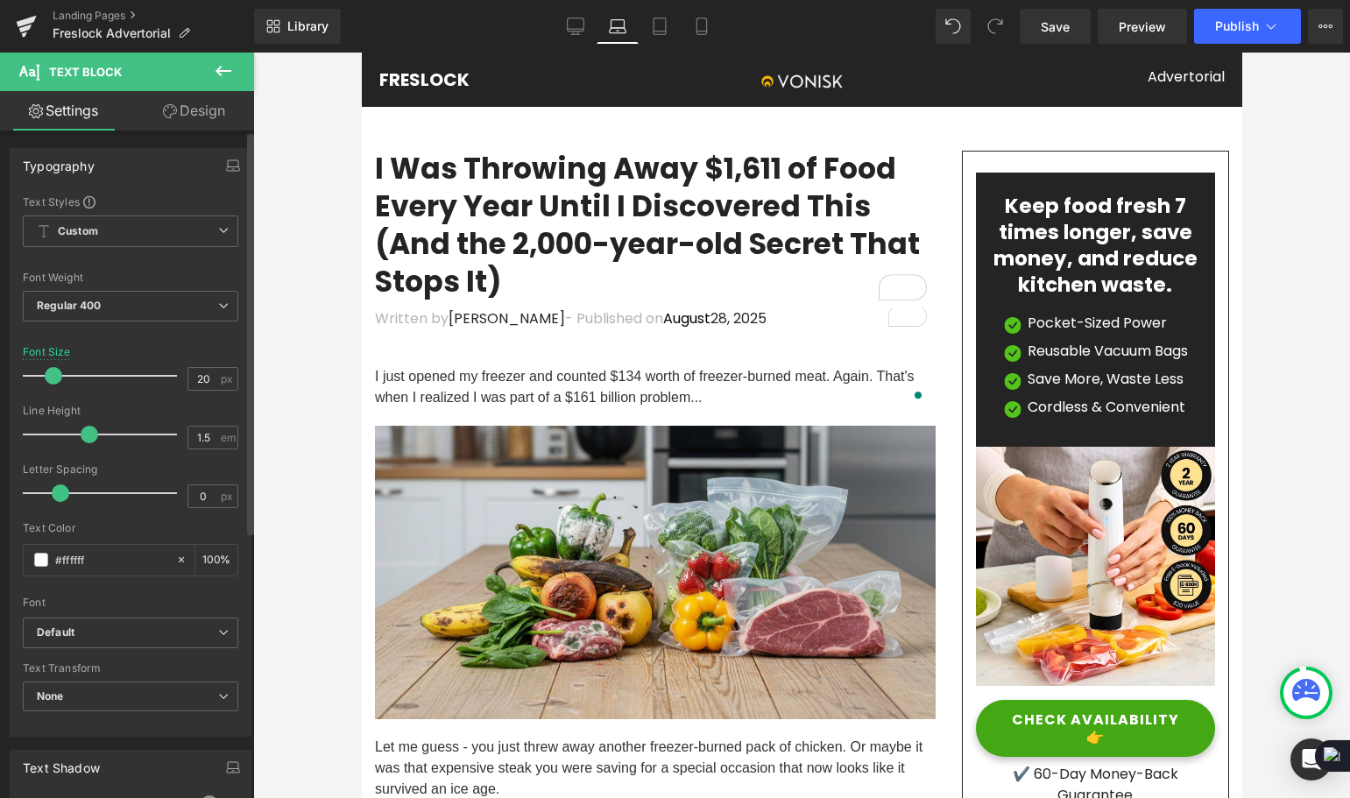
click at [53, 378] on span at bounding box center [54, 376] width 18 height 18
click at [700, 30] on icon at bounding box center [702, 27] width 18 height 18
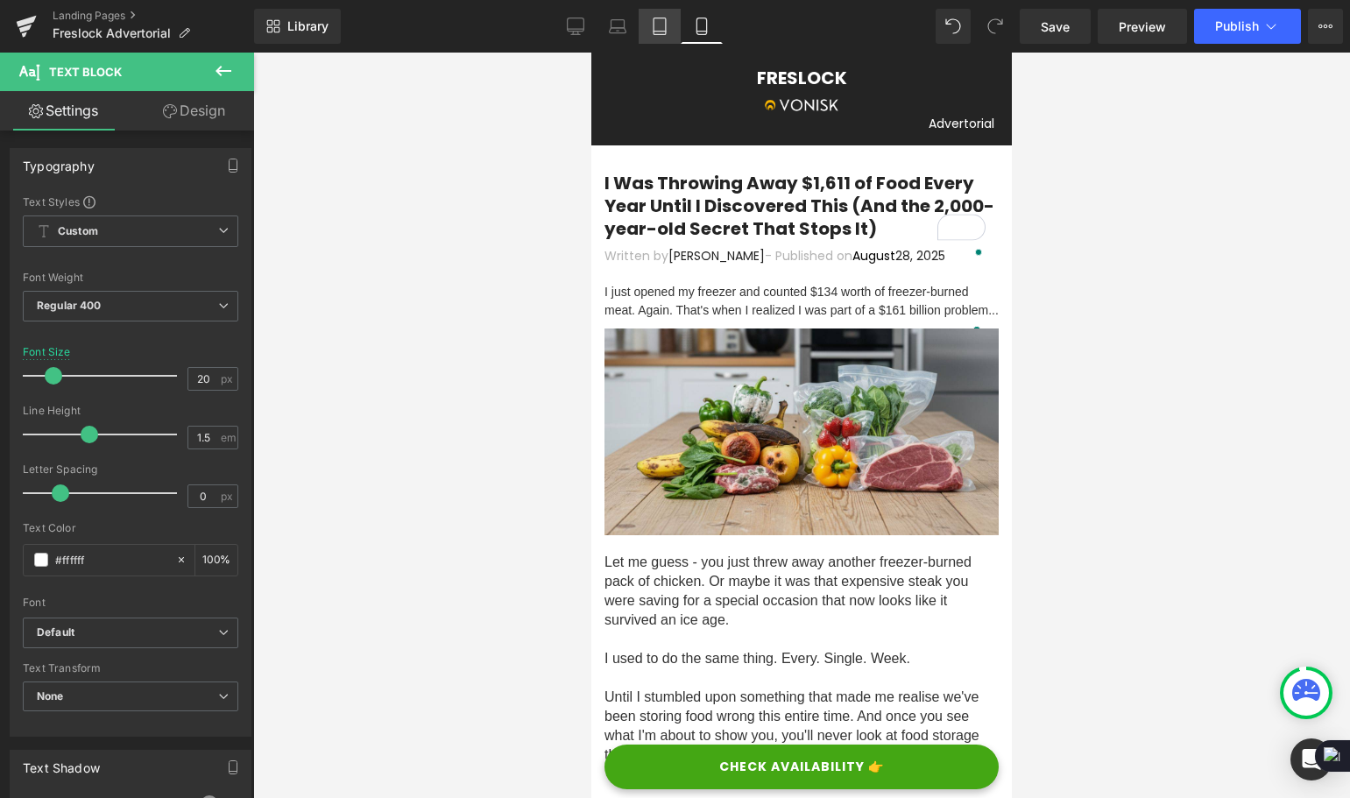
click at [663, 25] on icon at bounding box center [660, 27] width 18 height 18
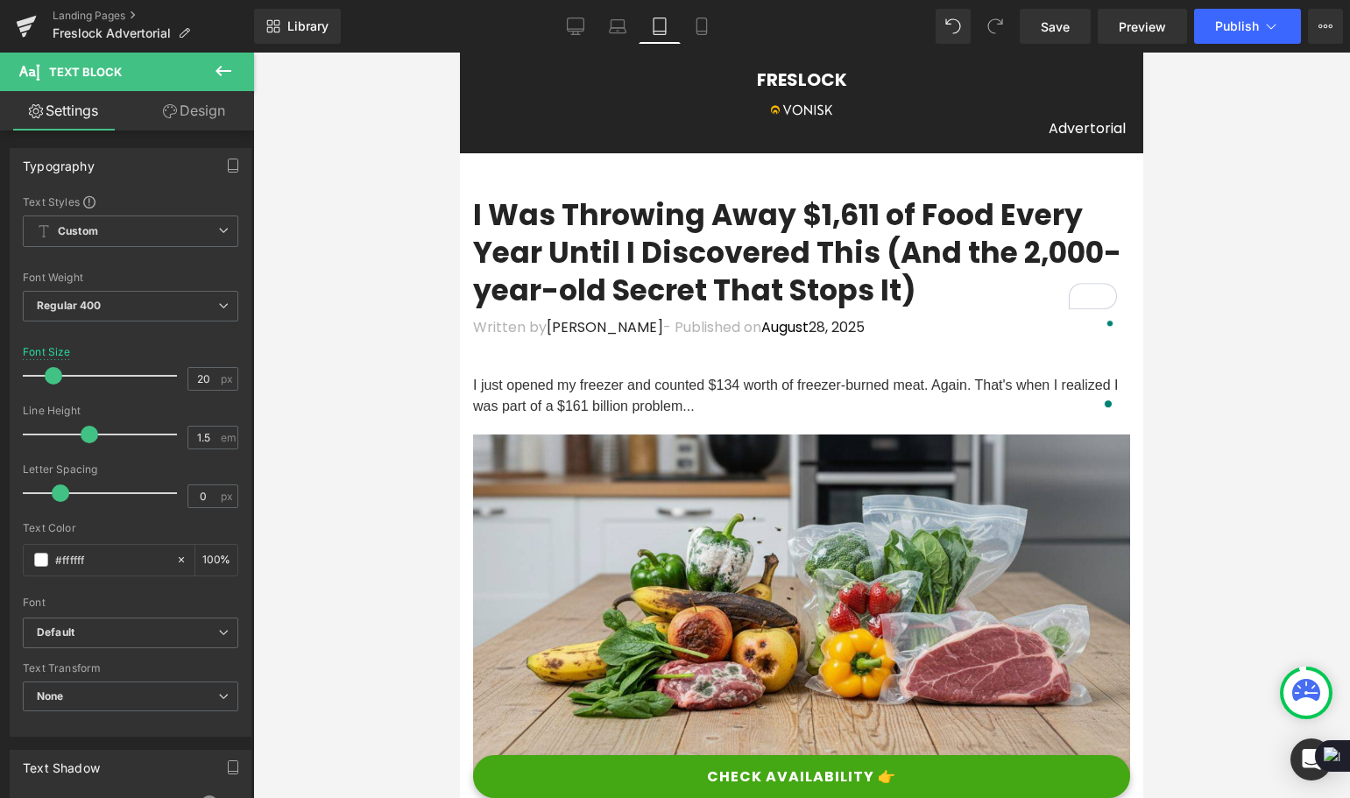
scroll to position [2, 0]
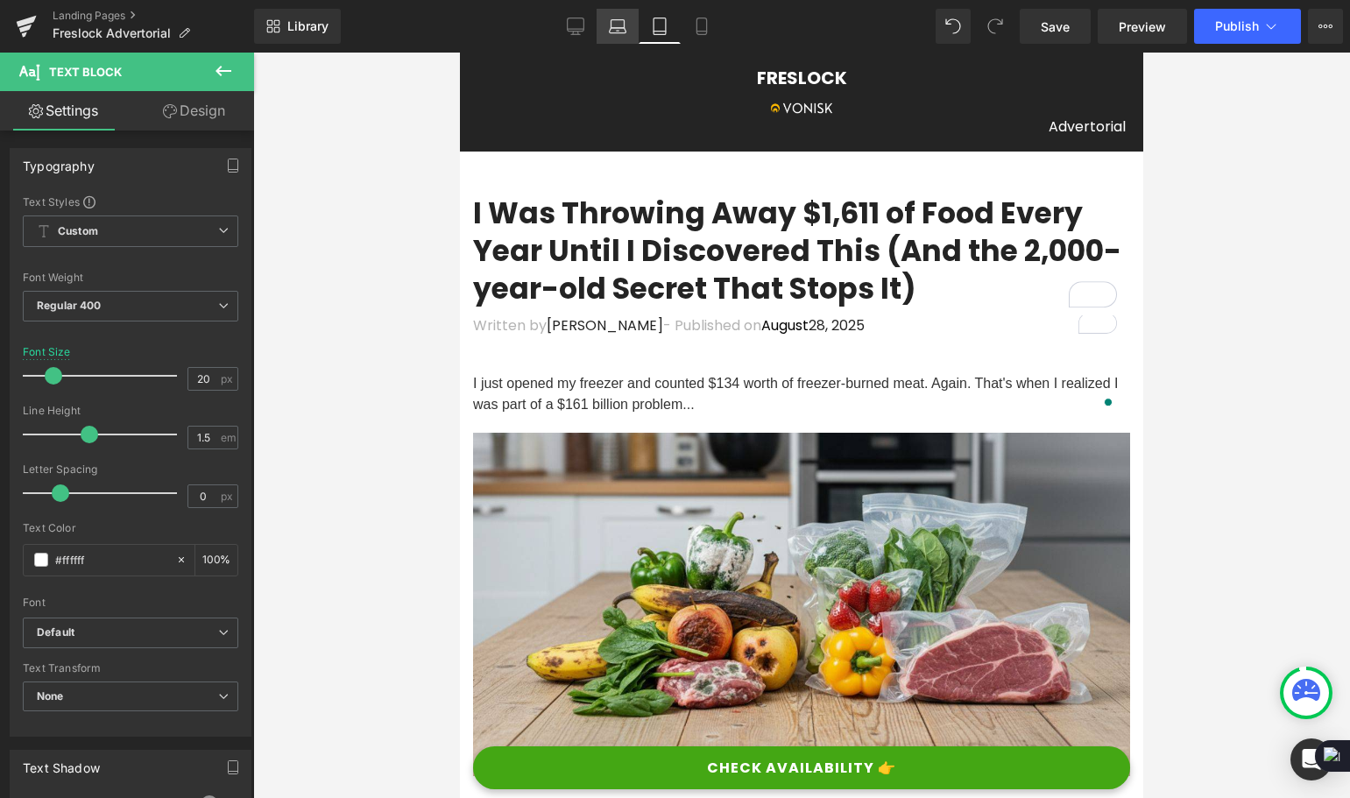
click at [619, 27] on icon at bounding box center [618, 27] width 18 height 18
type input "100"
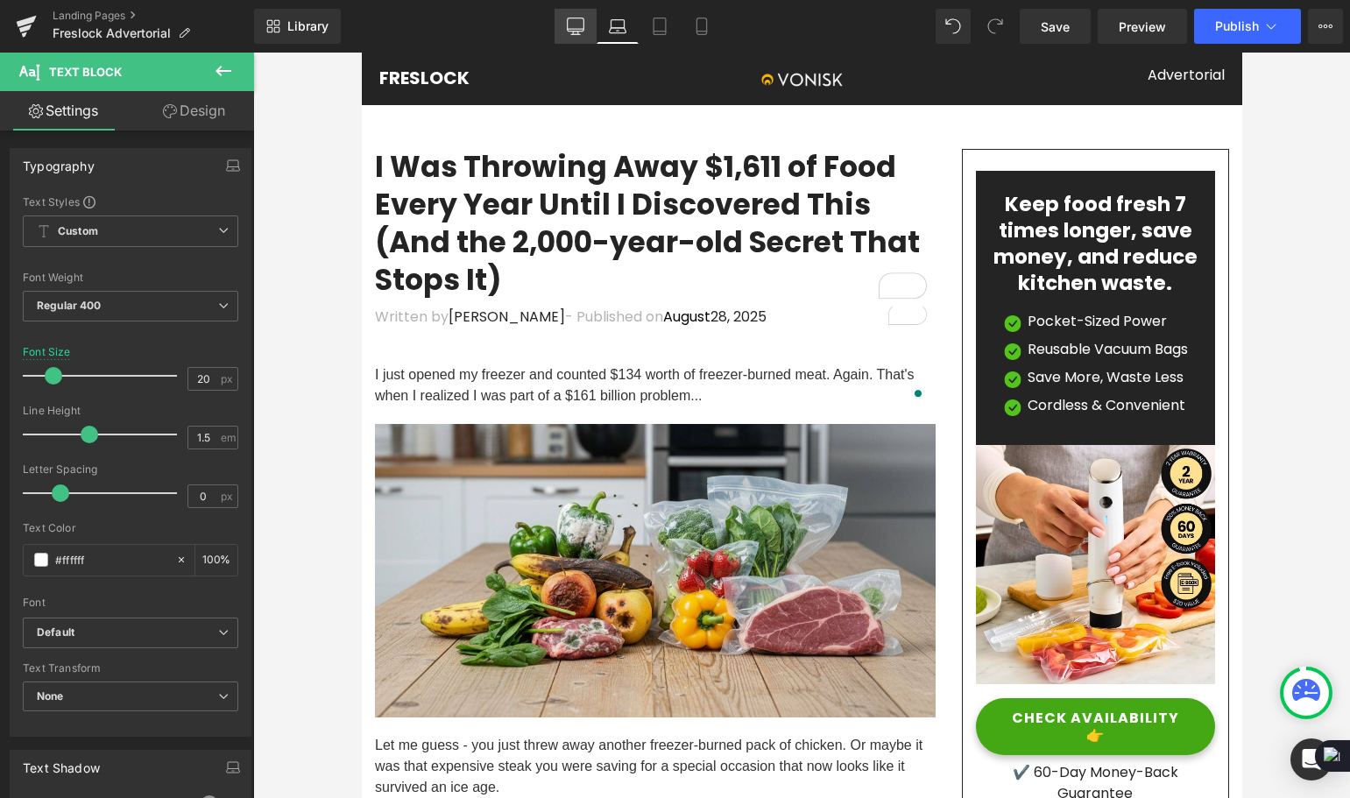
click at [580, 26] on icon at bounding box center [576, 27] width 18 height 18
type input "25"
type input "100"
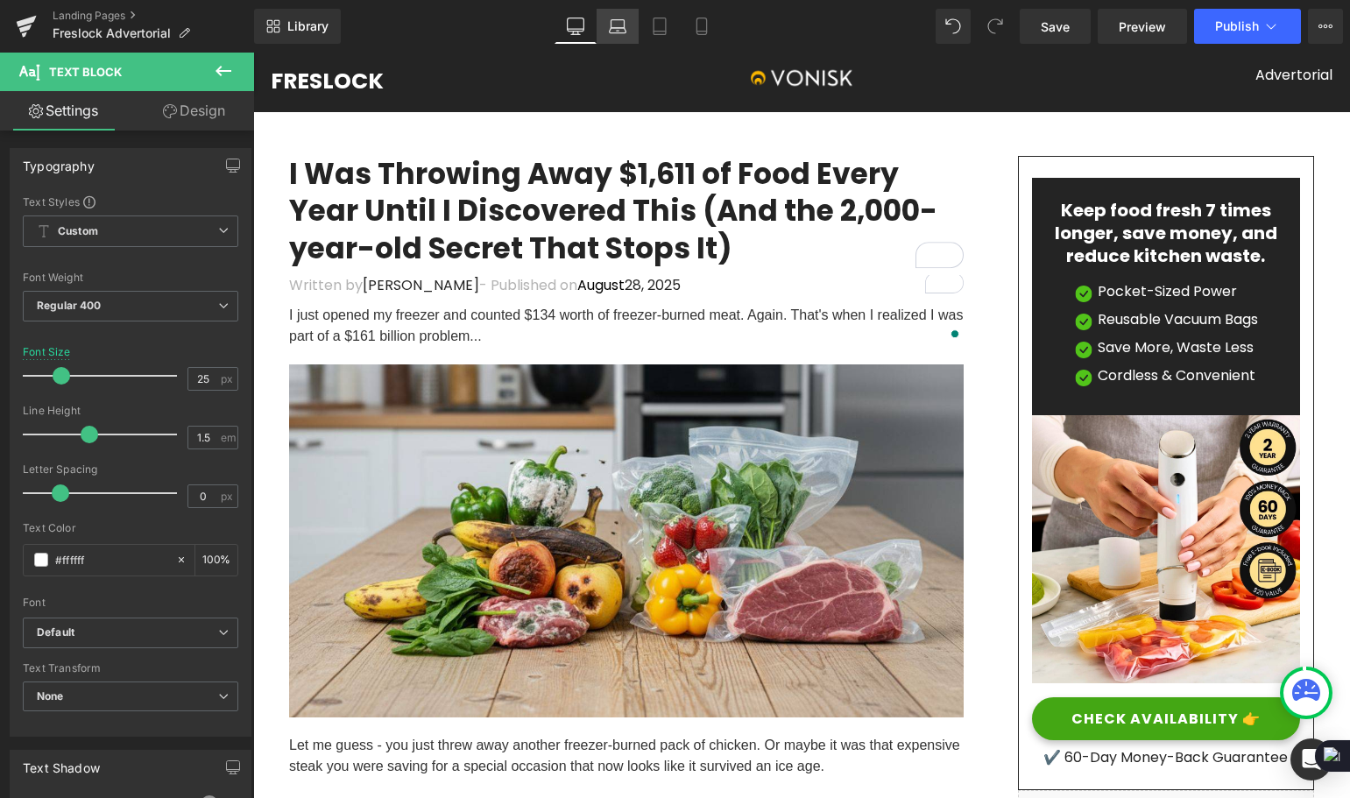
click at [615, 33] on icon at bounding box center [617, 30] width 17 height 5
type input "20"
type input "100"
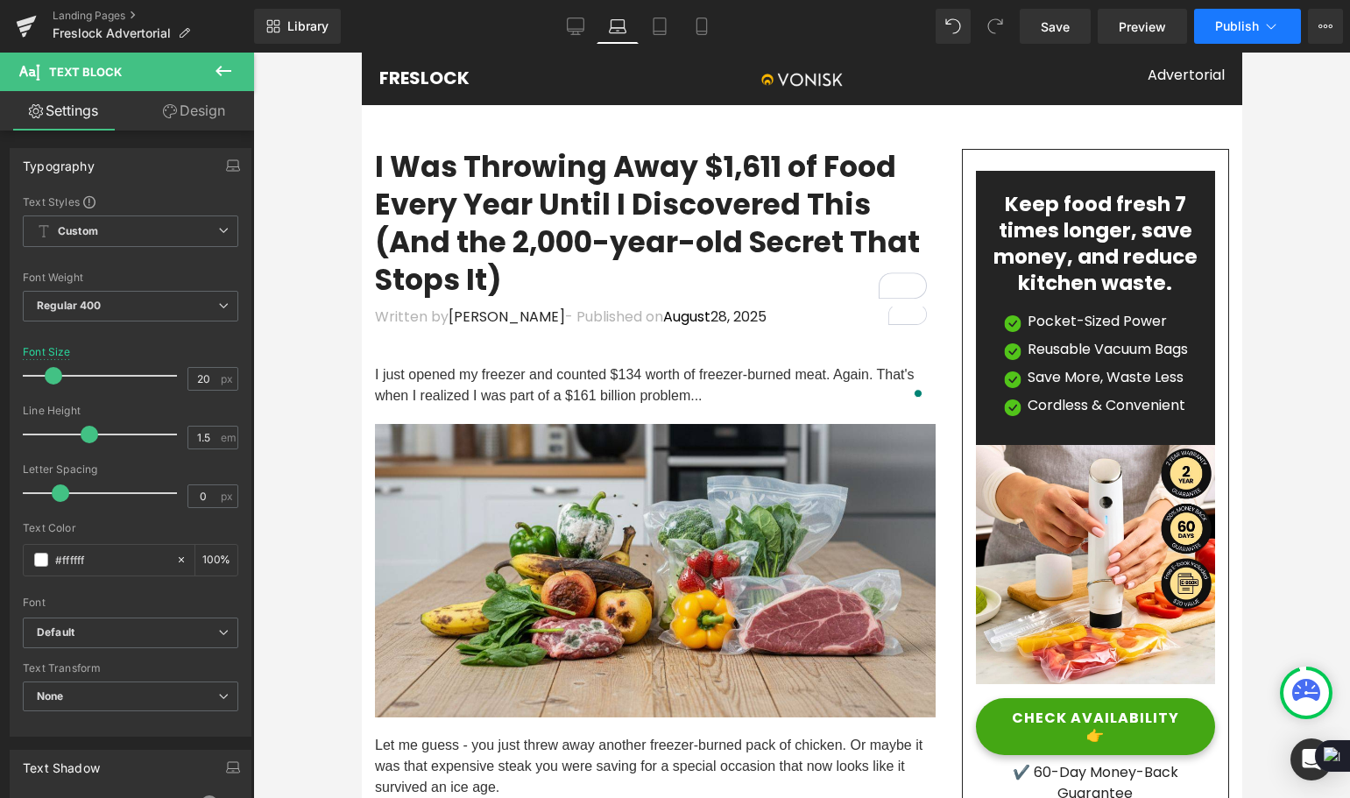
click at [1240, 25] on span "Publish" at bounding box center [1237, 26] width 44 height 14
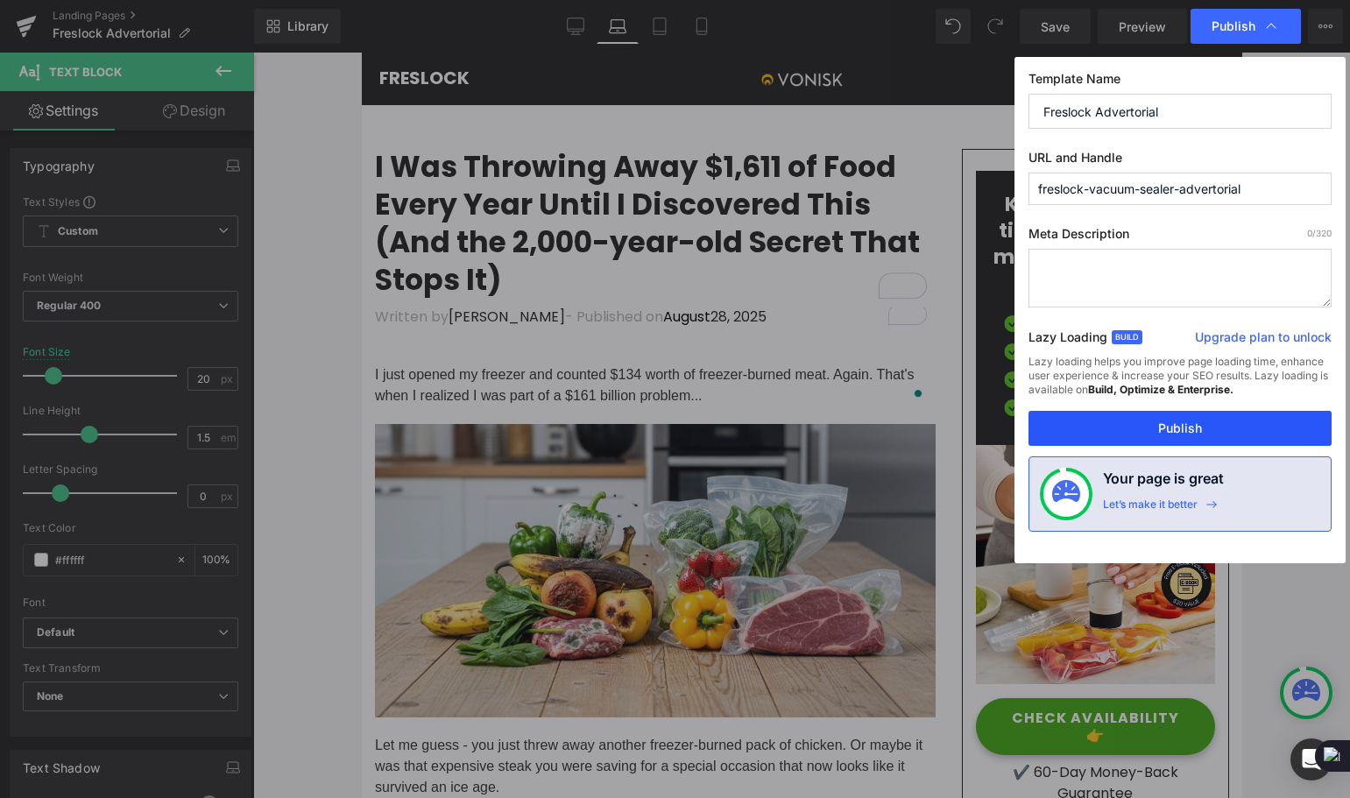
click at [1234, 432] on button "Publish" at bounding box center [1180, 428] width 303 height 35
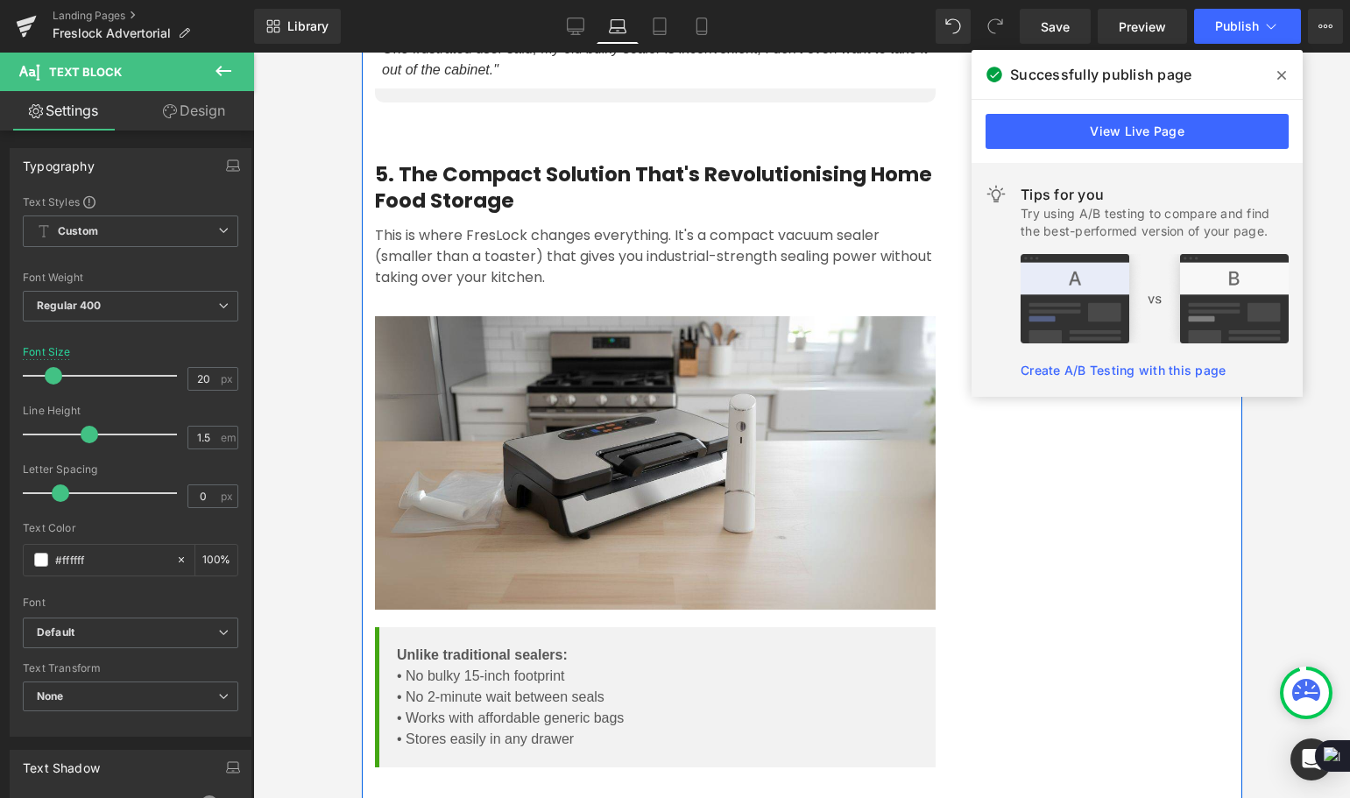
scroll to position [4295, 0]
